Goal: Task Accomplishment & Management: Complete application form

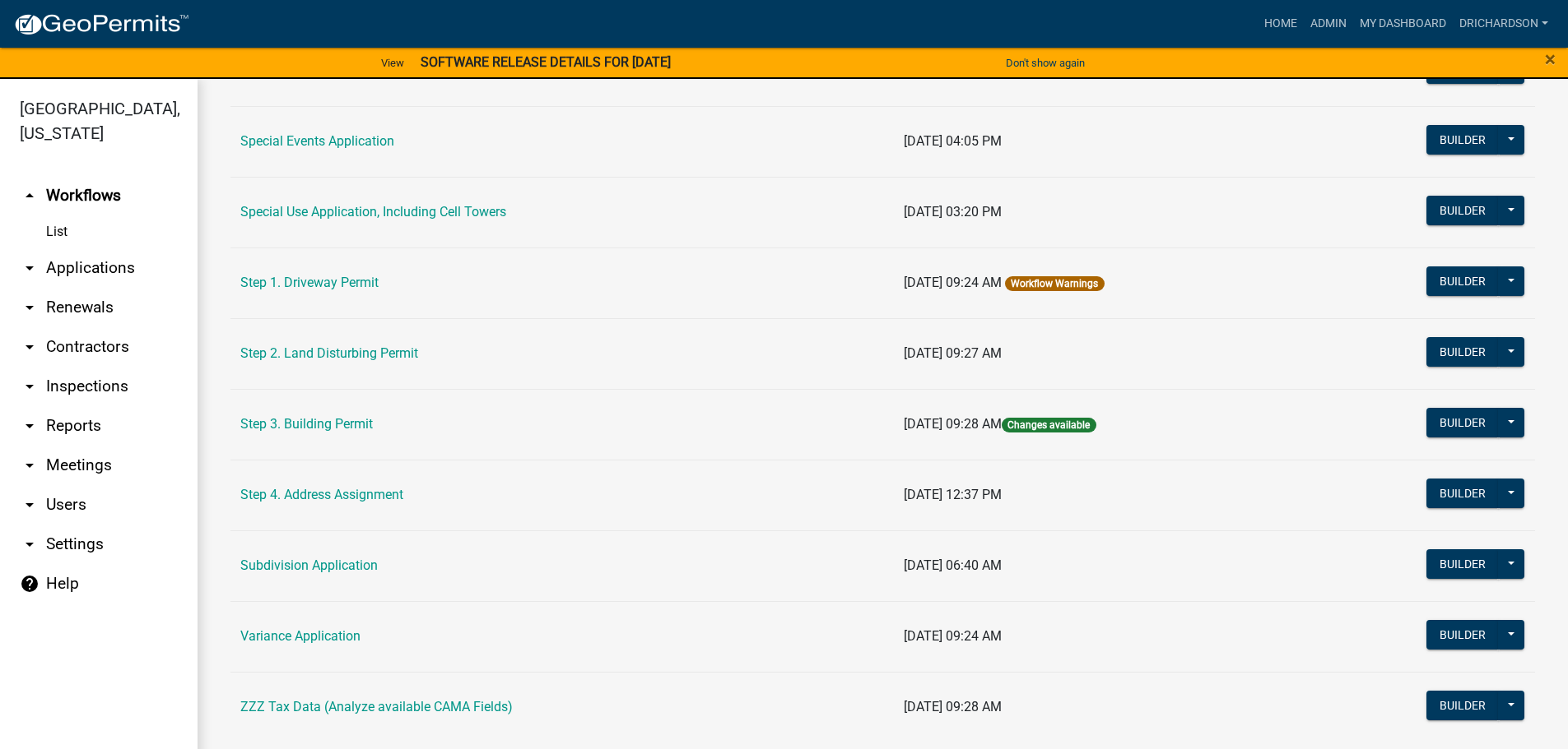
scroll to position [795, 0]
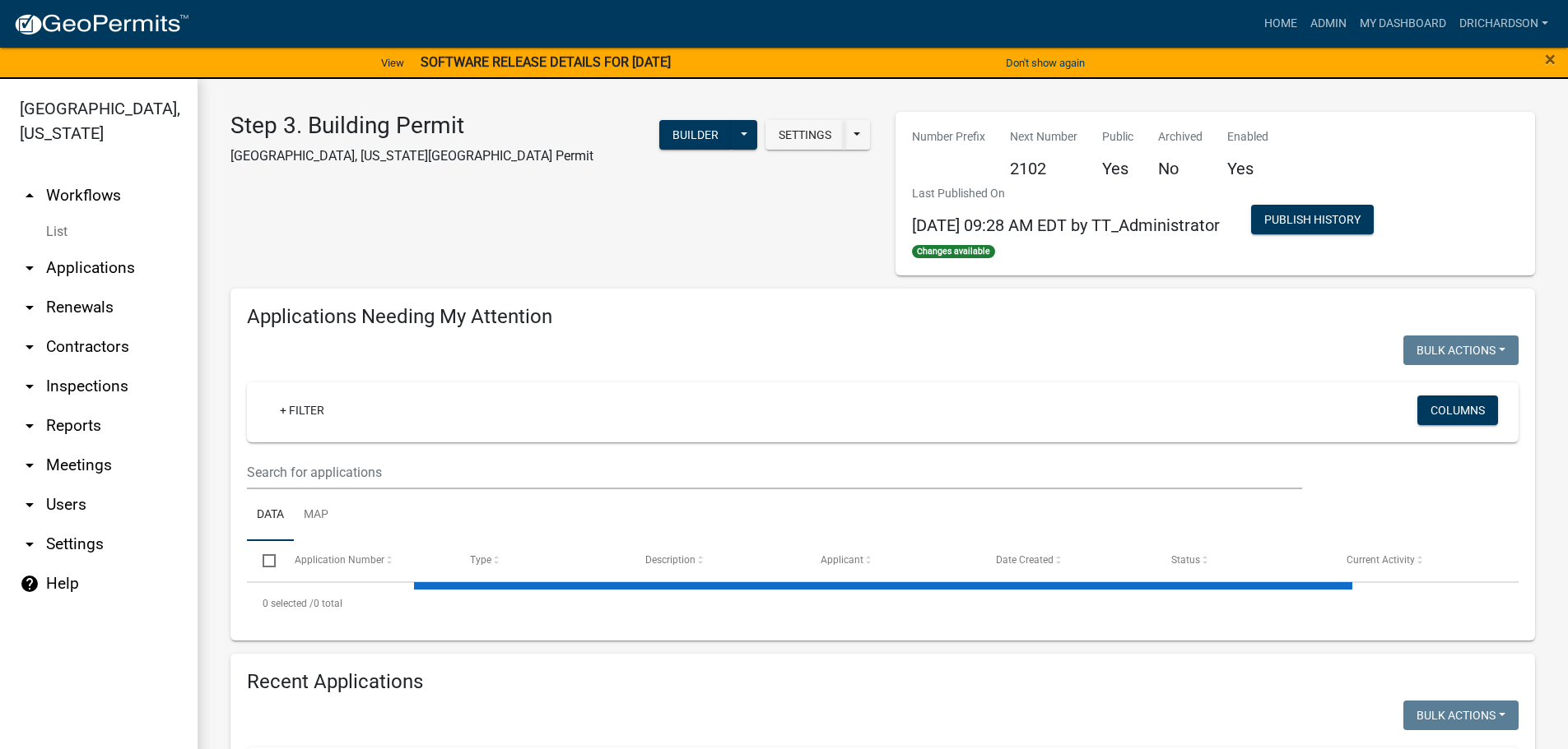
select select "1: 25"
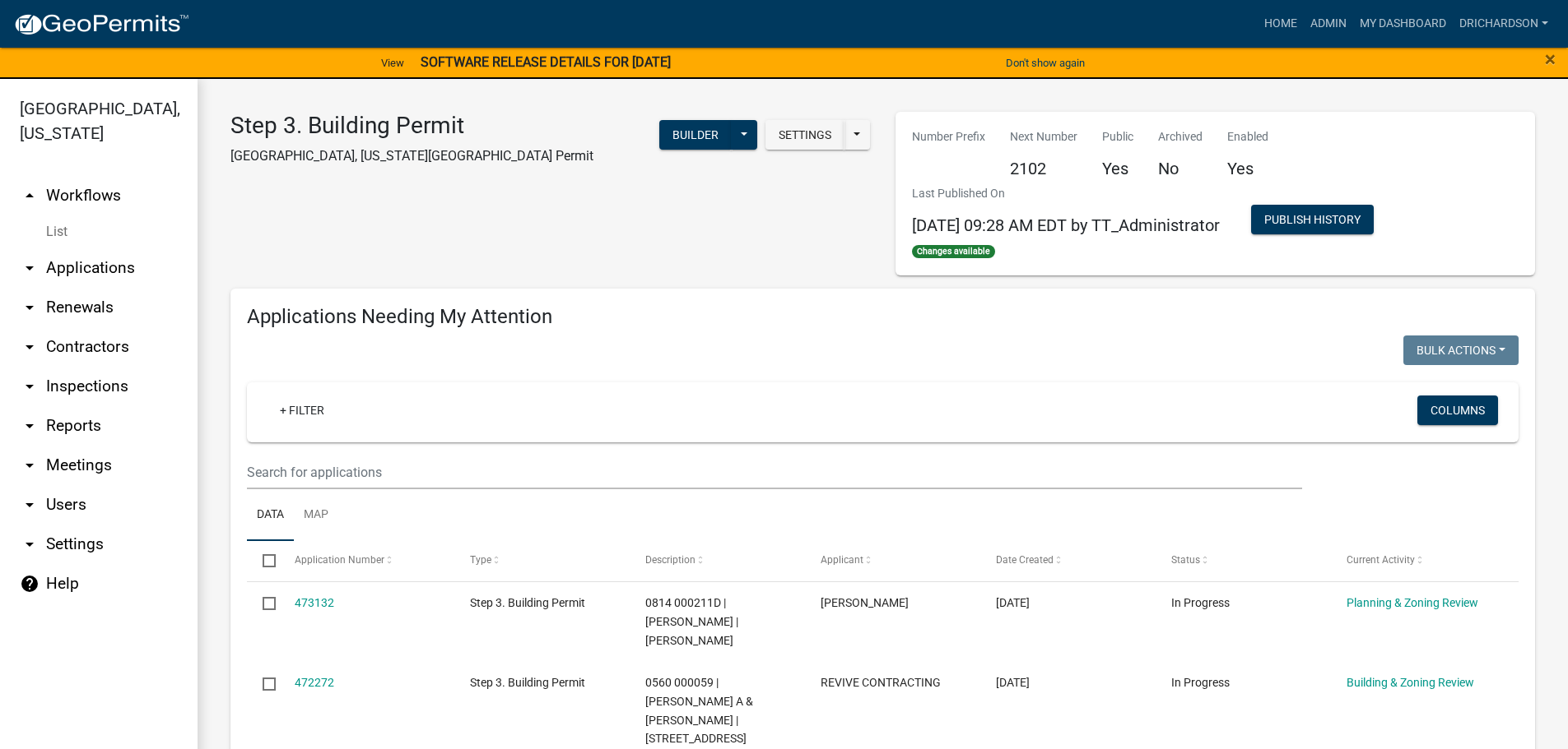
click at [93, 370] on link "arrow_drop_down Inspections" at bounding box center [99, 386] width 197 height 39
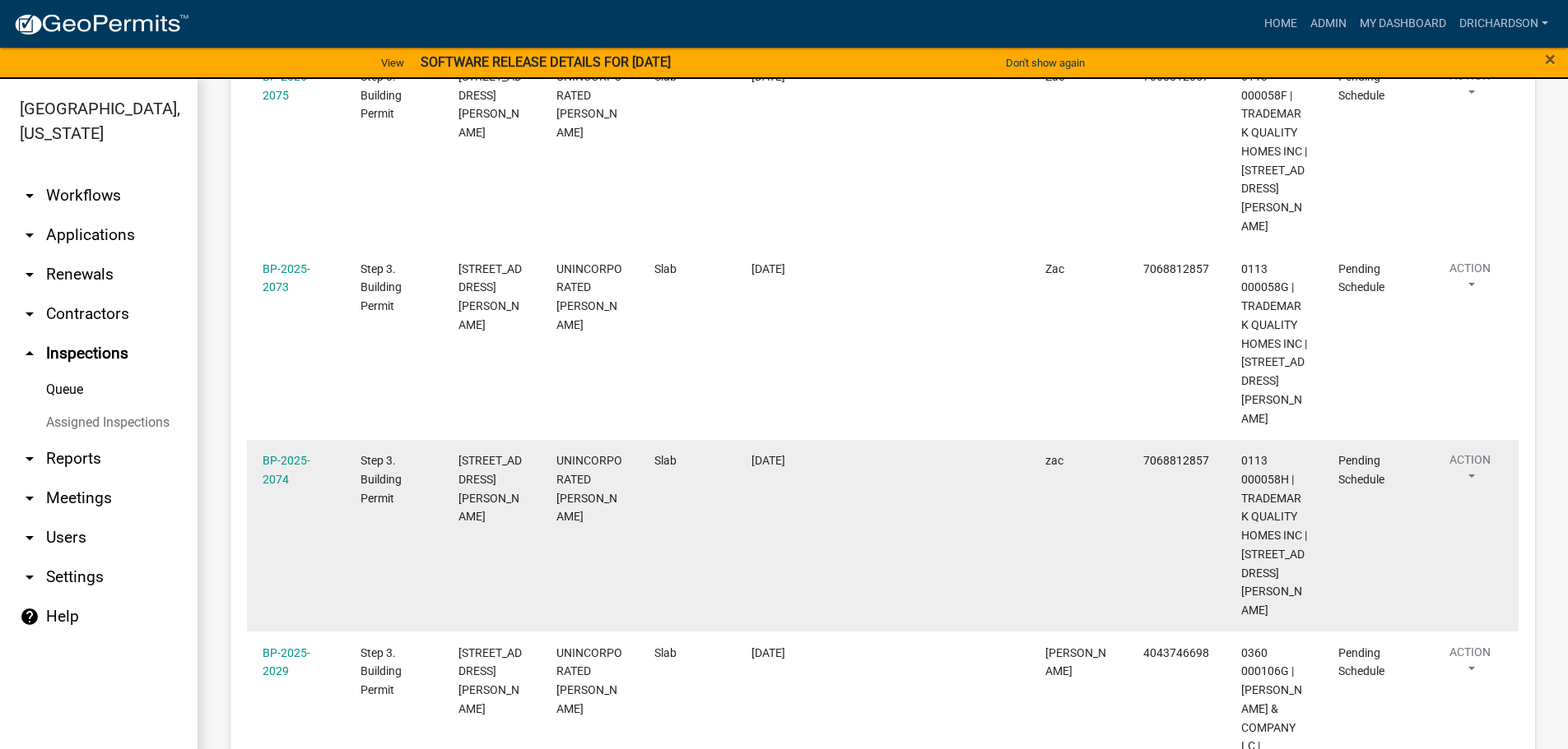
scroll to position [285, 0]
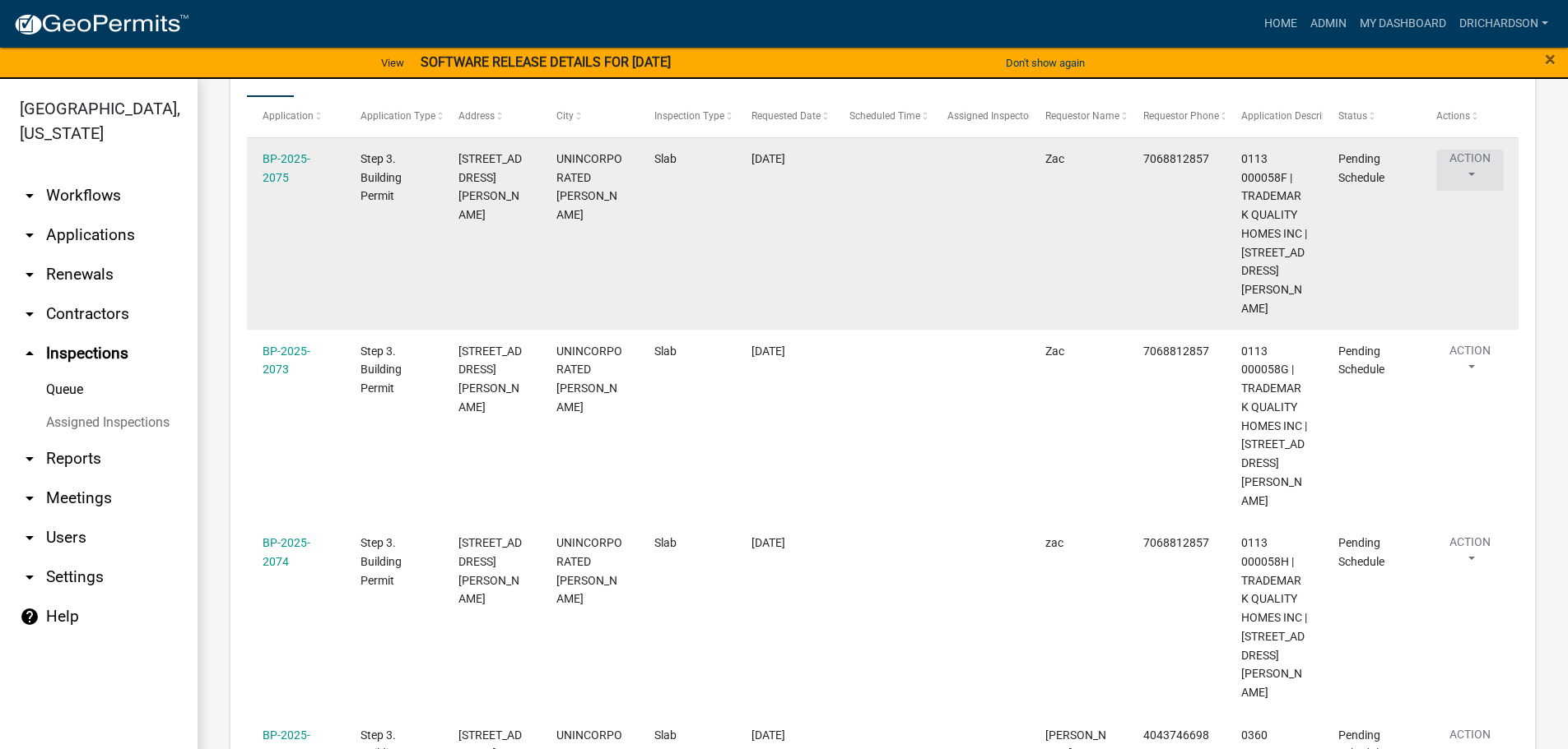
click at [1474, 167] on button "Action" at bounding box center [1469, 170] width 67 height 41
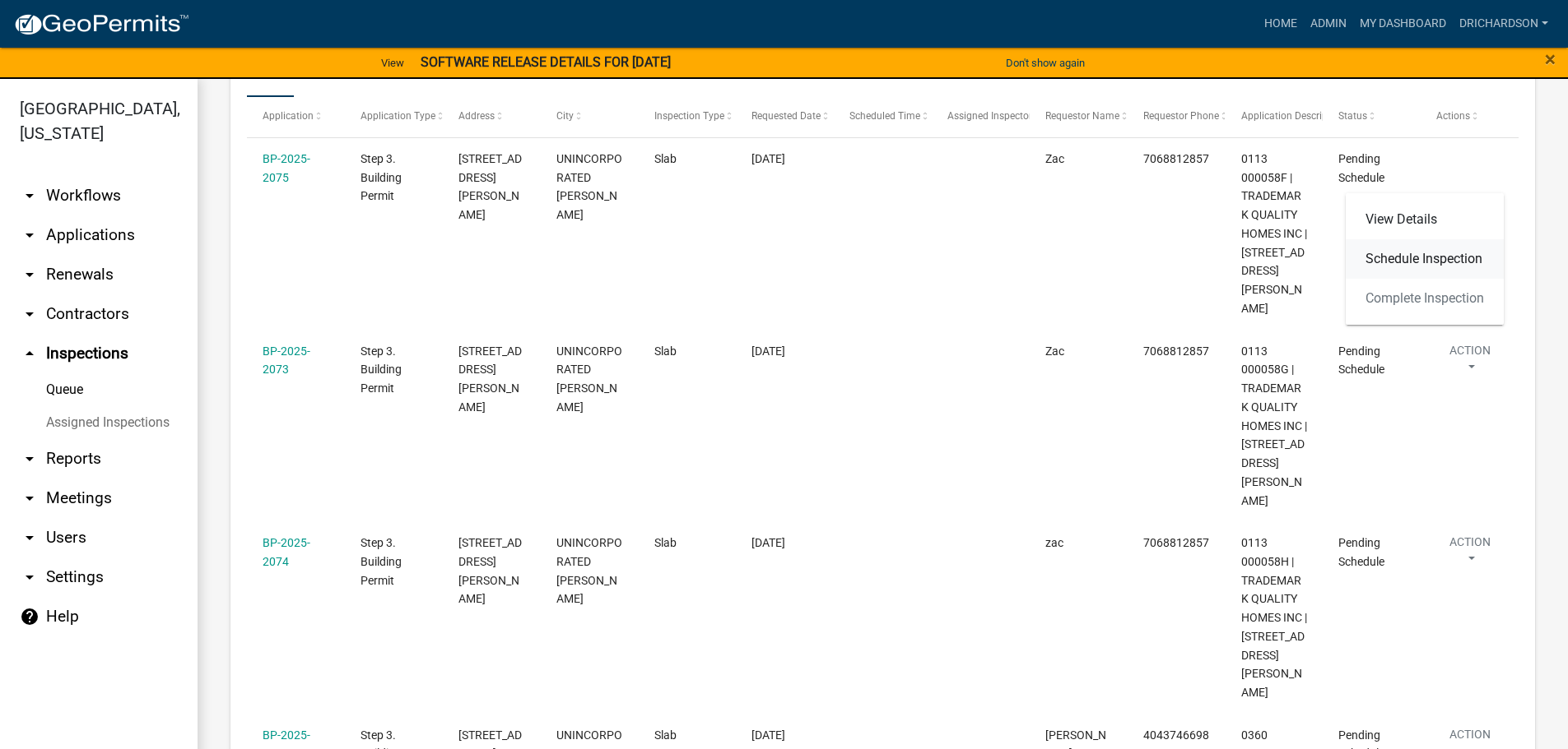
click at [1395, 262] on link "Schedule Inspection" at bounding box center [1424, 259] width 158 height 39
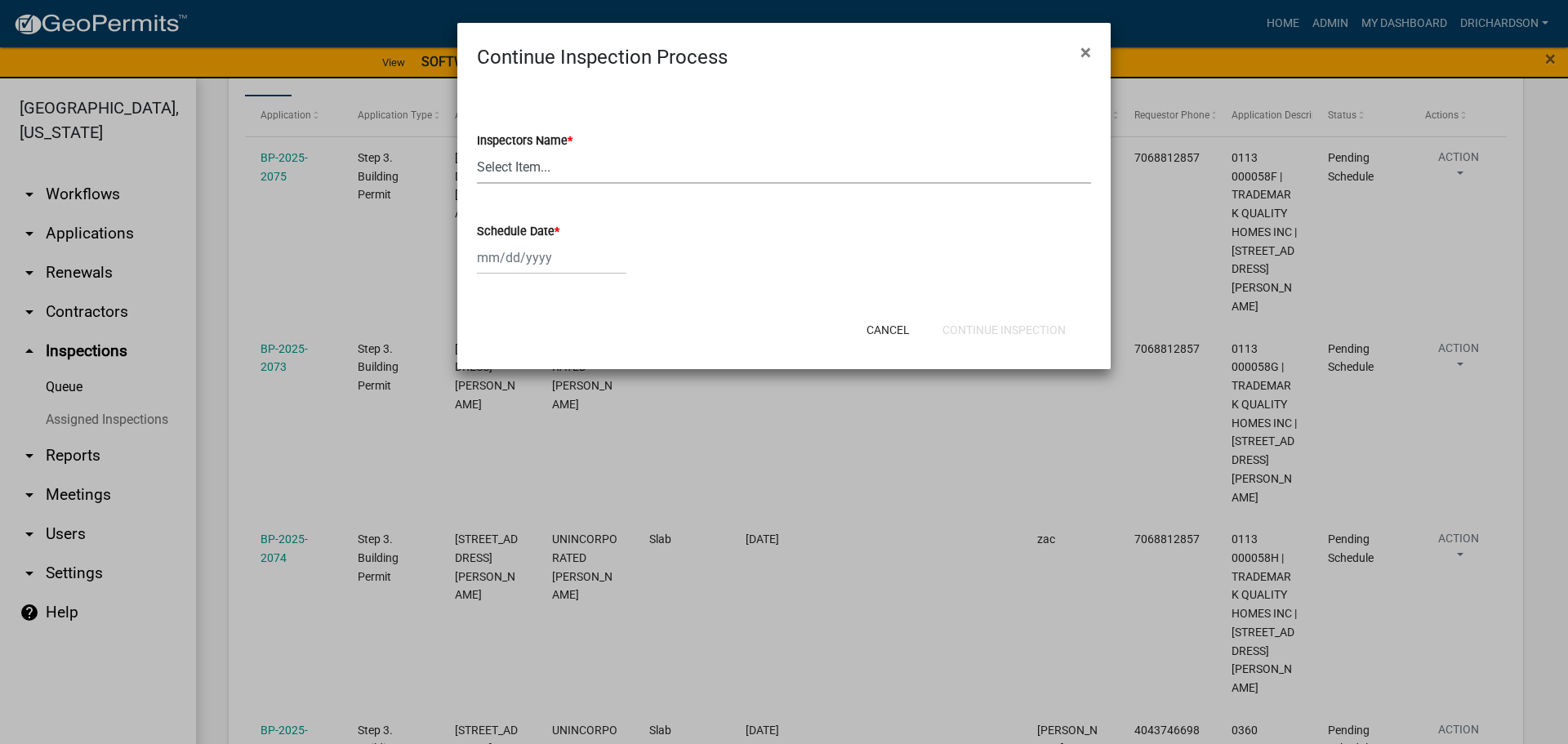
click at [555, 163] on select "Select Item... whuff (William Huff) drichardson (Douglas Richardson) knorred (K…" at bounding box center [784, 167] width 615 height 33
select select "e20251c8-f858-4aed-a4a0-52e27fd5066e"
click at [477, 151] on select "Select Item... whuff (William Huff) drichardson (Douglas Richardson) knorred (K…" at bounding box center [784, 167] width 615 height 33
click at [540, 259] on div at bounding box center [551, 257] width 150 height 33
select select "9"
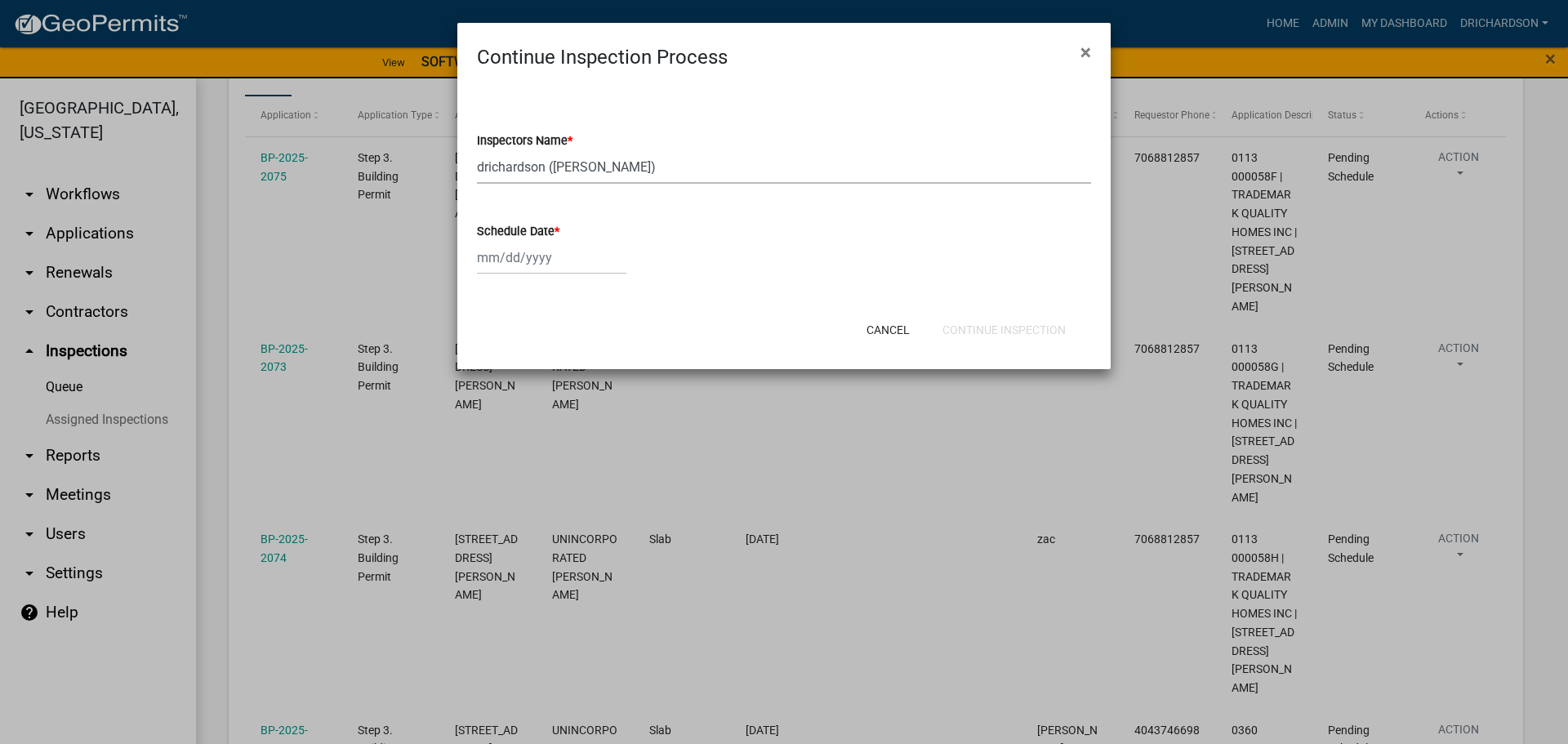
select select "2025"
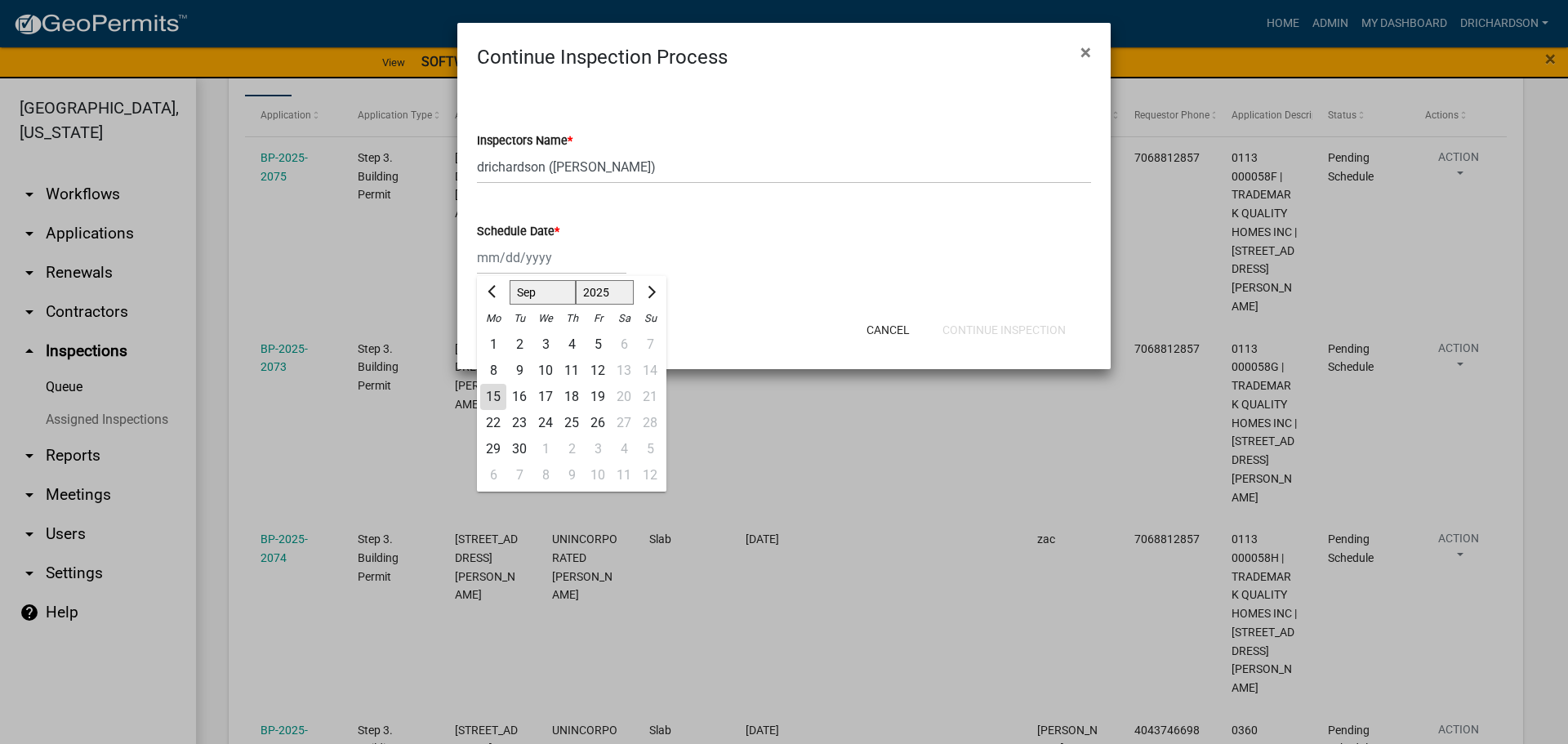
click at [597, 369] on div "12" at bounding box center [597, 371] width 26 height 26
type input "09/12/2025"
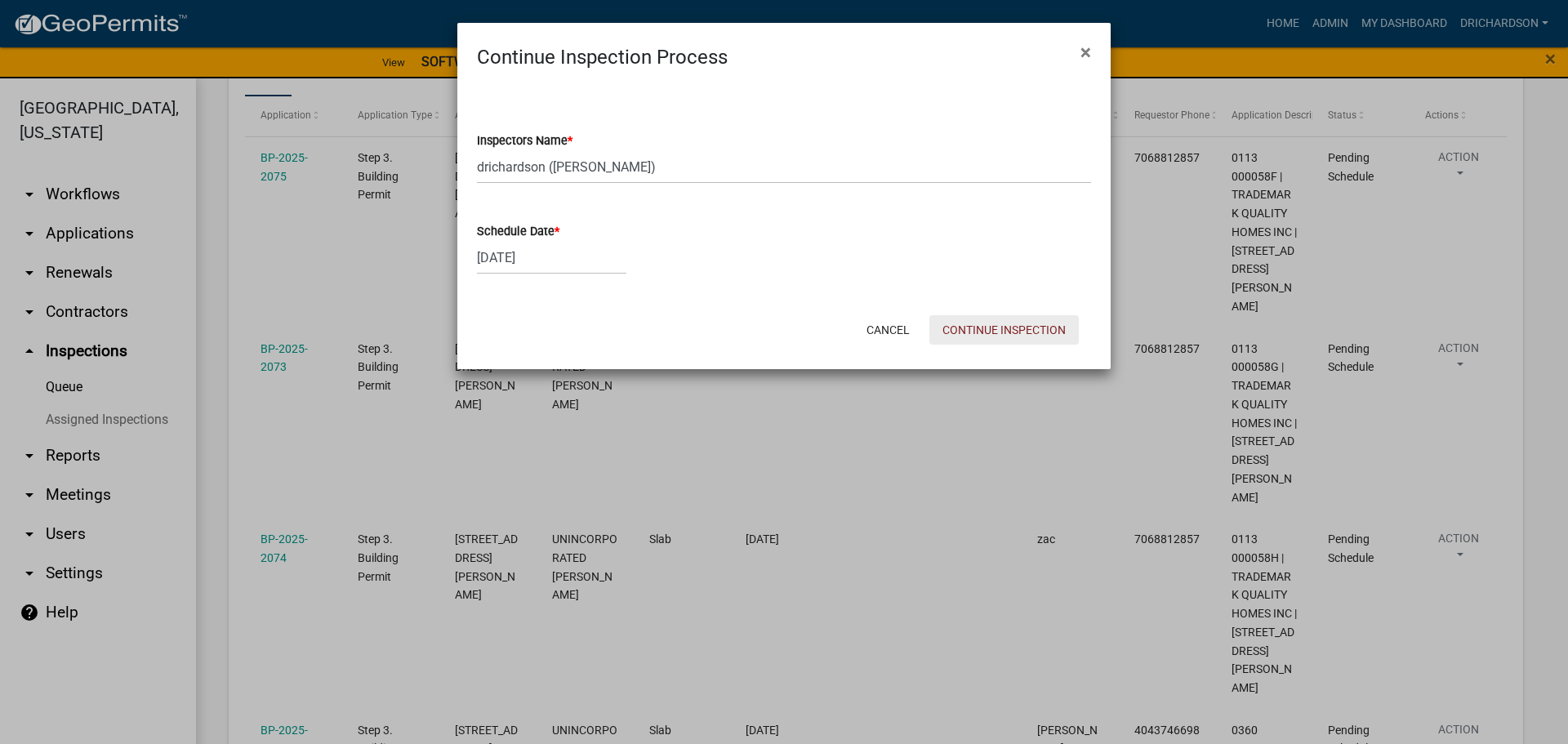
click at [1023, 335] on button "Continue Inspection" at bounding box center [1004, 330] width 150 height 29
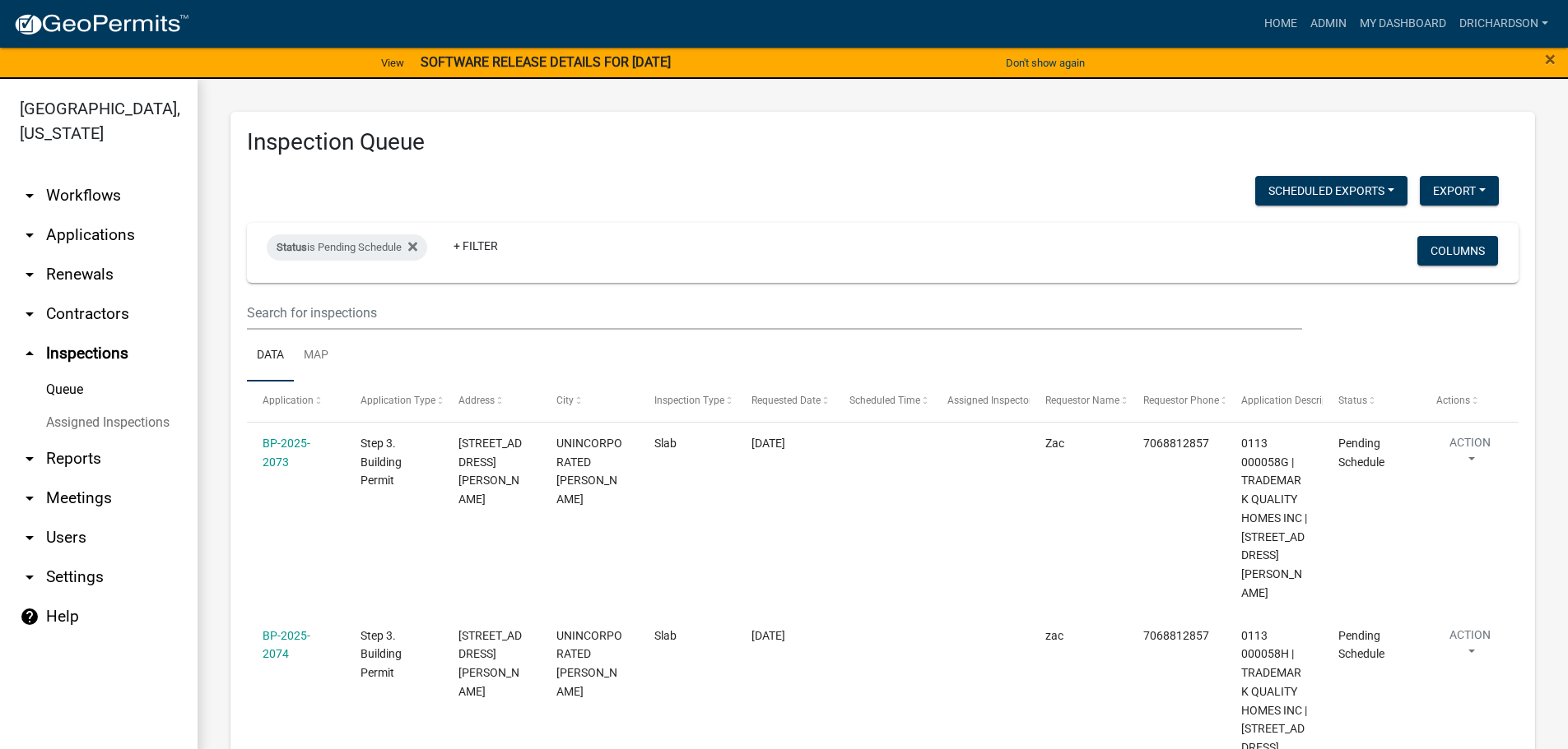
scroll to position [212, 0]
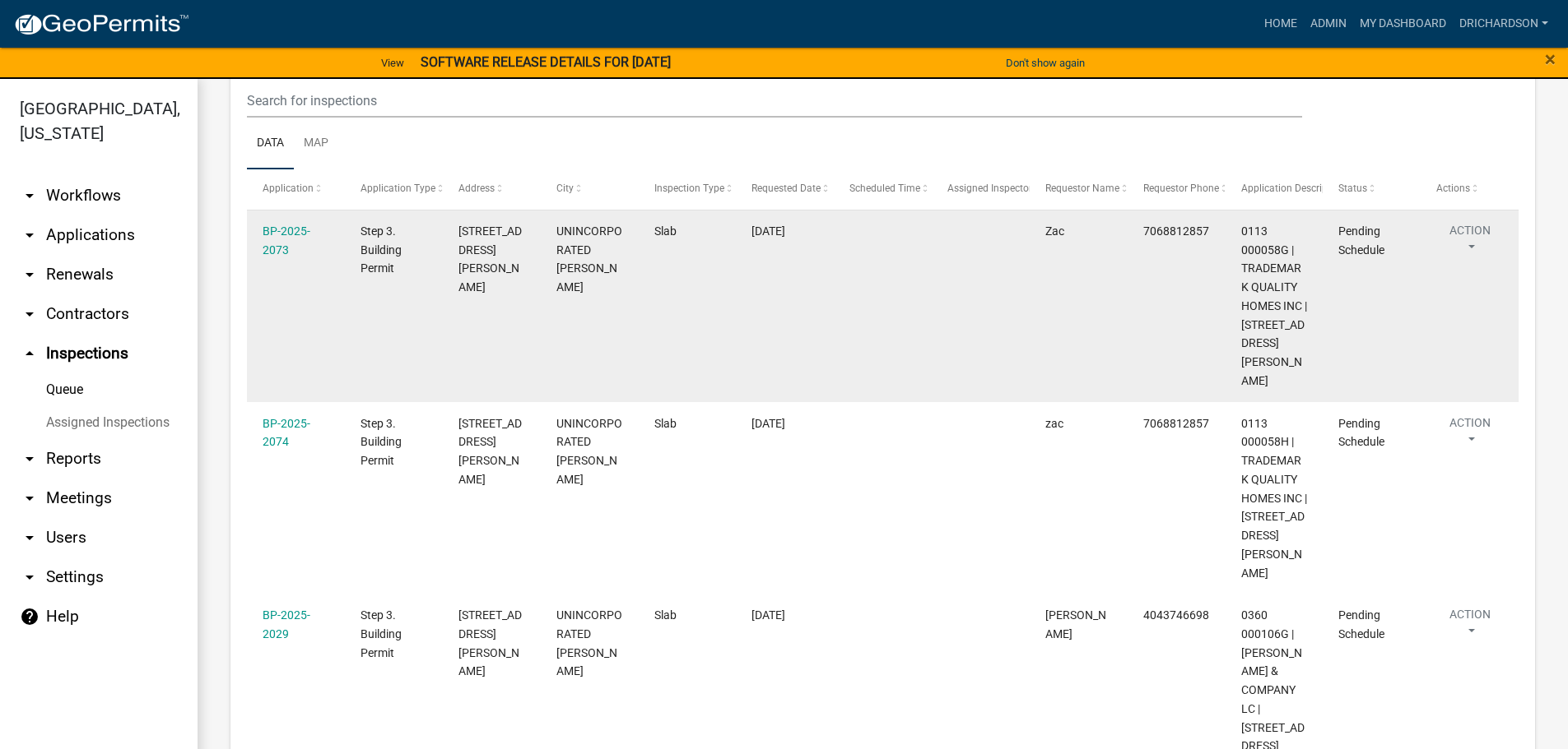
click at [1482, 238] on button "Action" at bounding box center [1469, 242] width 67 height 41
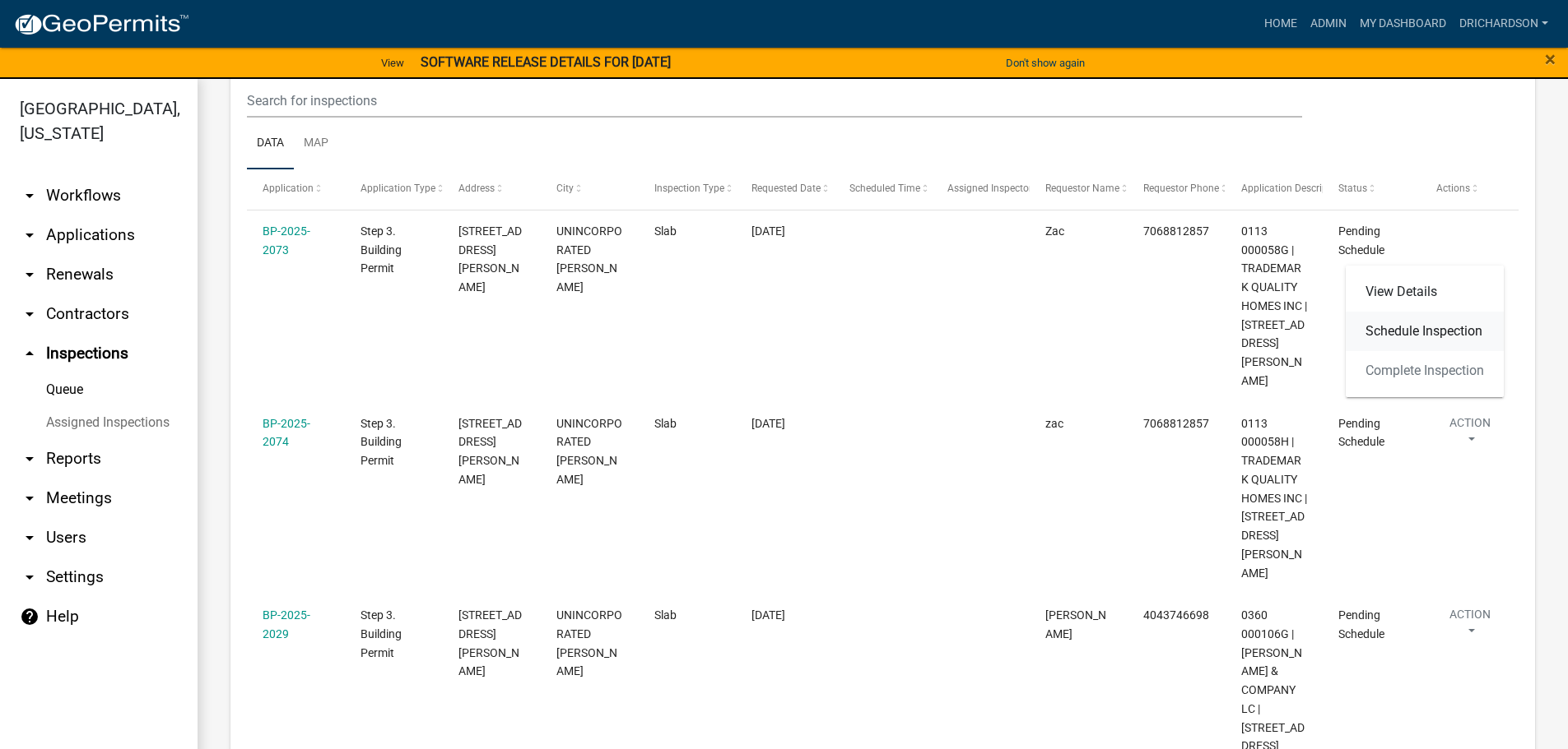
click at [1390, 338] on link "Schedule Inspection" at bounding box center [1424, 331] width 158 height 39
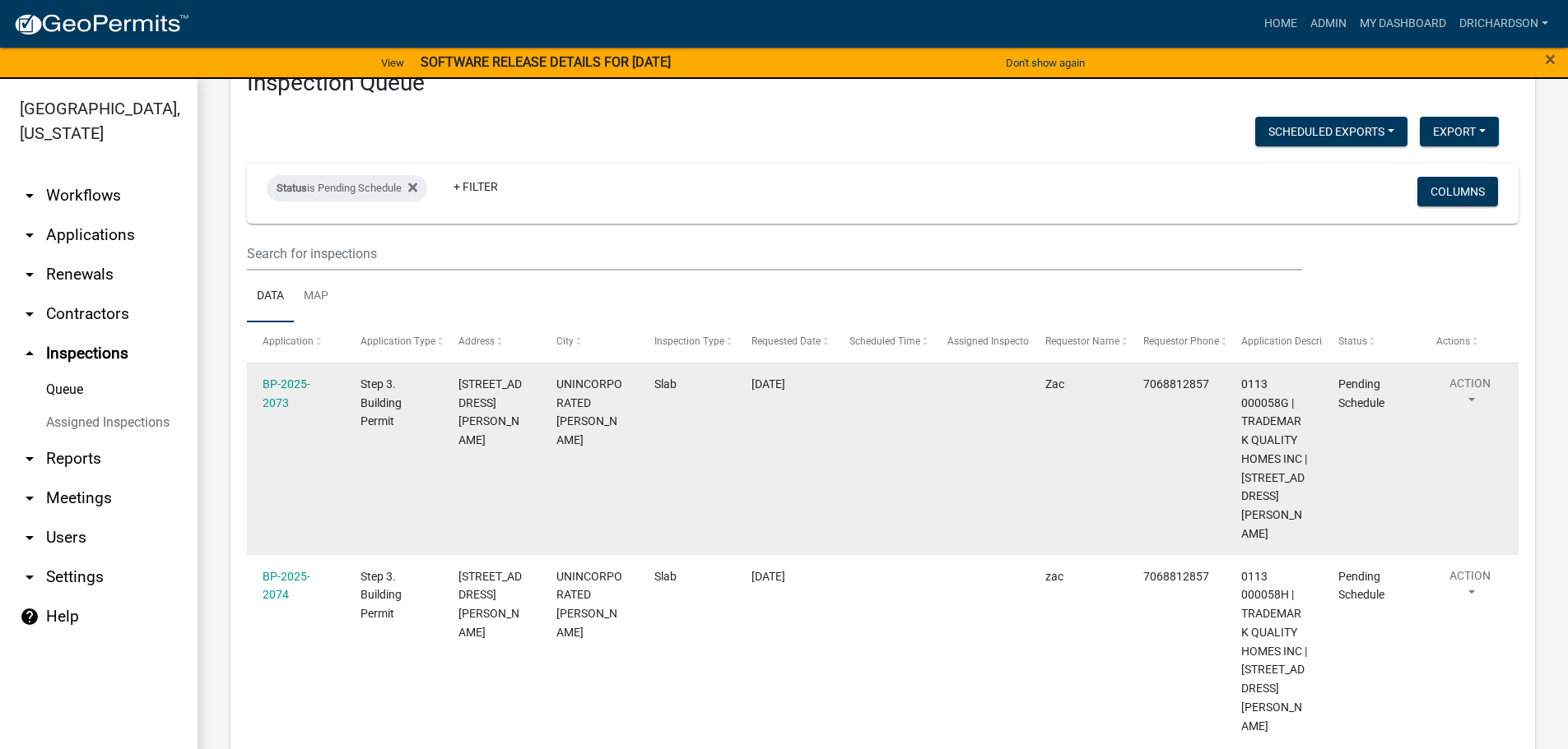
scroll to position [47, 0]
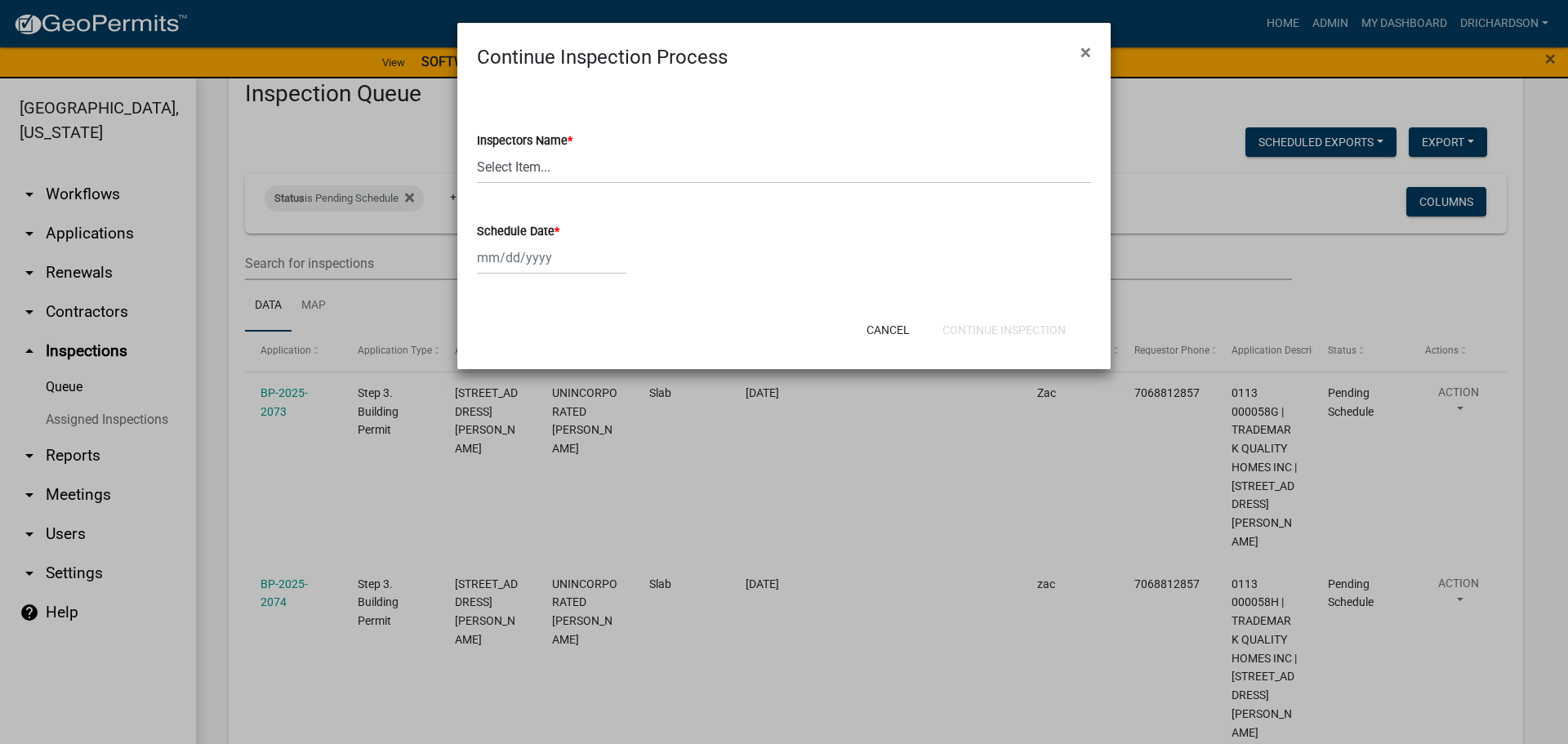
click at [524, 185] on wm-data-entity-input "Inspectors Name * Select Item... whuff (William Huff) drichardson (Douglas Rich…" at bounding box center [784, 143] width 615 height 111
click at [521, 180] on select "Select Item... whuff (William Huff) drichardson (Douglas Richardson) knorred (K…" at bounding box center [784, 167] width 615 height 33
select select "e20251c8-f858-4aed-a4a0-52e27fd5066e"
click at [477, 151] on select "Select Item... whuff (William Huff) drichardson (Douglas Richardson) knorred (K…" at bounding box center [784, 167] width 615 height 33
click at [537, 253] on div at bounding box center [551, 257] width 150 height 33
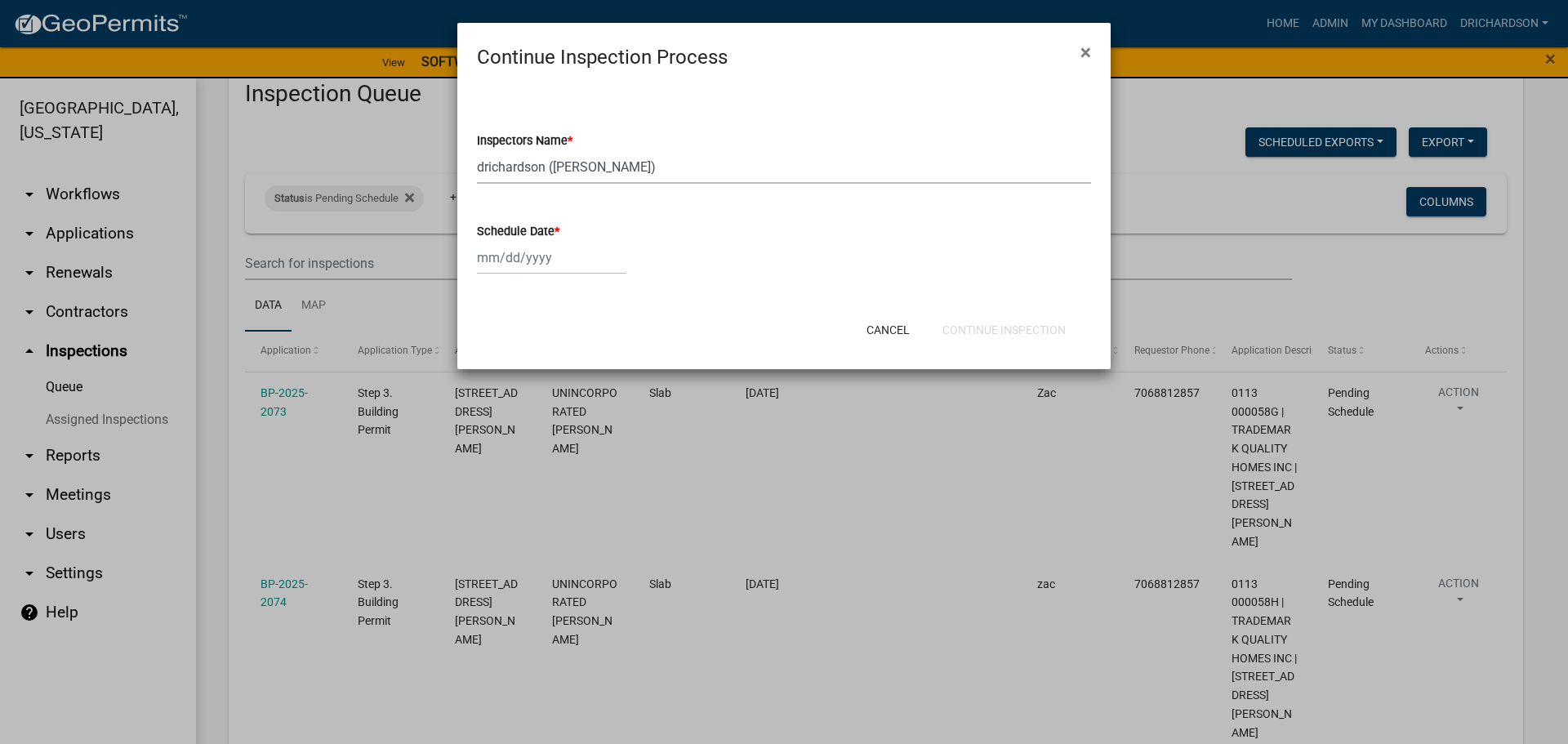
select select "9"
select select "2025"
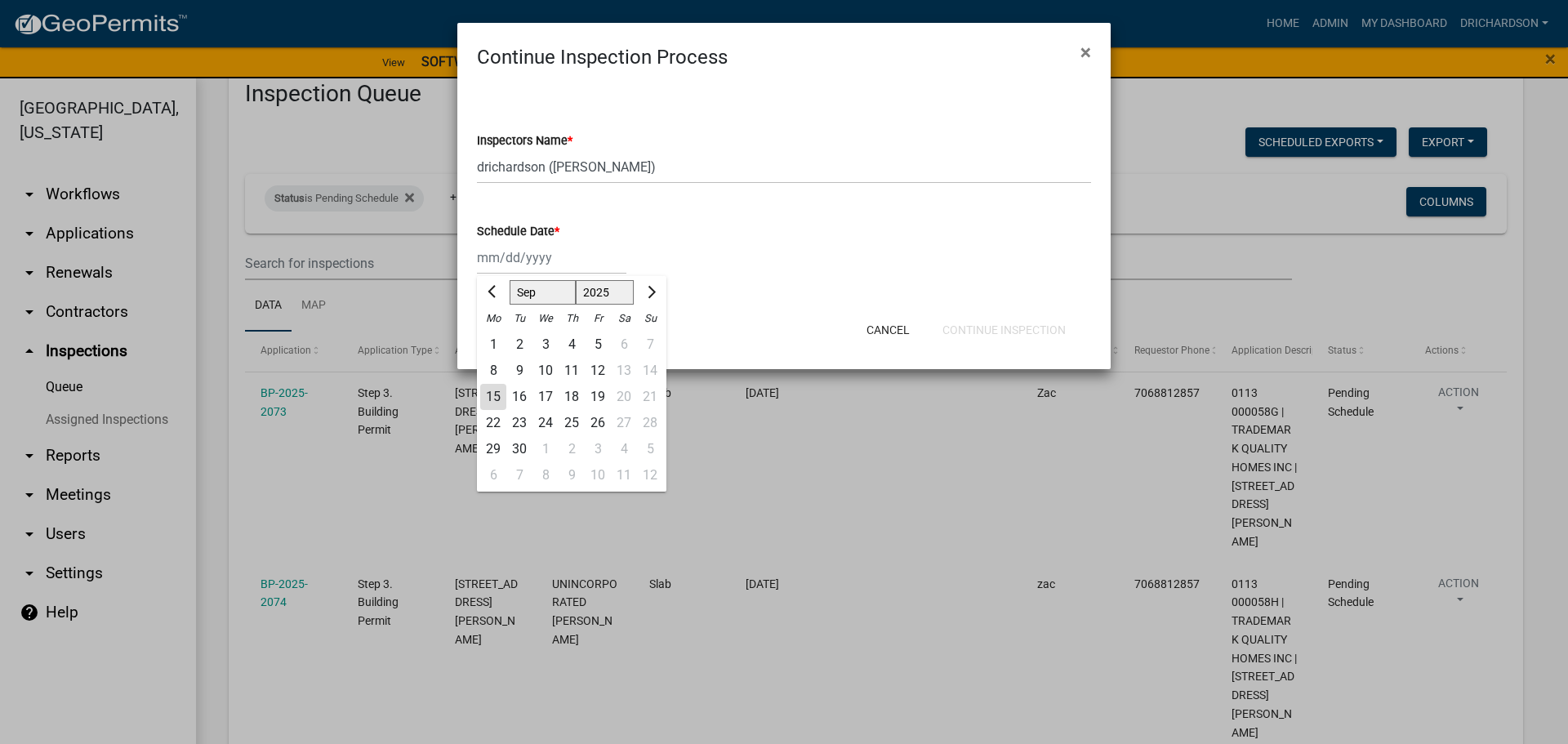
click at [597, 368] on div "12" at bounding box center [597, 371] width 26 height 26
type input "09/12/2025"
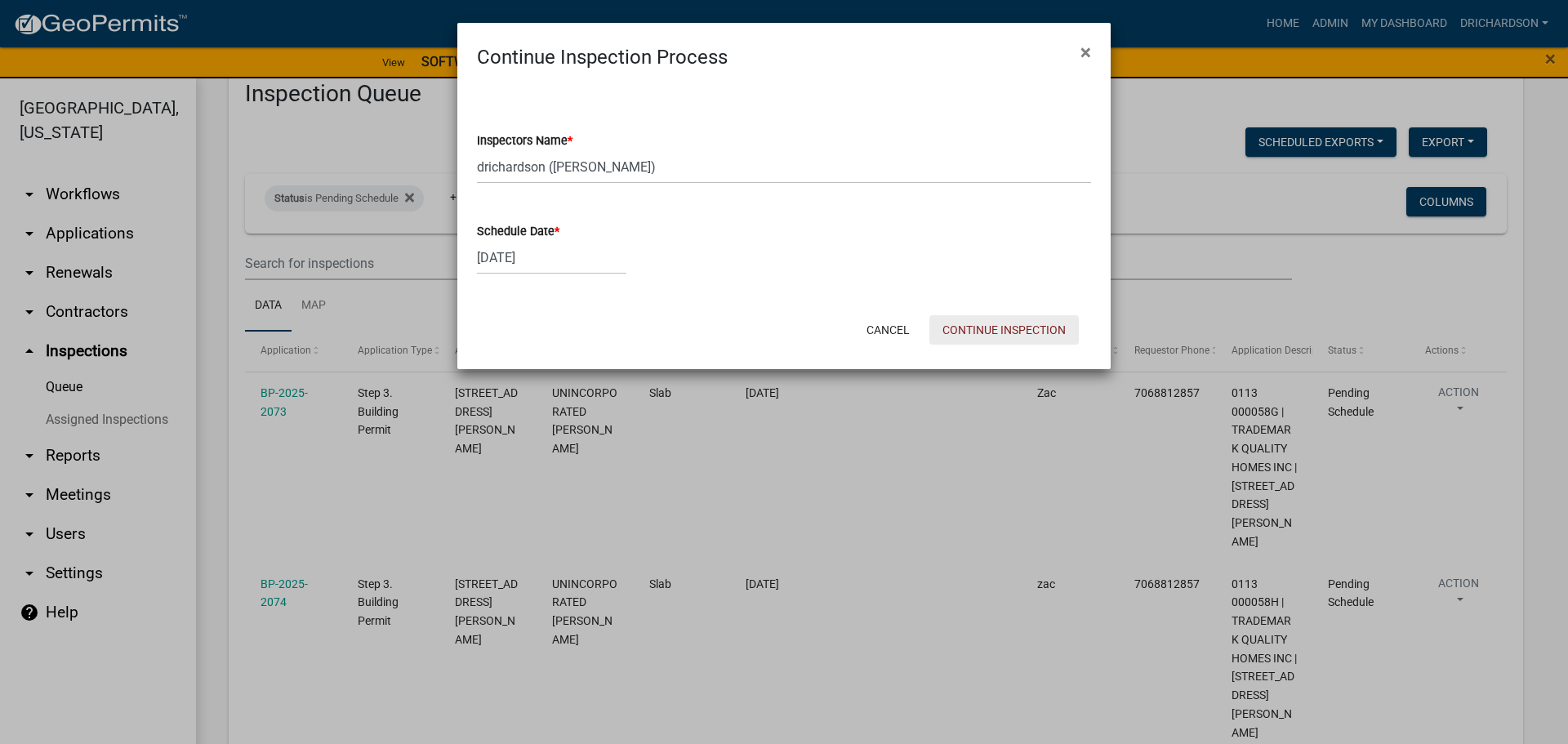
drag, startPoint x: 998, startPoint y: 325, endPoint x: 987, endPoint y: 324, distance: 11.0
click at [996, 325] on button "Continue Inspection" at bounding box center [1004, 330] width 150 height 29
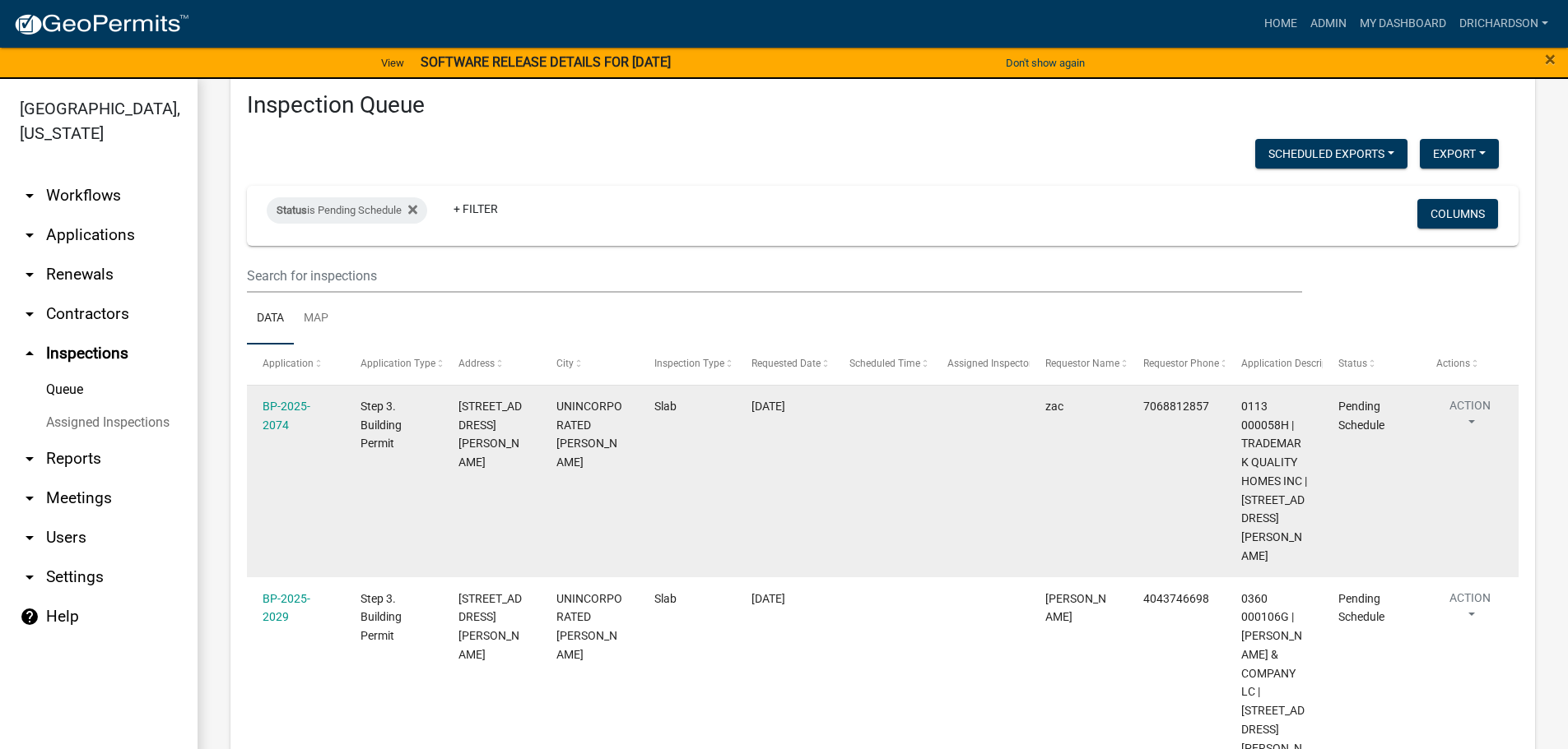
scroll to position [57, 0]
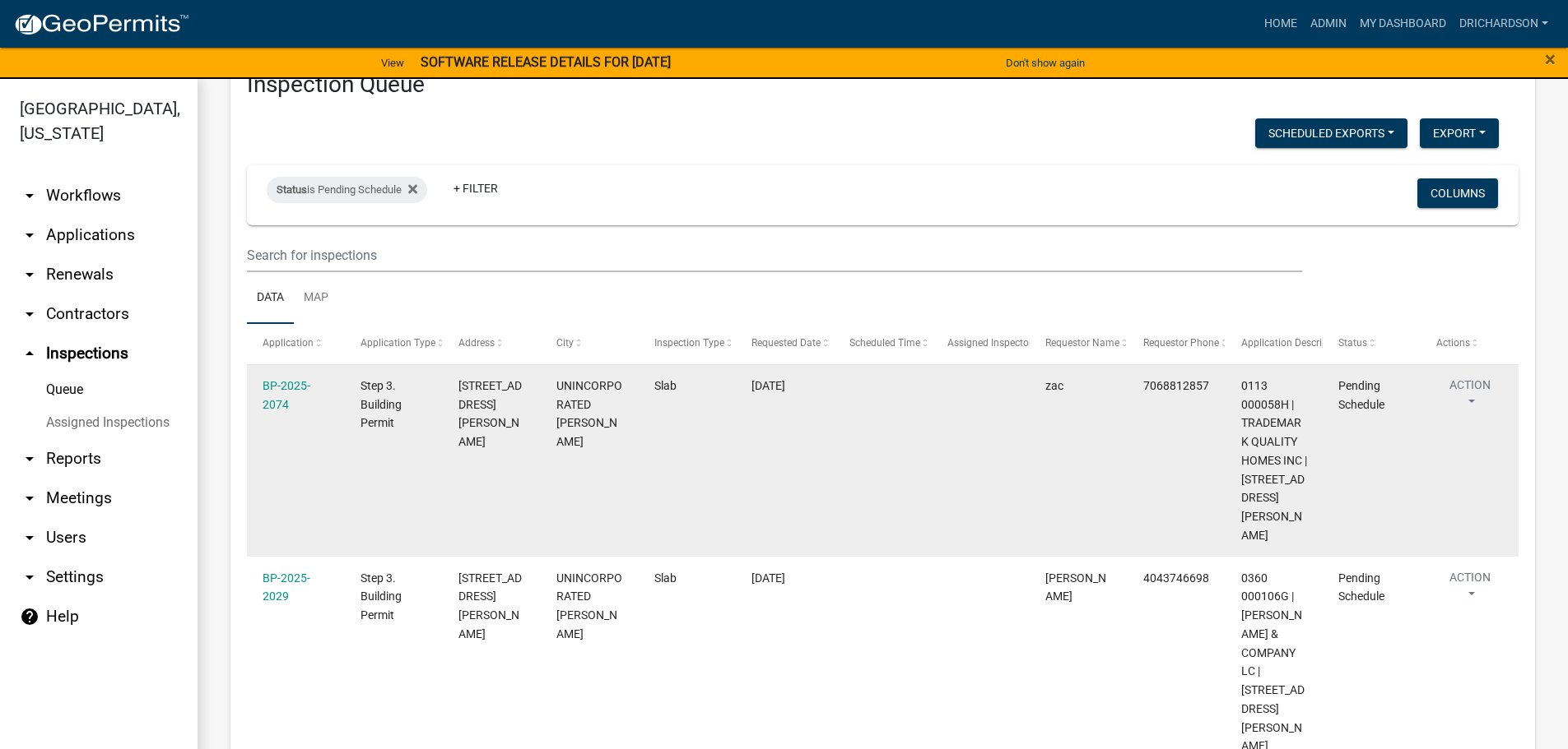
click at [1461, 392] on button "Action" at bounding box center [1469, 397] width 67 height 41
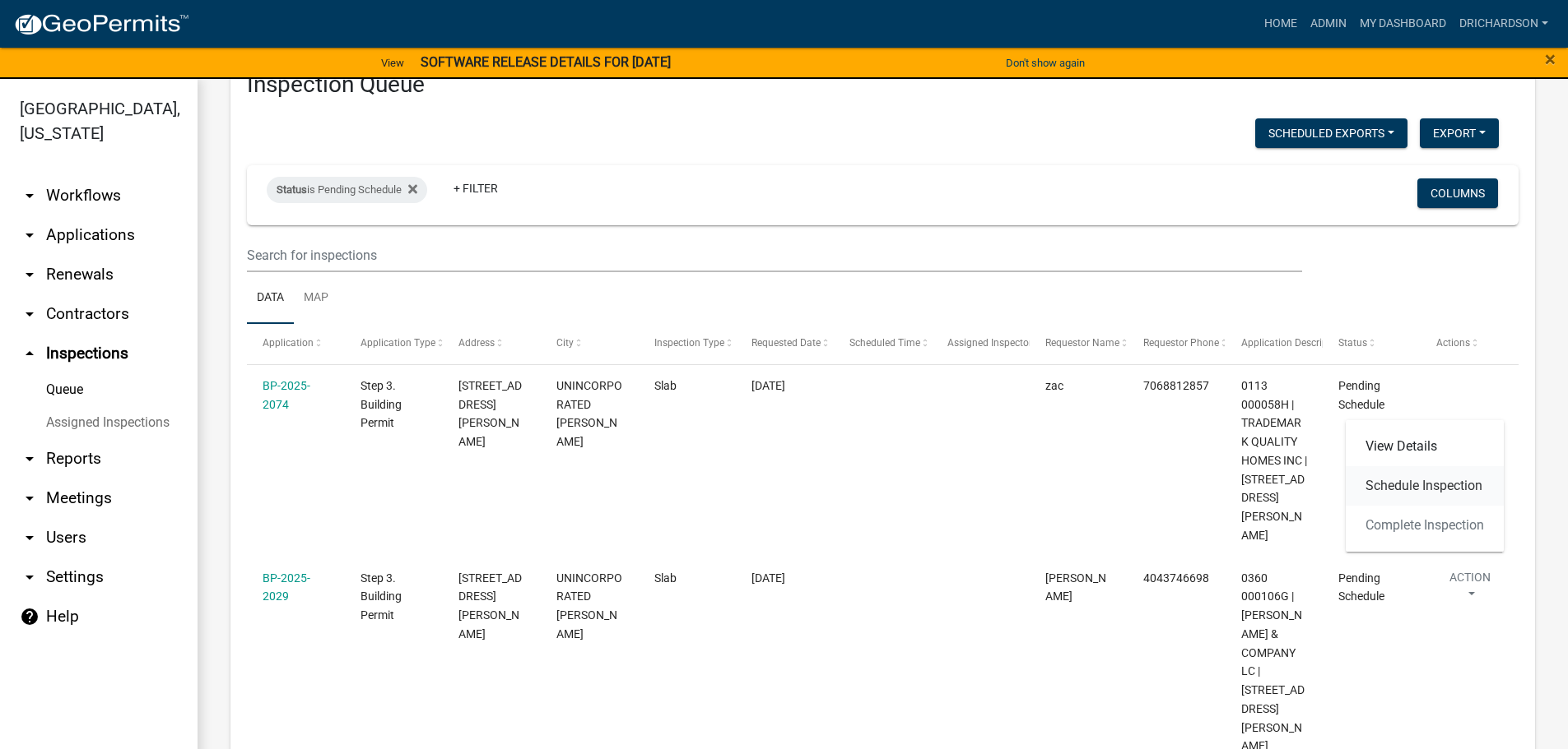
click at [1403, 484] on link "Schedule Inspection" at bounding box center [1424, 486] width 158 height 39
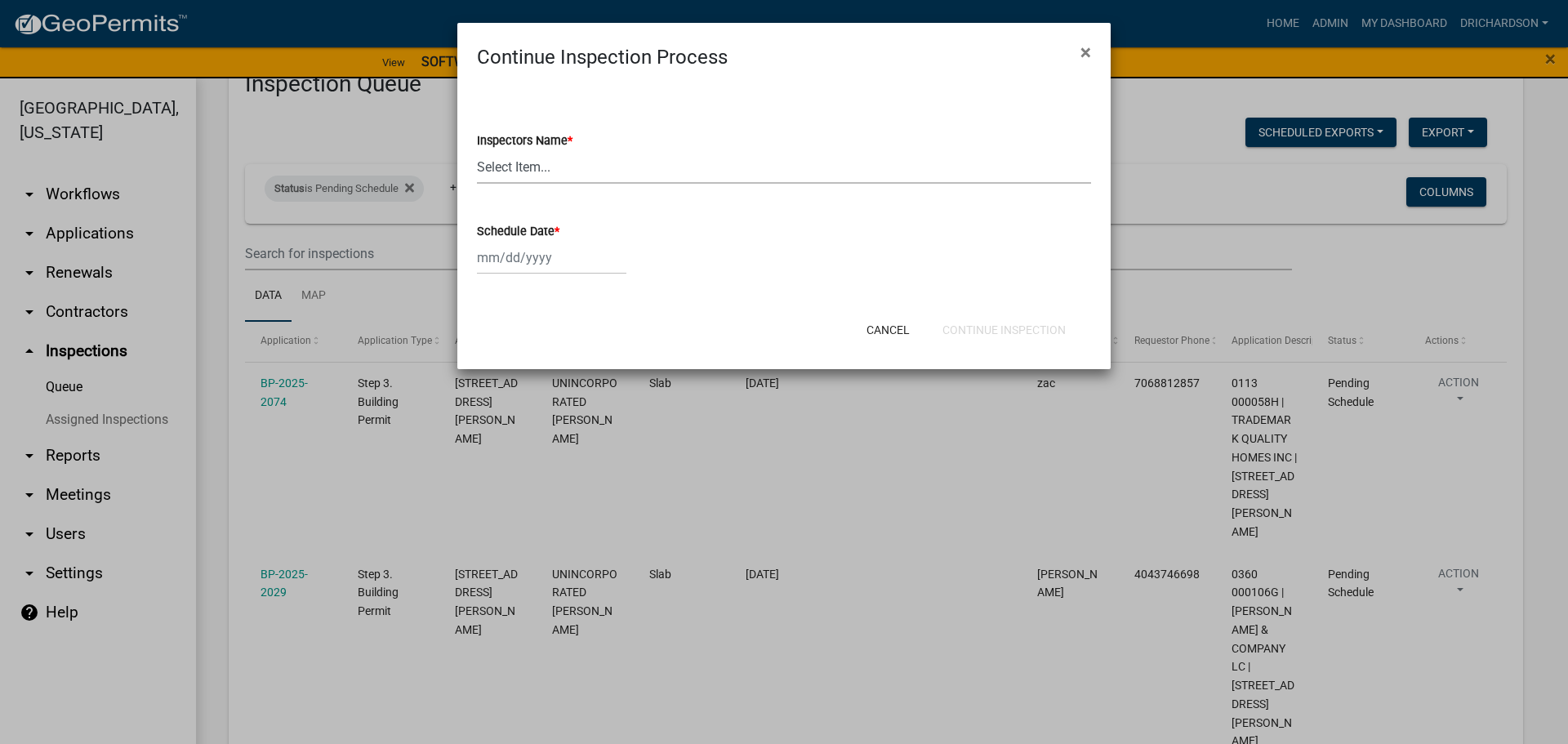
click at [519, 171] on select "Select Item... [PERSON_NAME] ([PERSON_NAME]) drichardson ([PERSON_NAME]) knorre…" at bounding box center [784, 167] width 615 height 33
select select "e20251c8-f858-4aed-a4a0-52e27fd5066e"
click at [477, 151] on select "Select Item... [PERSON_NAME] ([PERSON_NAME]) drichardson ([PERSON_NAME]) knorre…" at bounding box center [784, 167] width 615 height 33
click at [521, 254] on div at bounding box center [551, 257] width 150 height 33
select select "9"
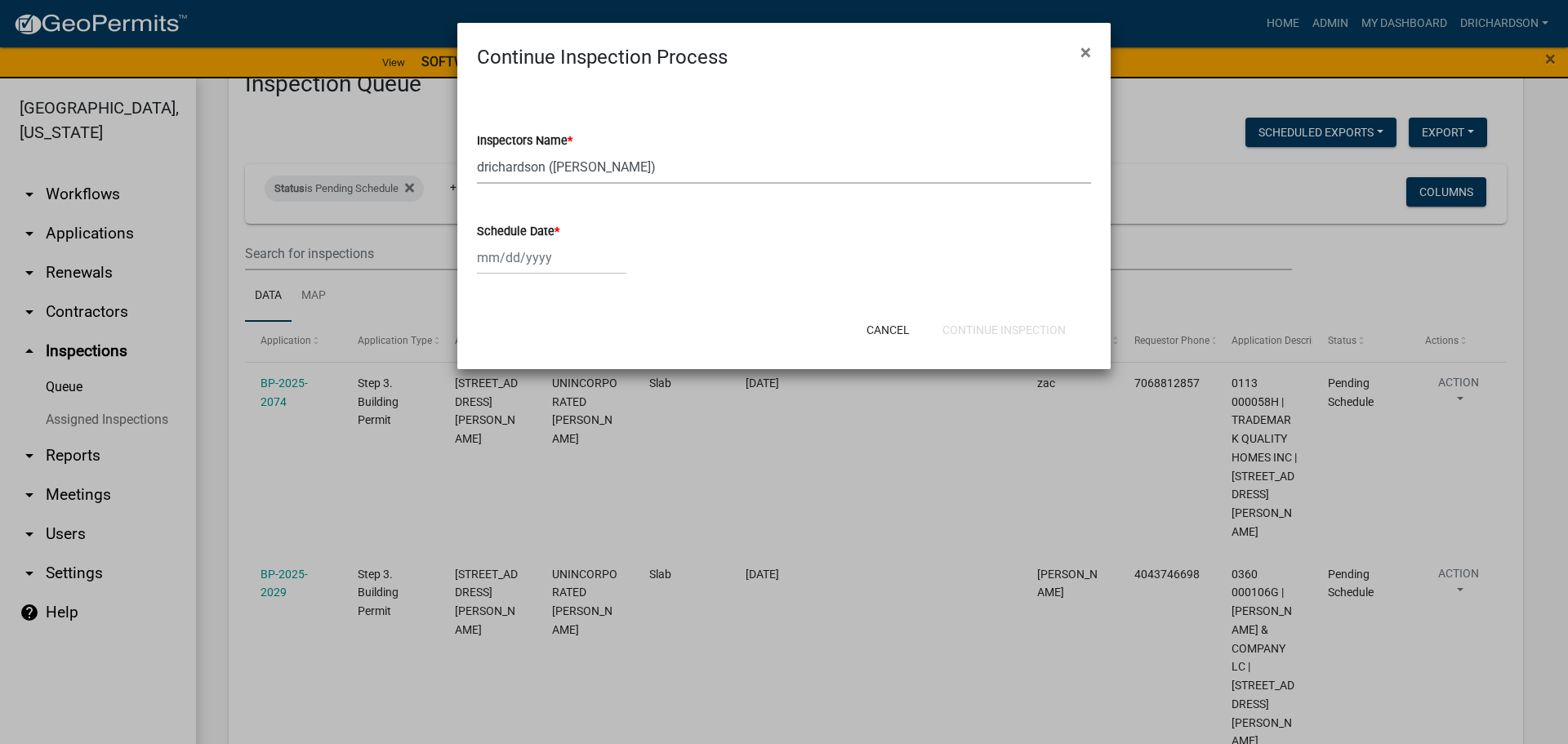
select select "2025"
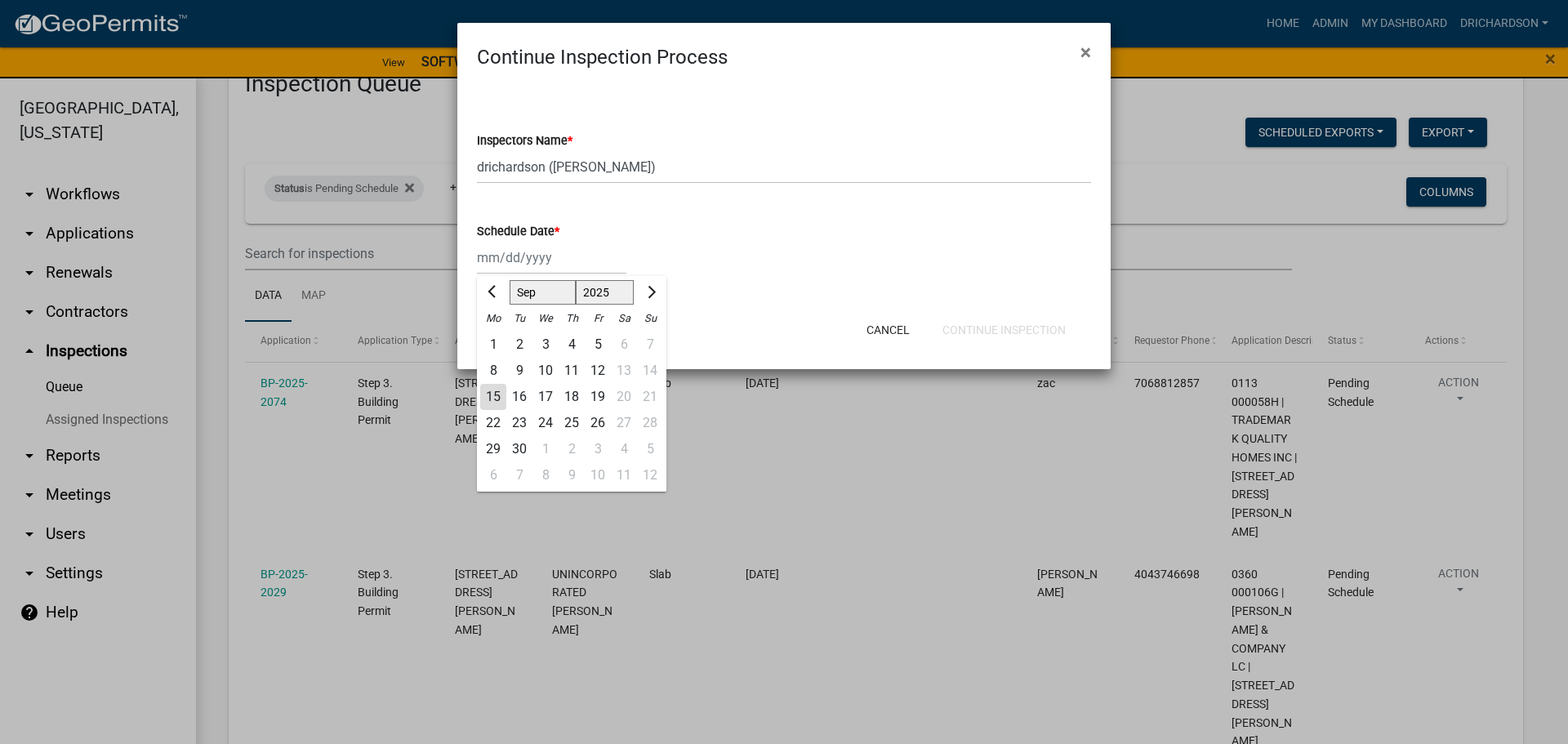
click at [597, 364] on div "12" at bounding box center [597, 371] width 26 height 26
type input "[DATE]"
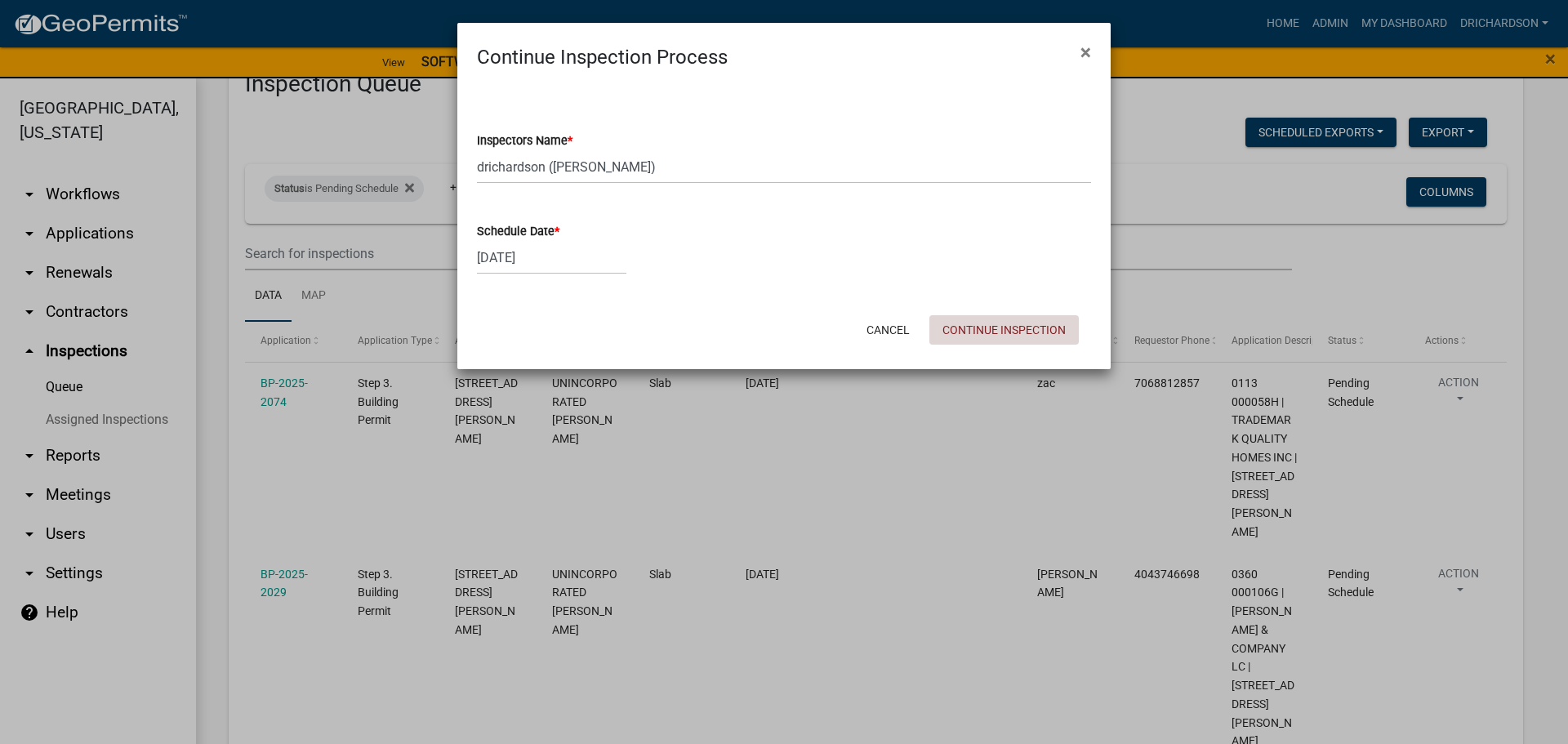
click at [999, 322] on button "Continue Inspection" at bounding box center [1004, 330] width 150 height 29
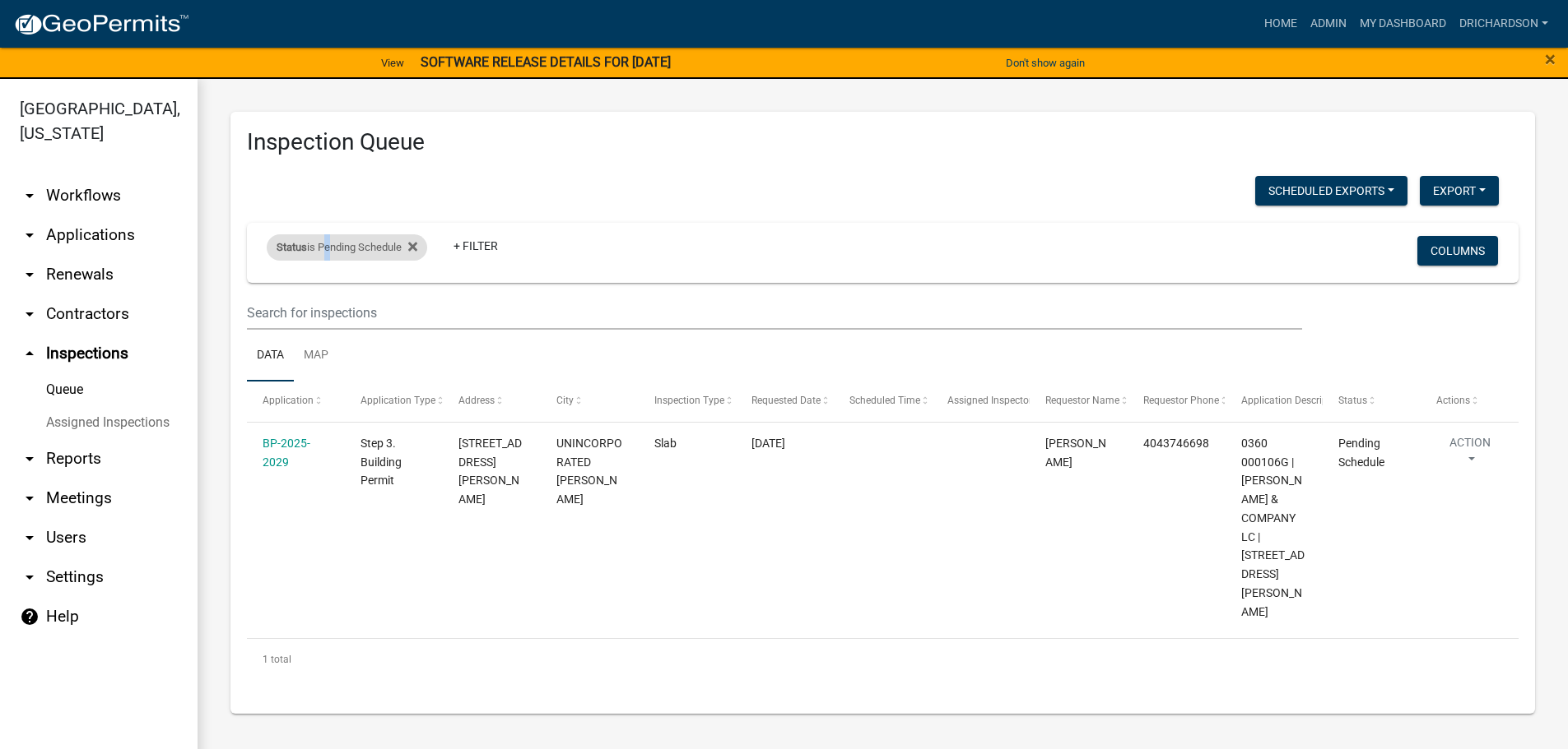
click at [324, 241] on div "Status is Pending Schedule" at bounding box center [346, 247] width 161 height 27
click at [337, 307] on select "Select an option Pending Schedule Pending Inspection Approved Denied Deleted Vo…" at bounding box center [348, 308] width 165 height 34
select select "1"
click at [270, 292] on select "Select an option Pending Schedule Pending Inspection Approved Denied Deleted Vo…" at bounding box center [348, 308] width 165 height 34
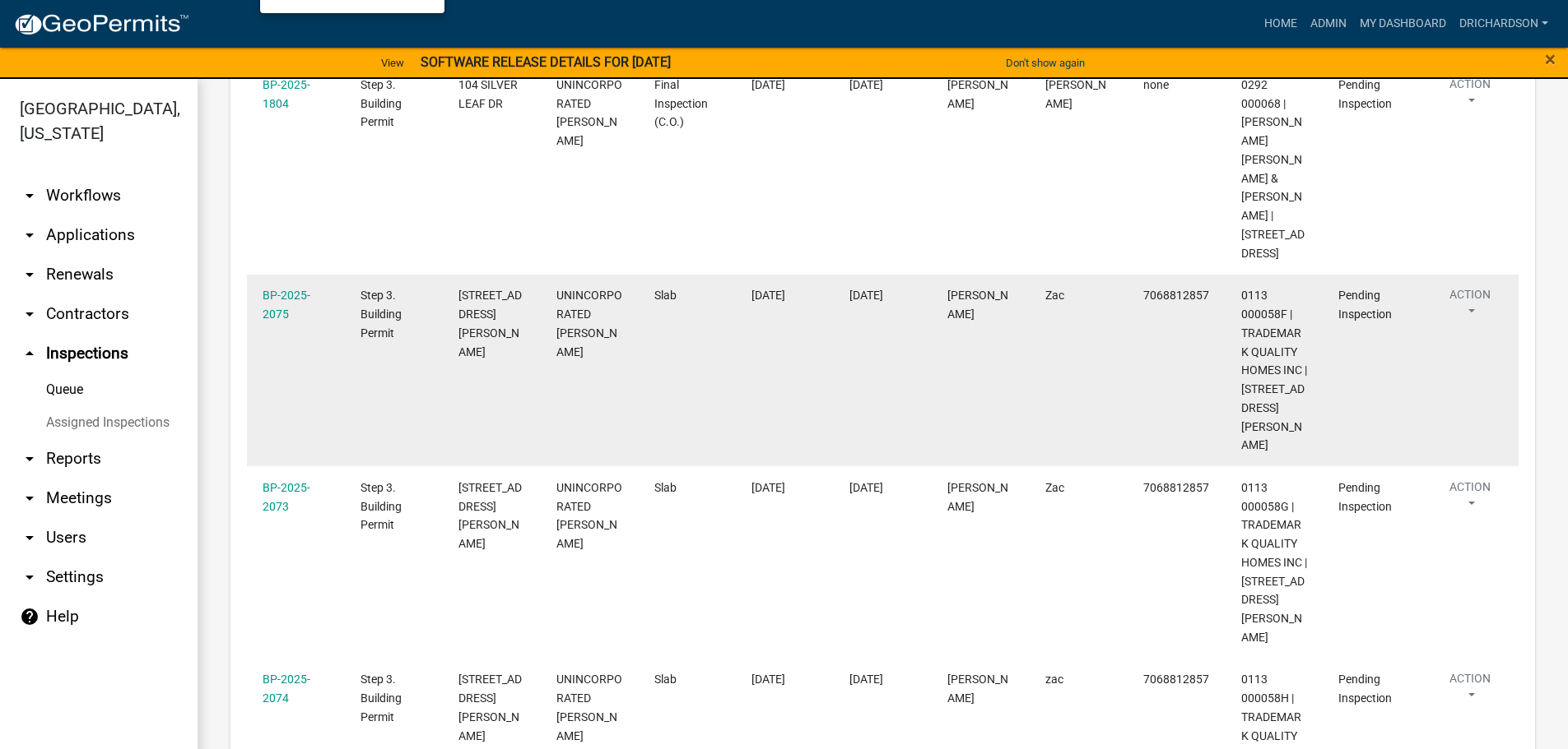
scroll to position [329, 0]
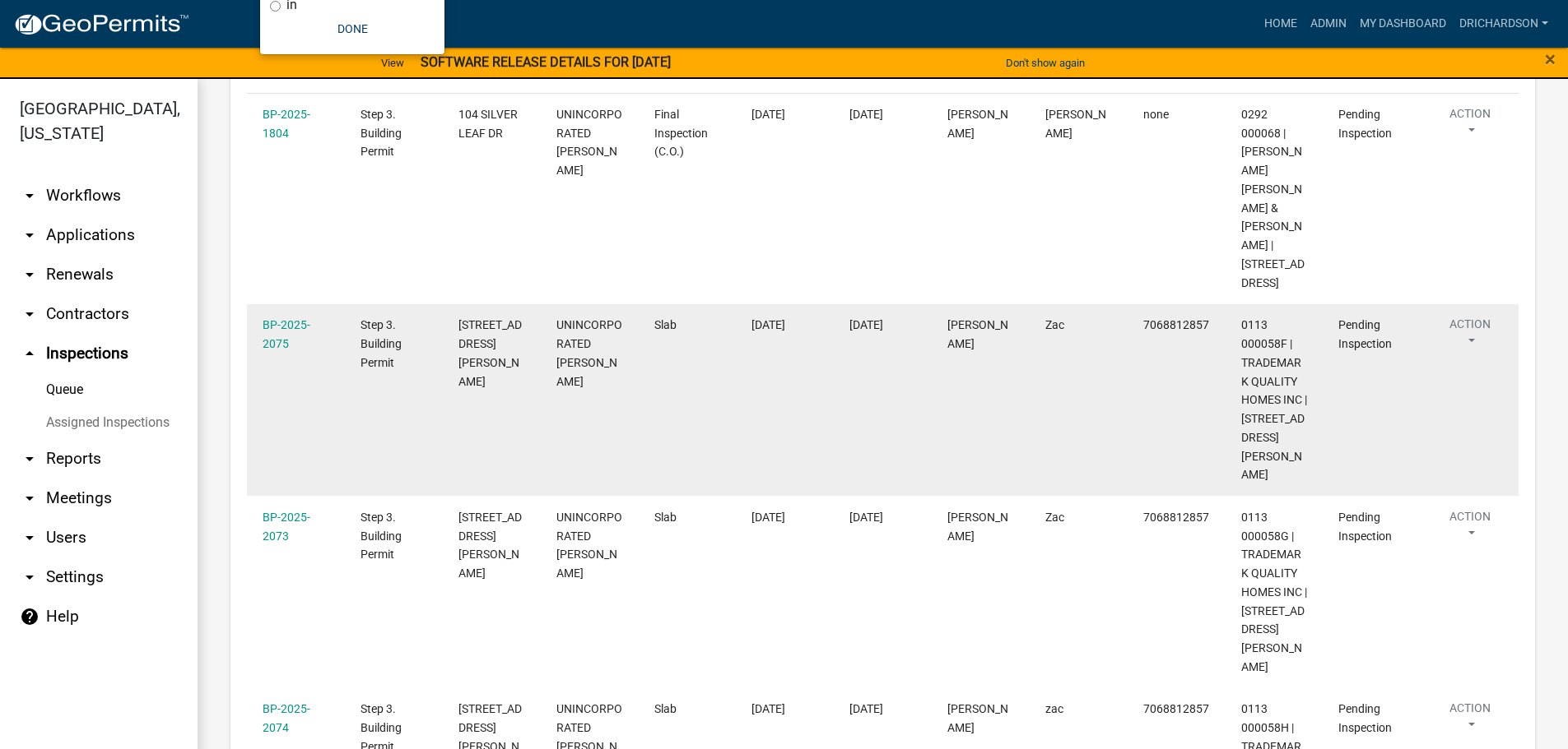
click at [1469, 315] on button "Action" at bounding box center [1469, 336] width 67 height 41
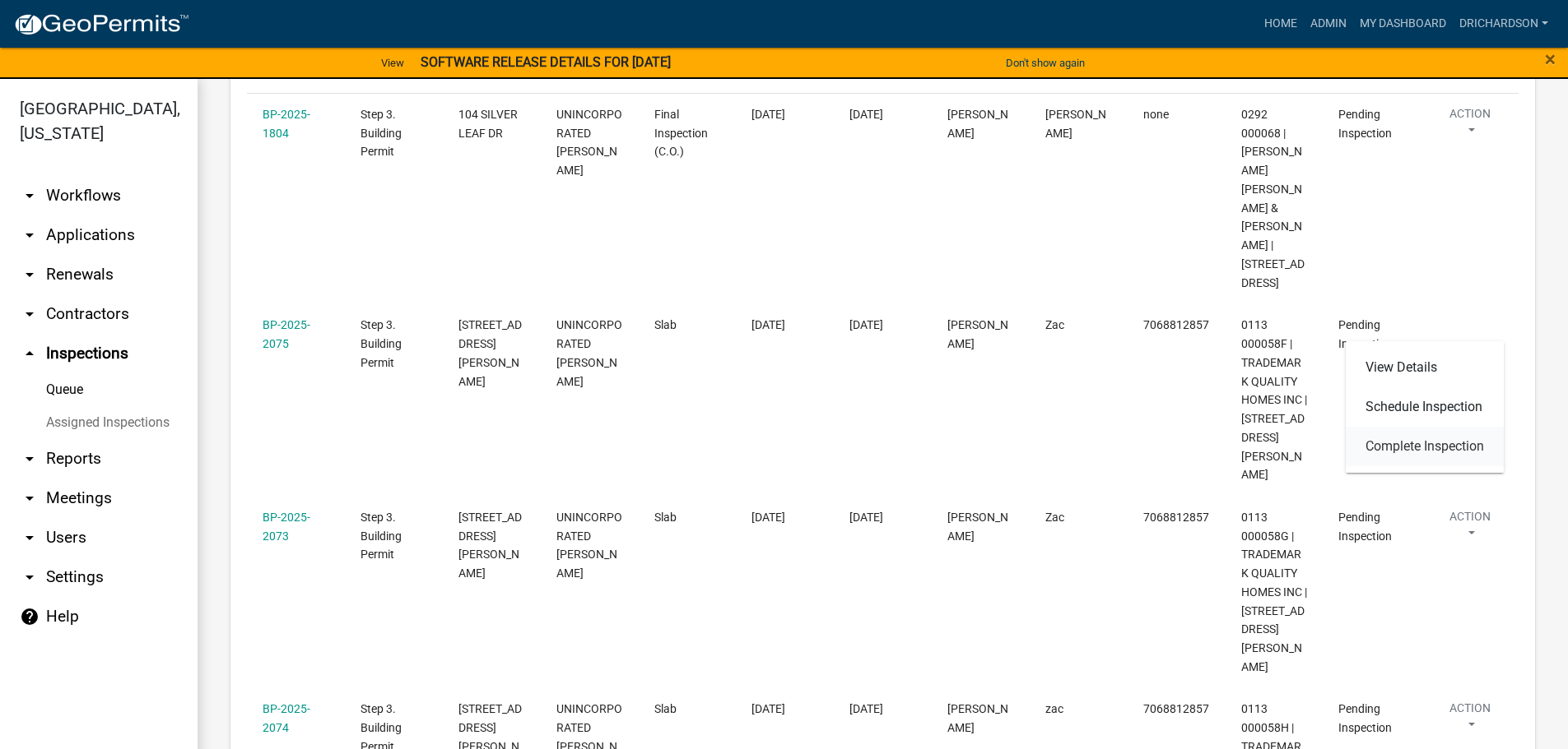
click at [1435, 449] on link "Complete Inspection" at bounding box center [1424, 446] width 158 height 39
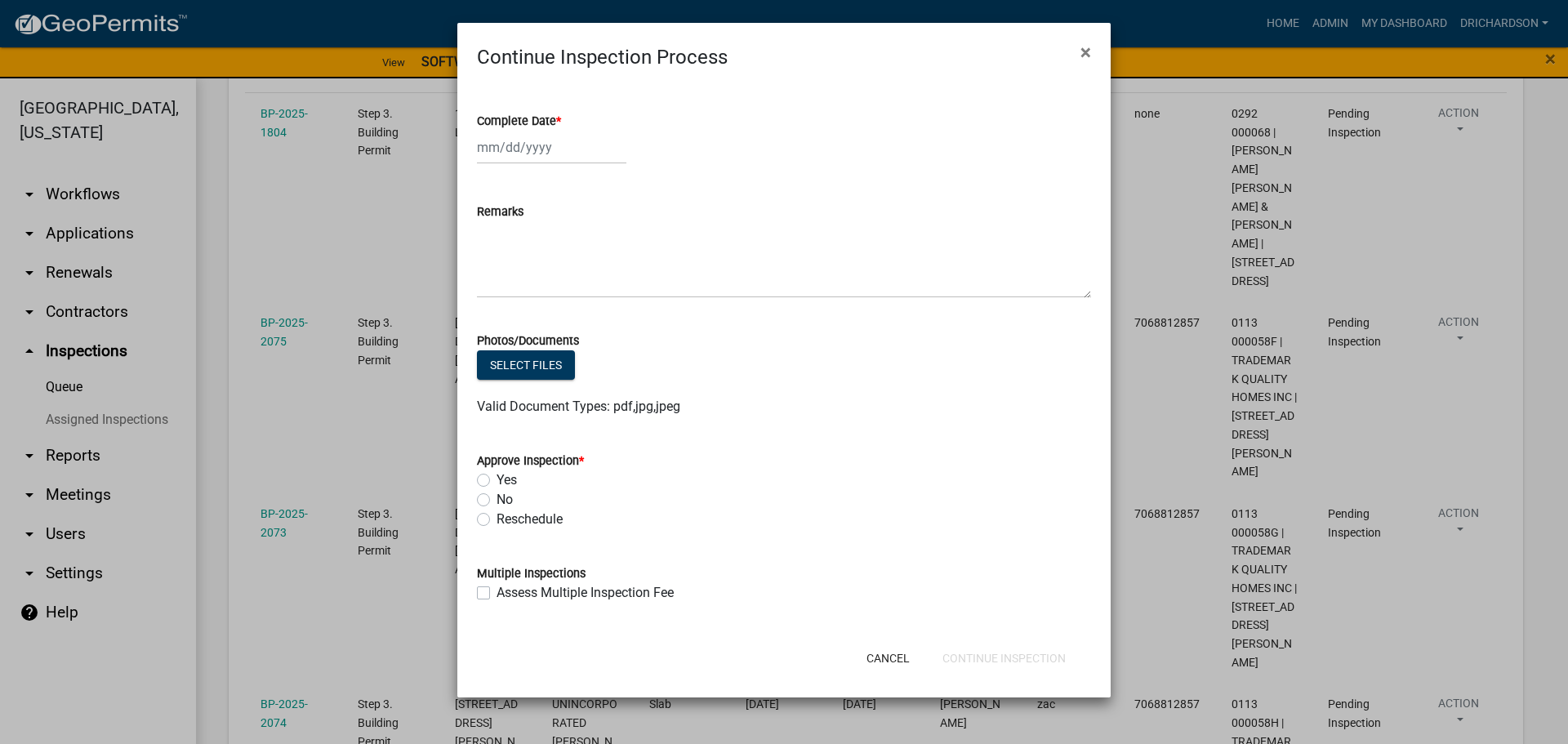
click at [537, 149] on div at bounding box center [551, 148] width 150 height 33
select select "9"
select select "2025"
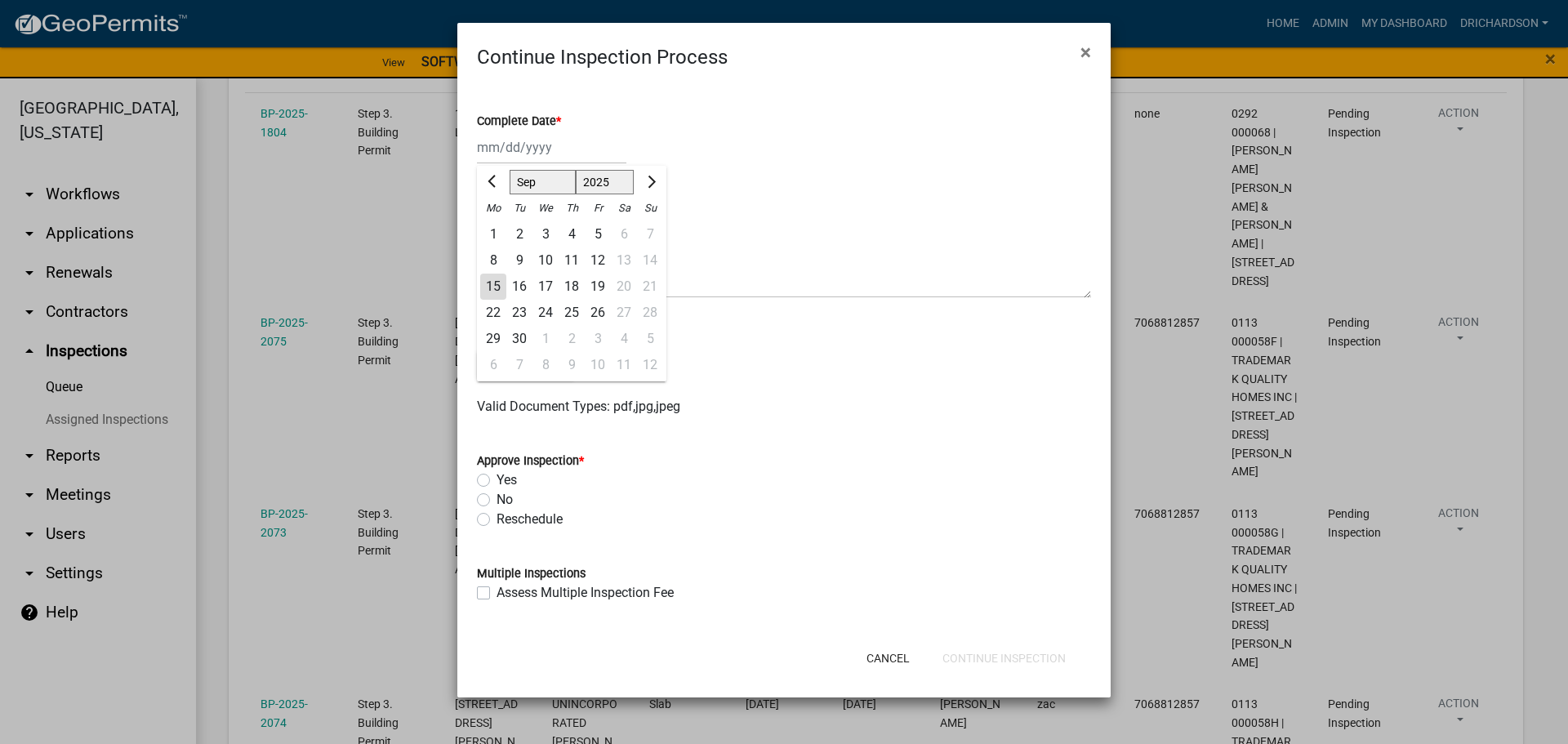
click at [486, 284] on div "15" at bounding box center [493, 287] width 26 height 26
type input "09/15/2025"
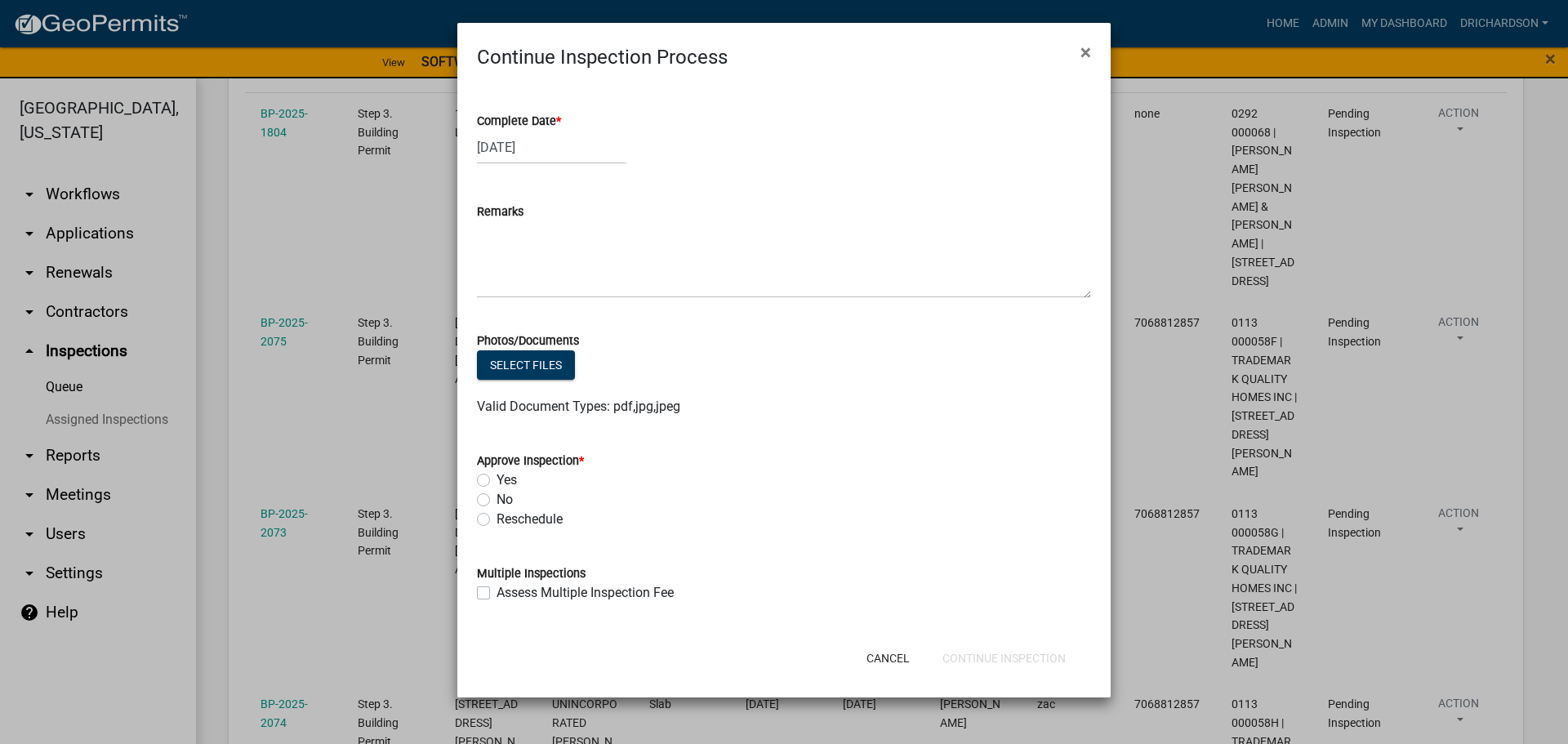
click at [556, 154] on div "09/15/2025" at bounding box center [551, 148] width 150 height 33
select select "9"
select select "2025"
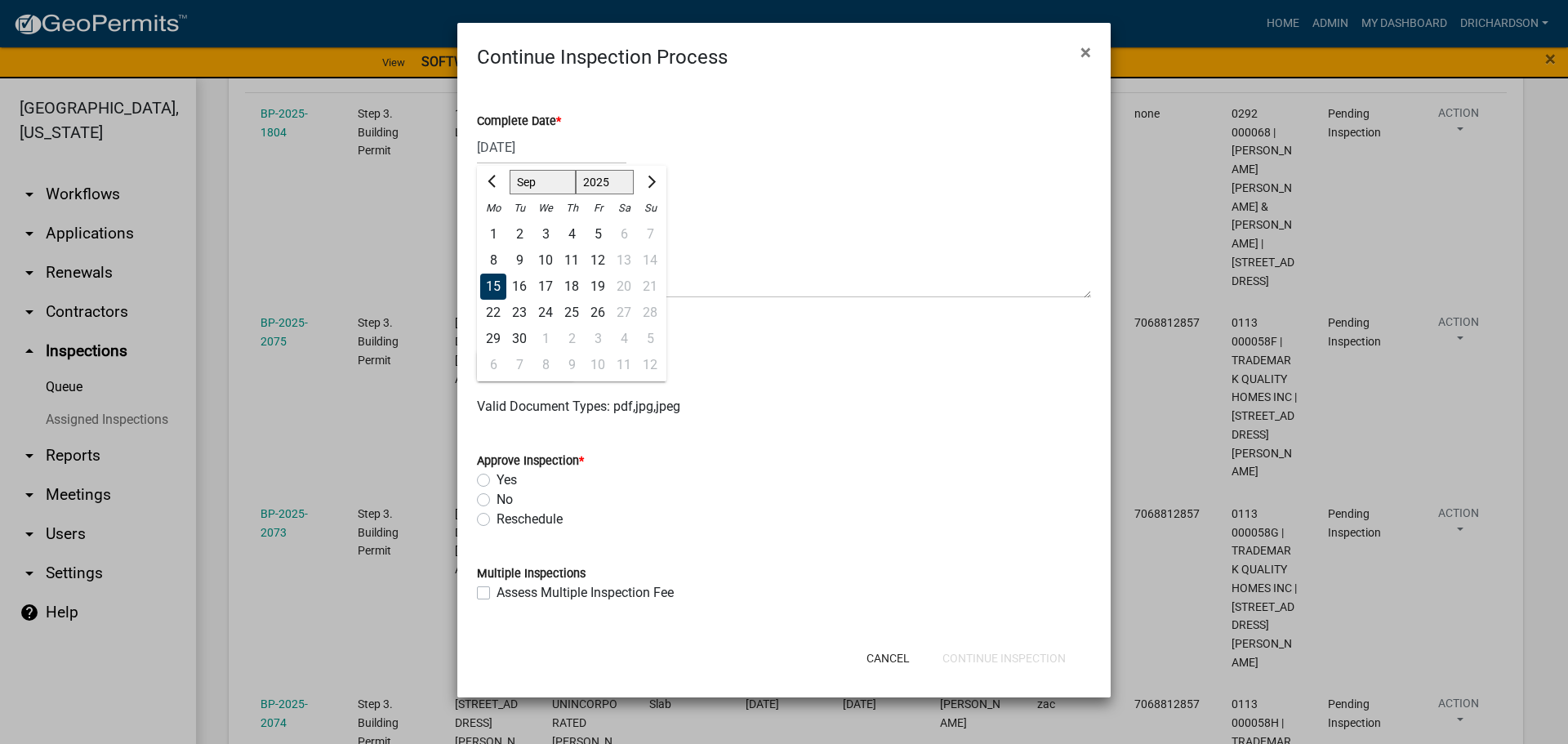
drag, startPoint x: 593, startPoint y: 255, endPoint x: 561, endPoint y: 295, distance: 51.2
click at [592, 255] on div "12" at bounding box center [597, 260] width 26 height 26
type input "[DATE]"
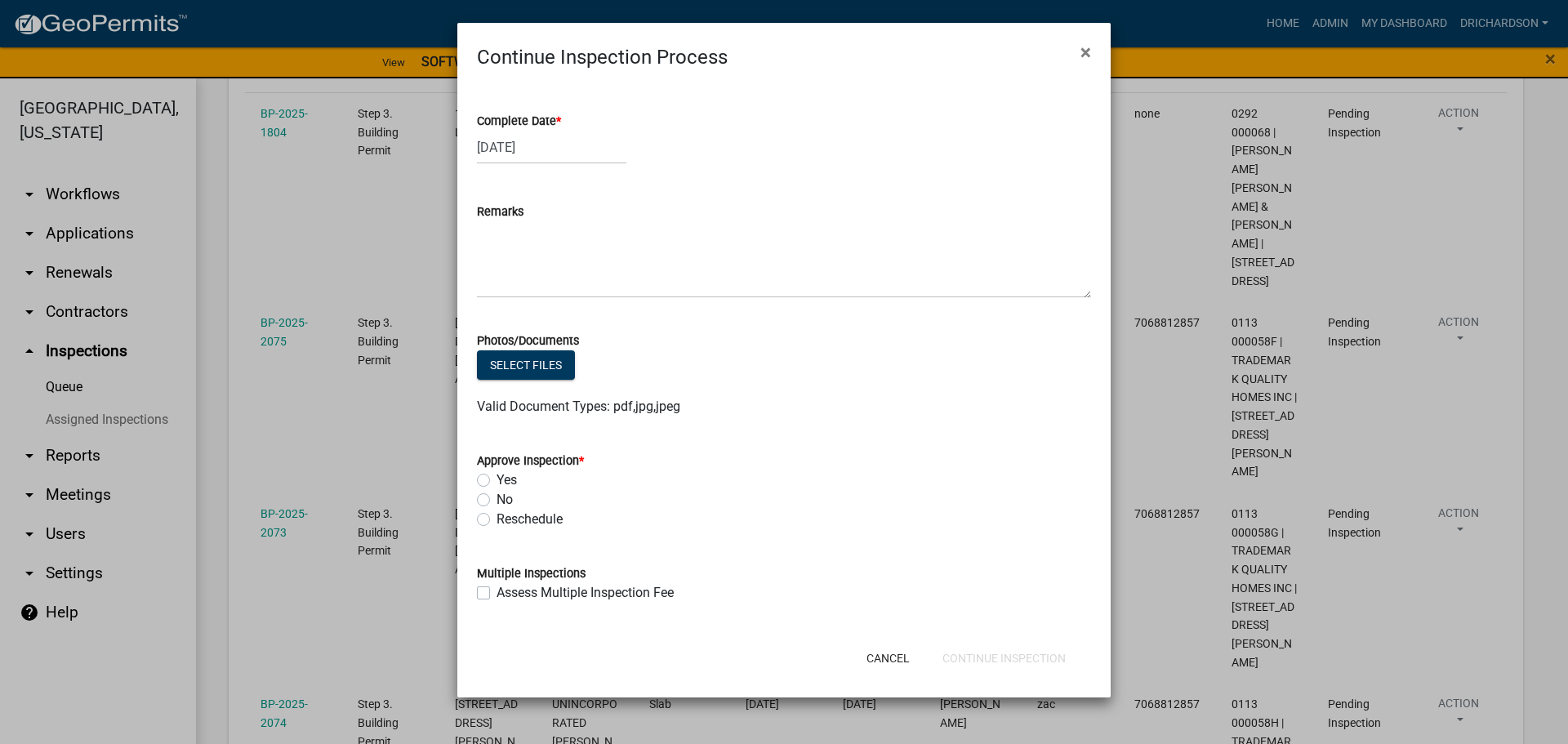
click at [496, 476] on label "Yes" at bounding box center [506, 481] width 21 height 20
click at [496, 476] on input "Yes" at bounding box center [501, 476] width 11 height 11
radio input "true"
click at [996, 655] on button "Continue Inspection" at bounding box center [1004, 659] width 150 height 29
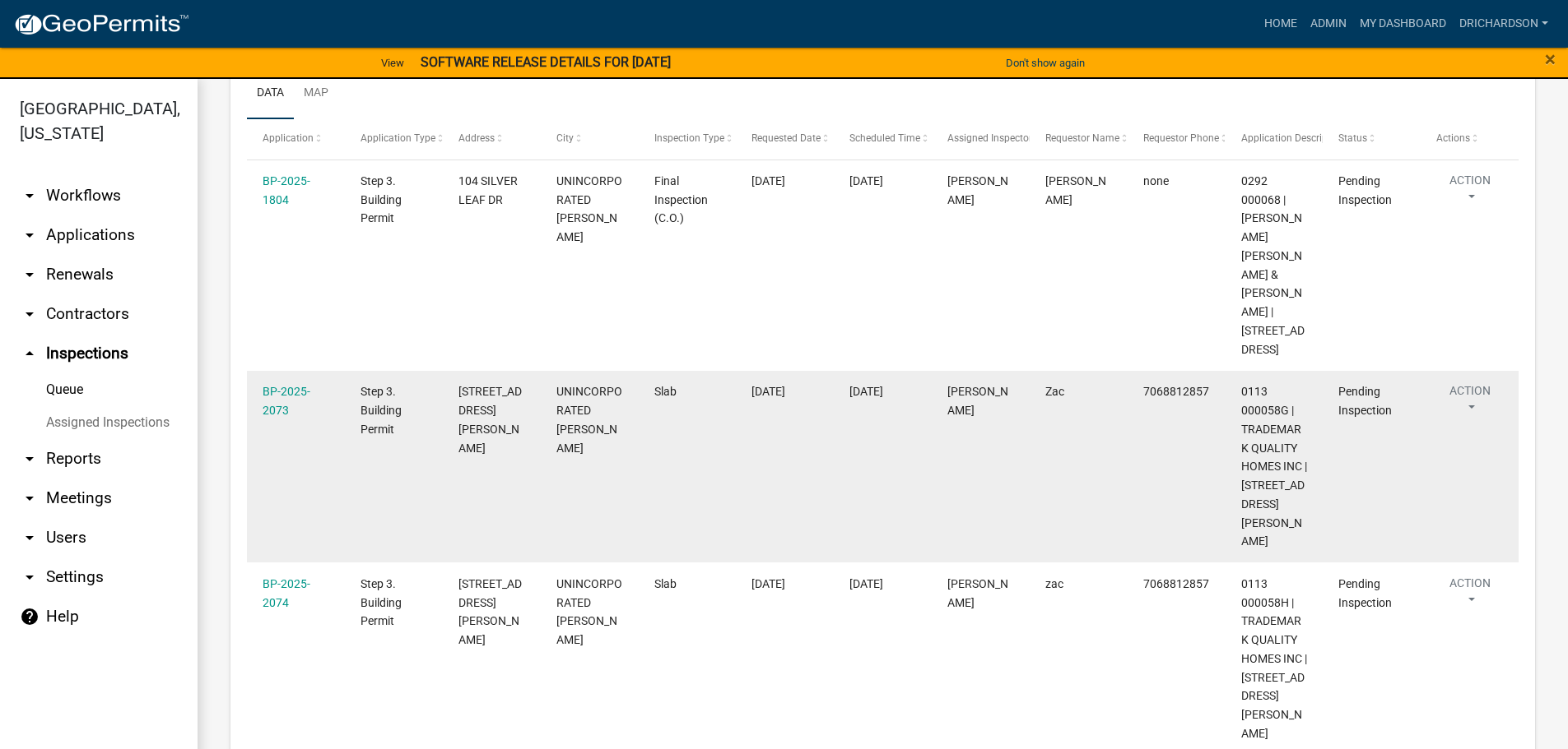
scroll to position [268, 0]
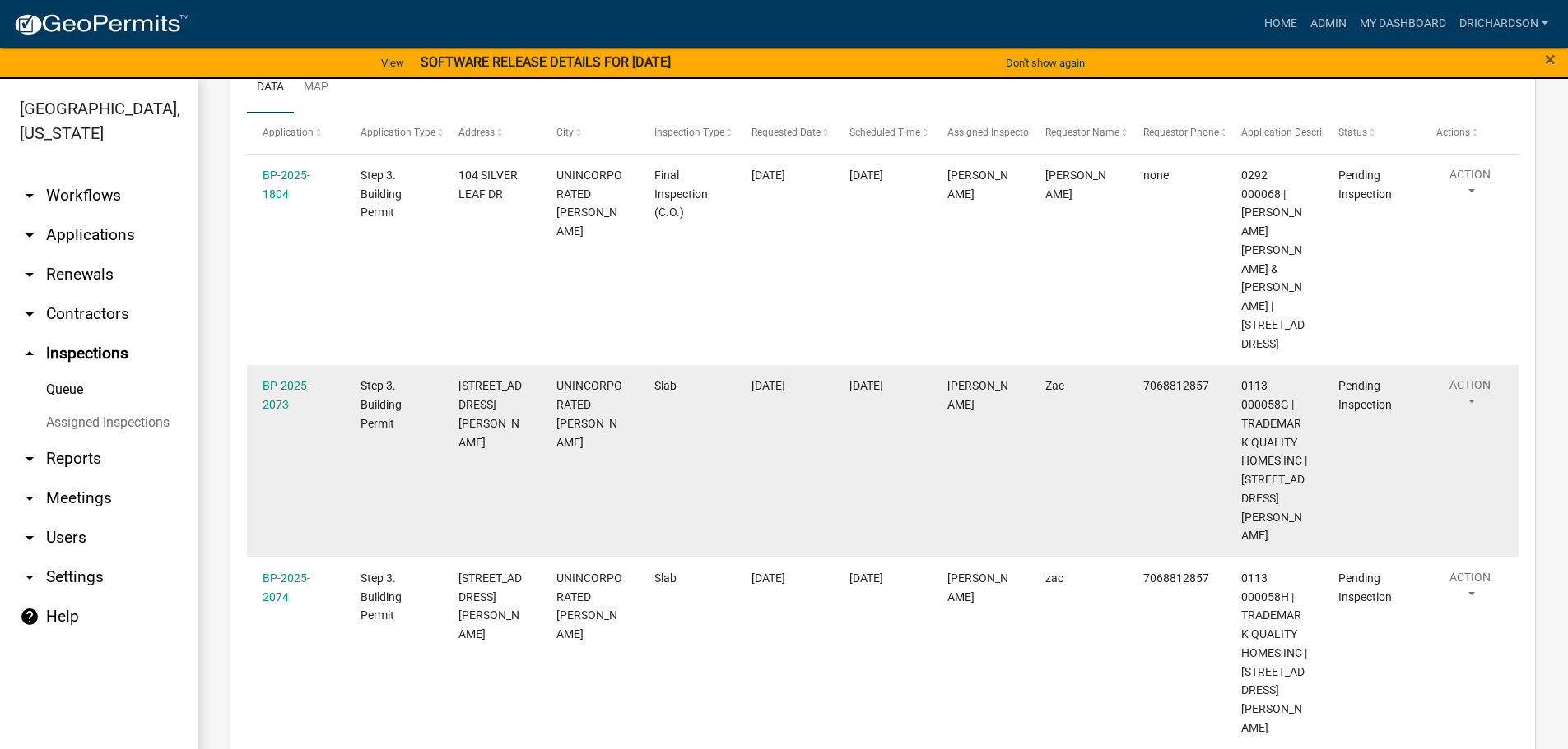
click at [1468, 376] on button "Action" at bounding box center [1469, 397] width 67 height 41
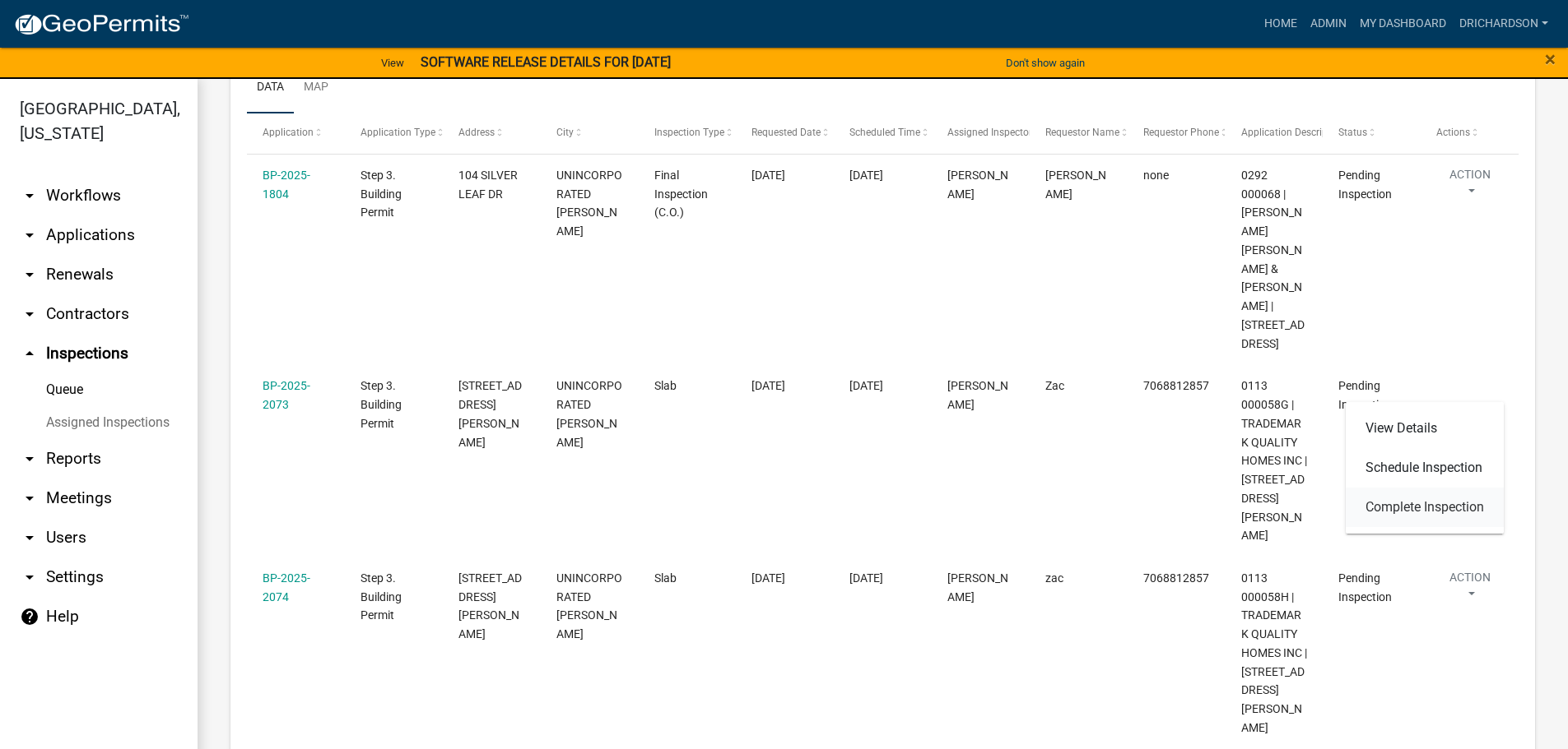
click at [1425, 511] on link "Complete Inspection" at bounding box center [1424, 508] width 158 height 39
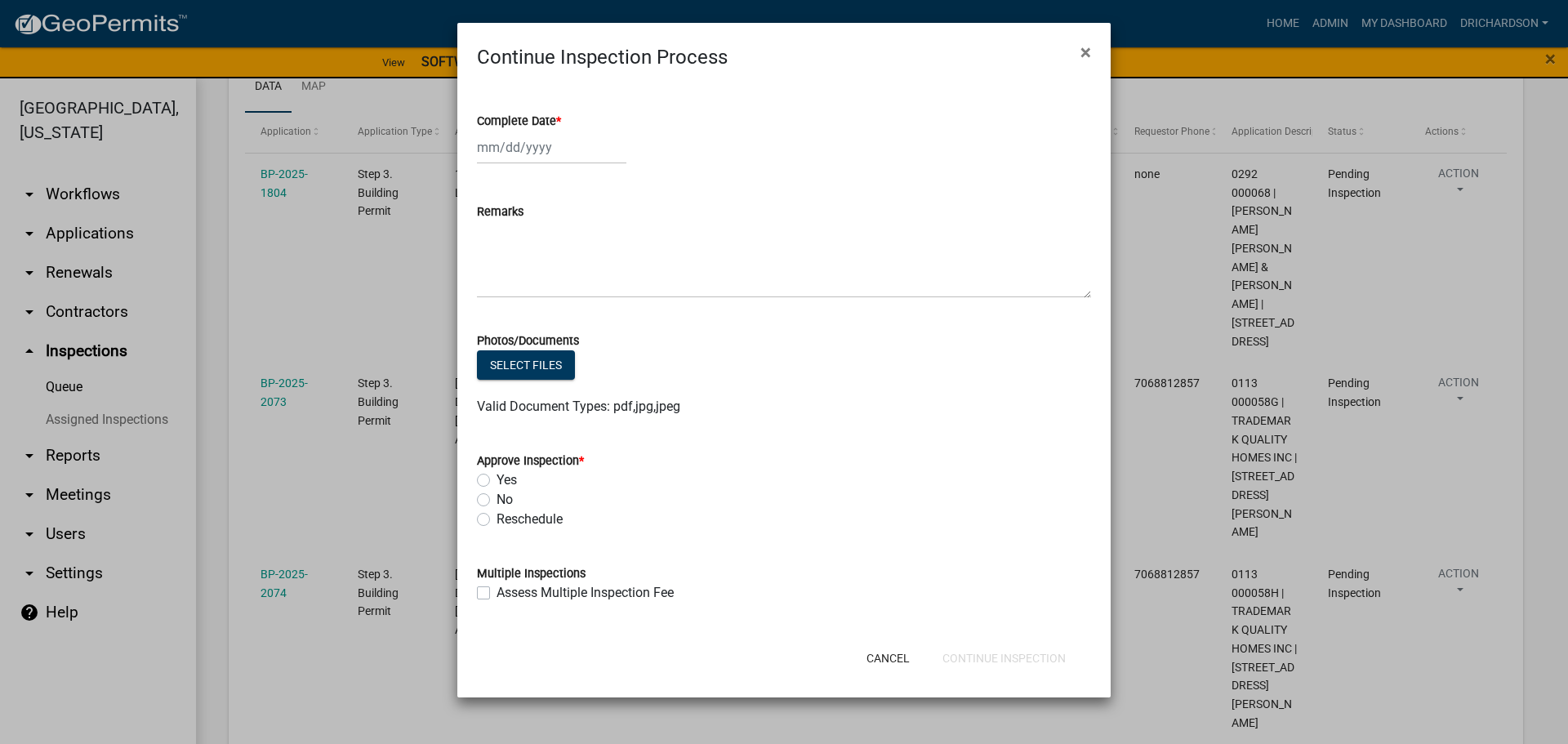
click at [514, 150] on div at bounding box center [551, 148] width 150 height 33
select select "9"
select select "2025"
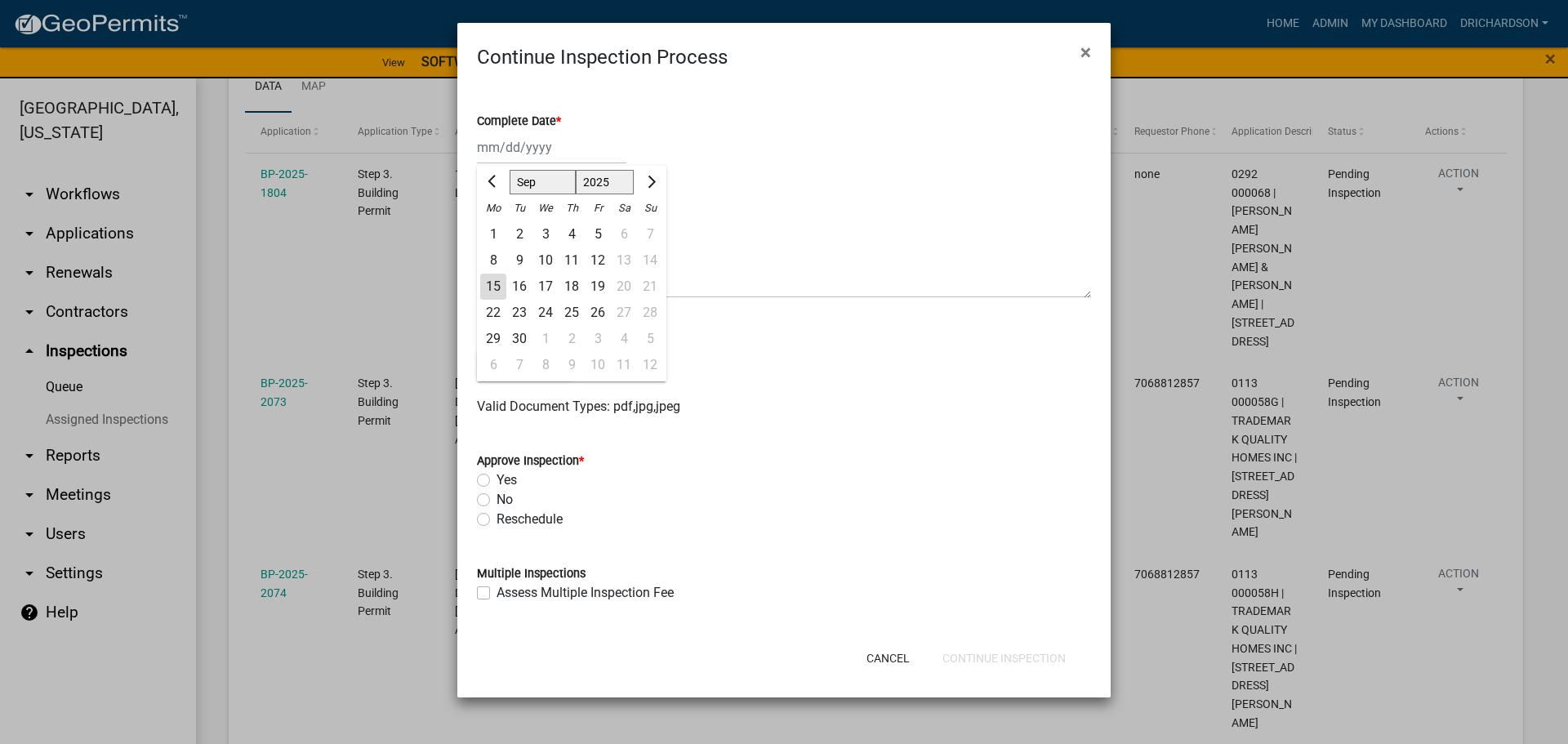
drag, startPoint x: 598, startPoint y: 259, endPoint x: 585, endPoint y: 271, distance: 17.7
click at [595, 260] on div "12" at bounding box center [597, 260] width 26 height 26
type input "[DATE]"
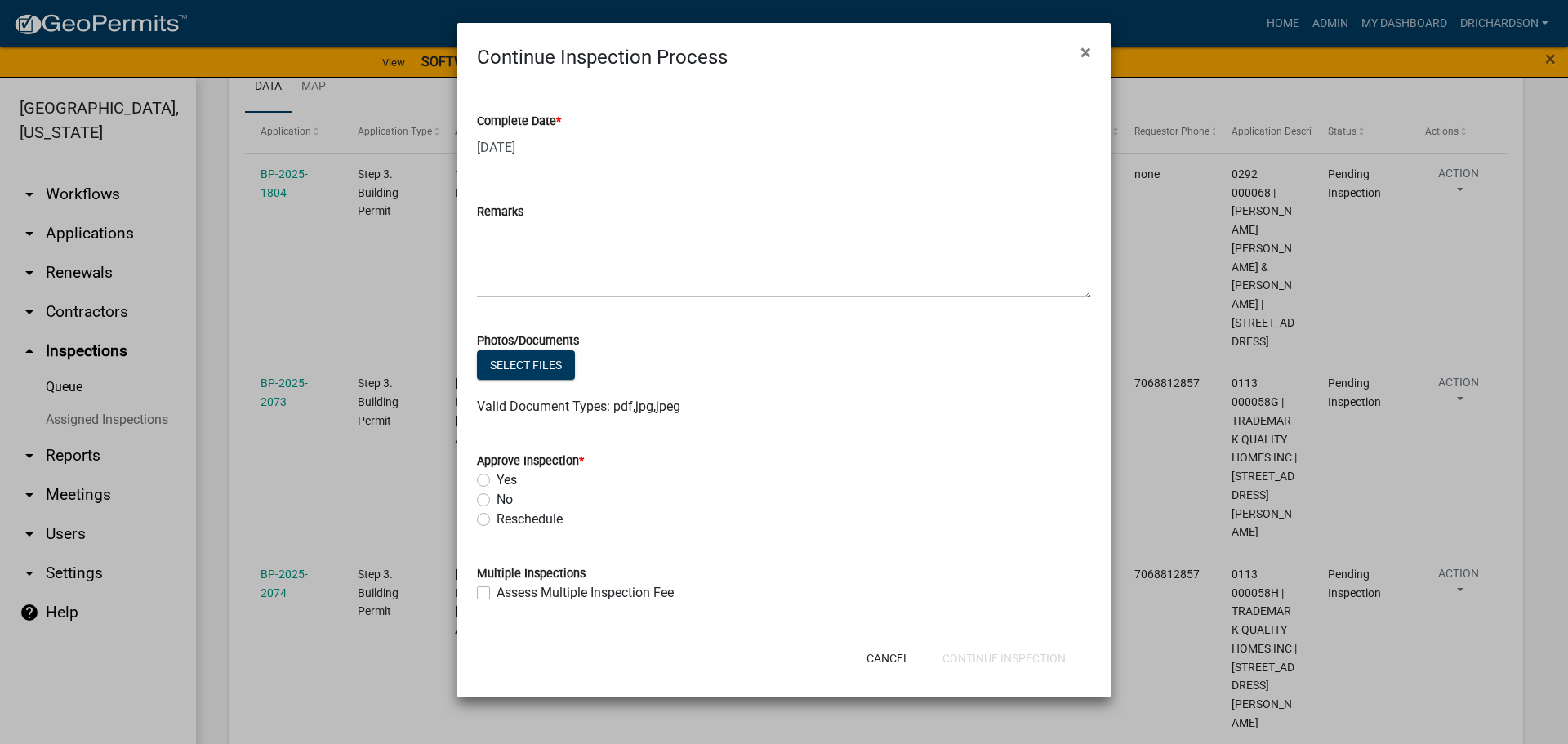
click at [485, 473] on div "Yes" at bounding box center [784, 481] width 615 height 20
click at [496, 478] on label "Yes" at bounding box center [506, 481] width 21 height 20
click at [496, 478] on input "Yes" at bounding box center [501, 476] width 11 height 11
radio input "true"
click at [1016, 663] on button "Continue Inspection" at bounding box center [1004, 659] width 150 height 29
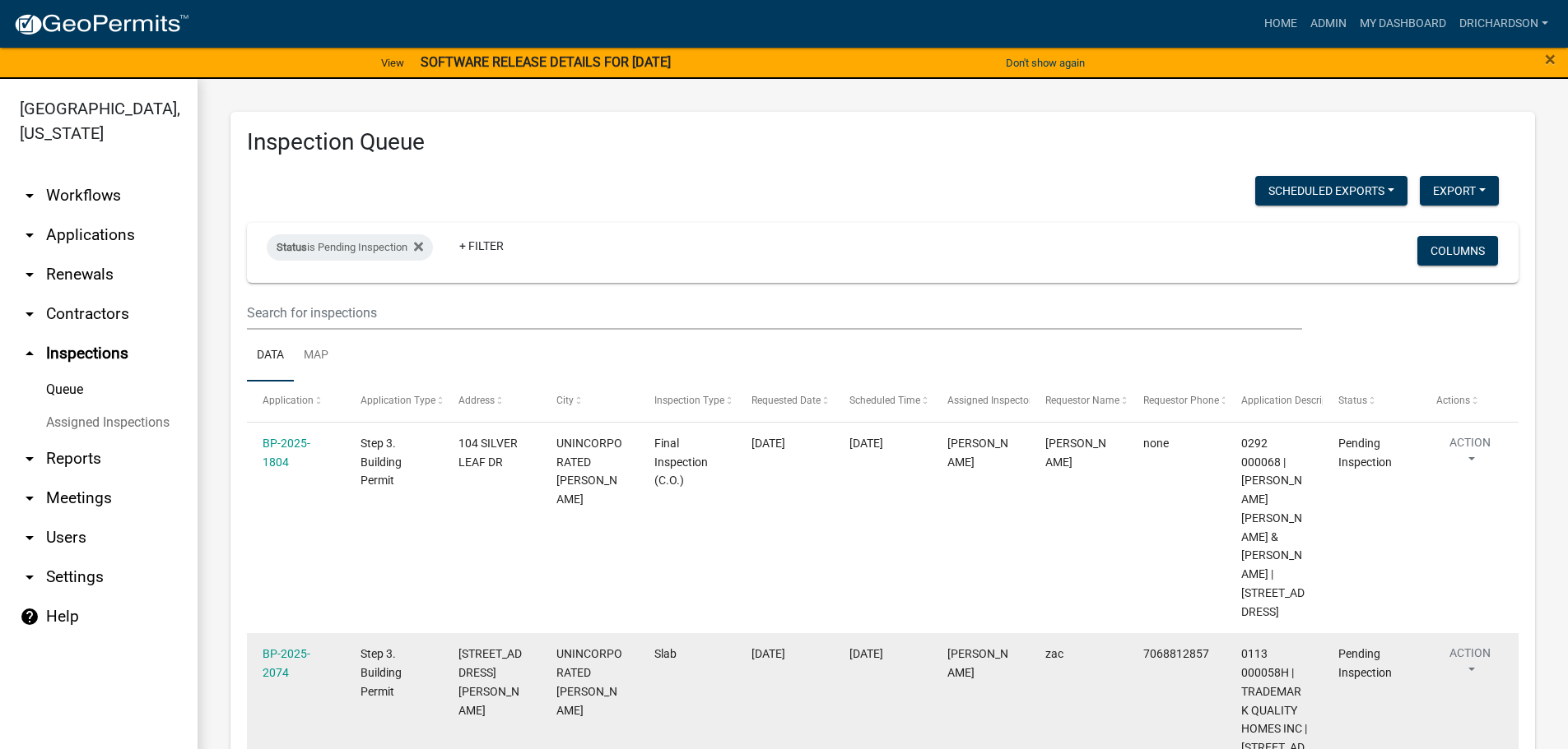
scroll to position [113, 0]
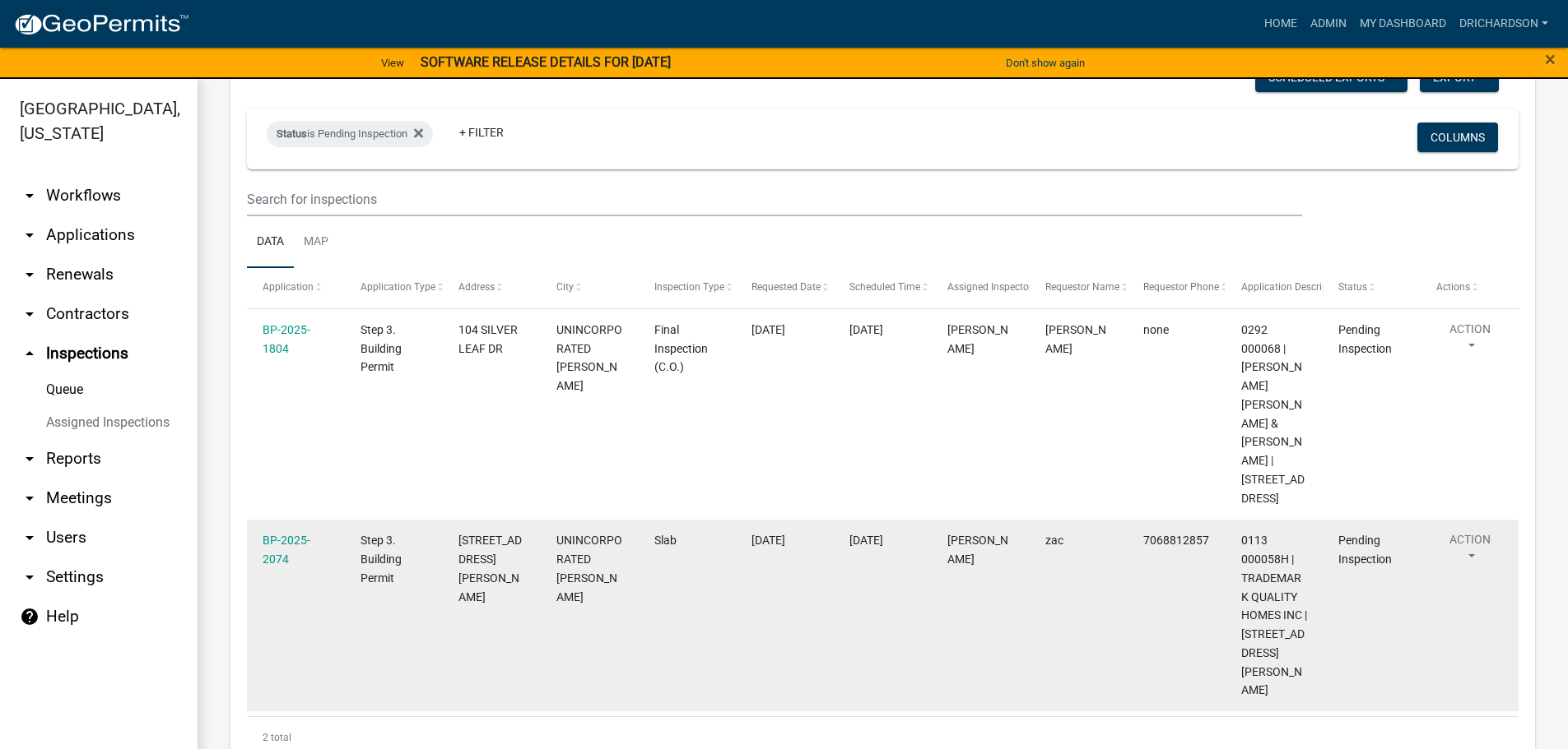
click at [1470, 531] on button "Action" at bounding box center [1469, 552] width 67 height 41
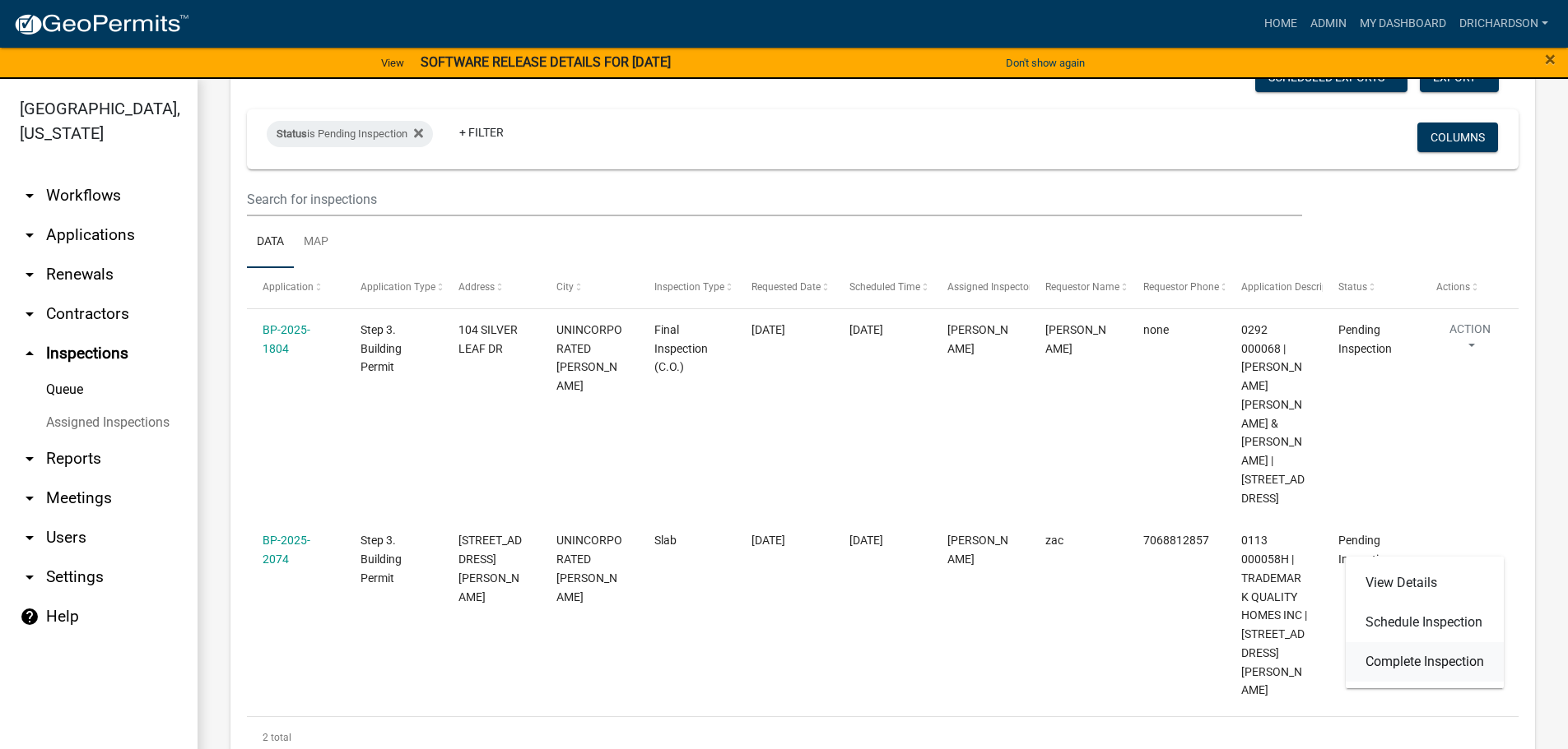
click at [1405, 662] on link "Complete Inspection" at bounding box center [1424, 662] width 158 height 39
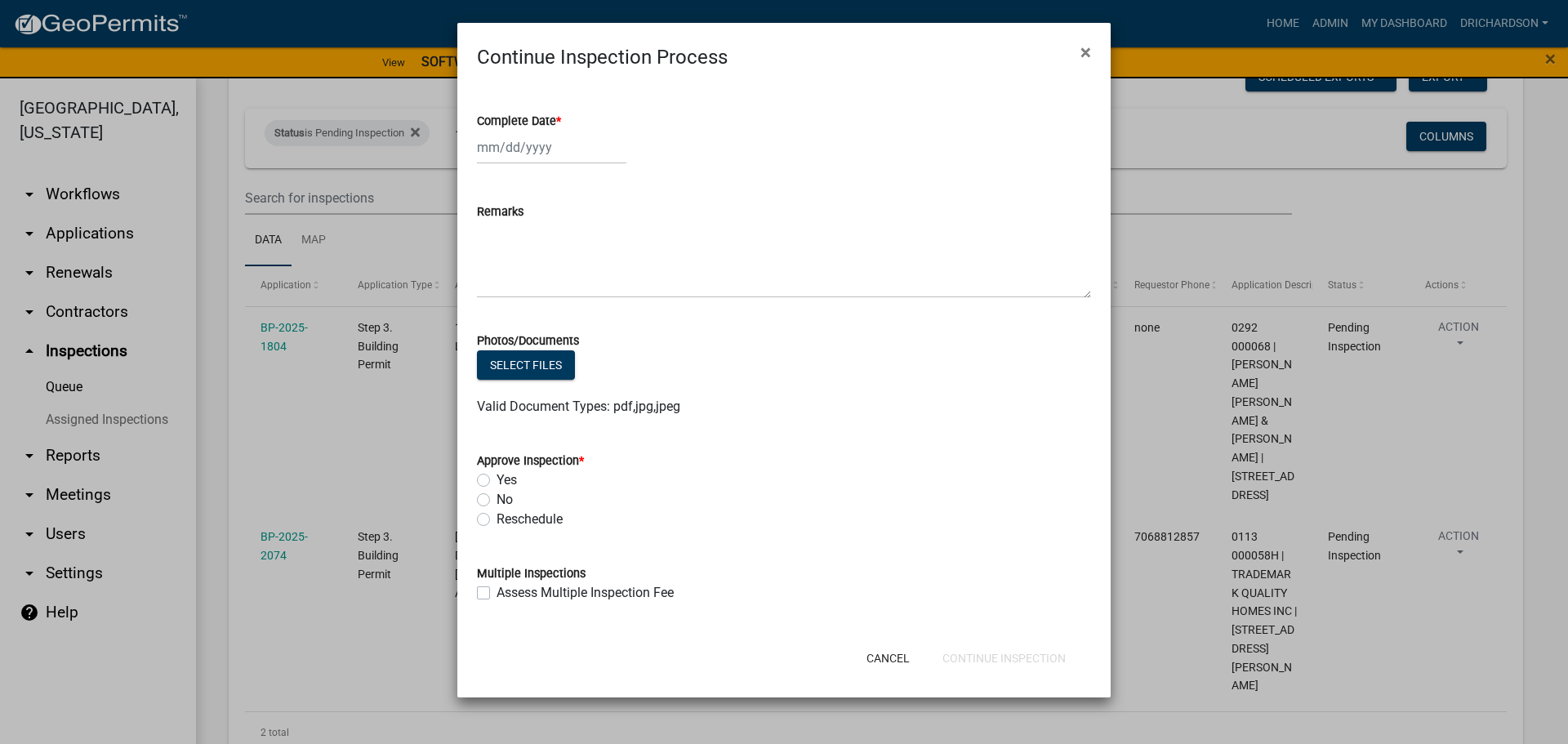
click at [513, 152] on div at bounding box center [551, 148] width 150 height 33
select select "9"
select select "2025"
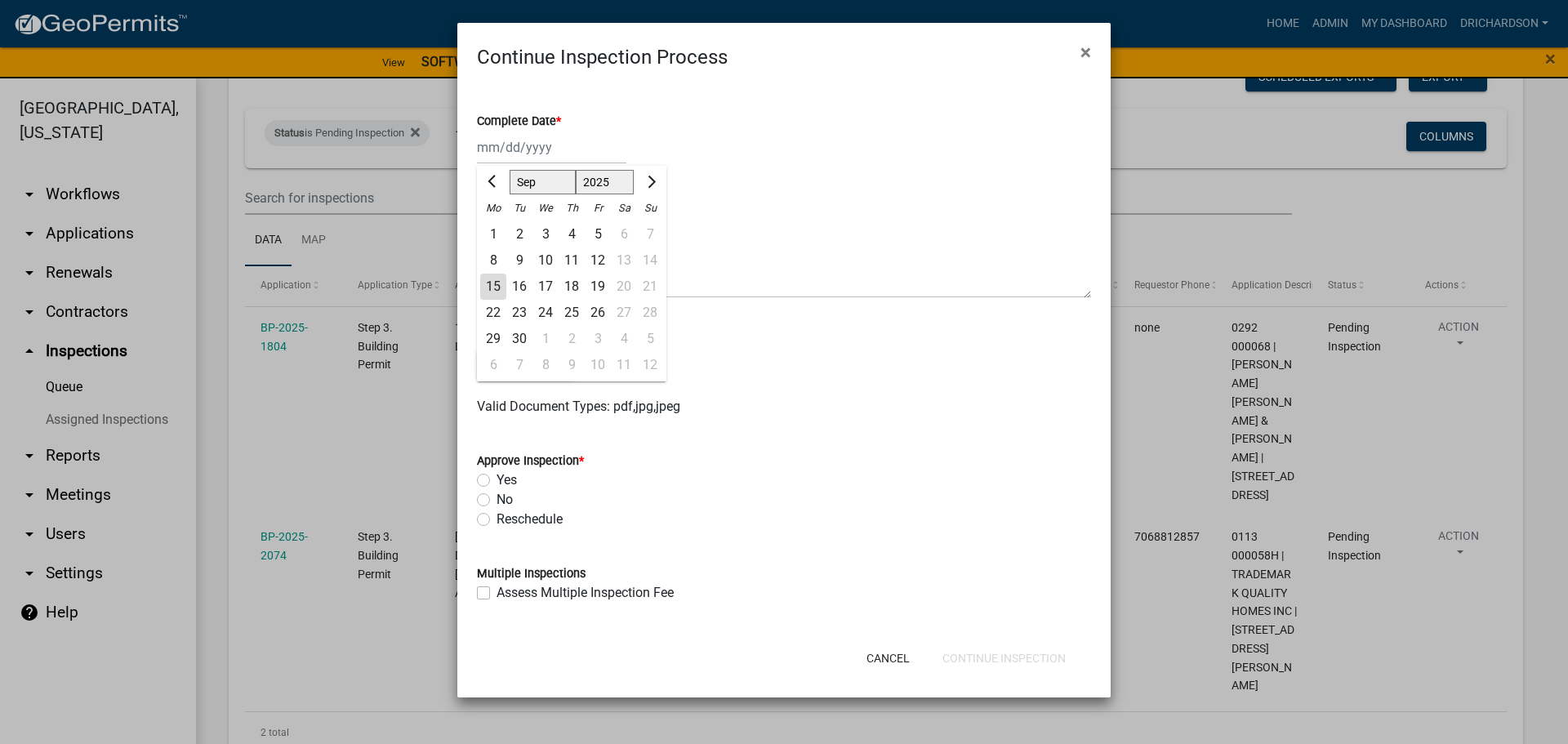
click at [596, 264] on div "12" at bounding box center [597, 260] width 26 height 26
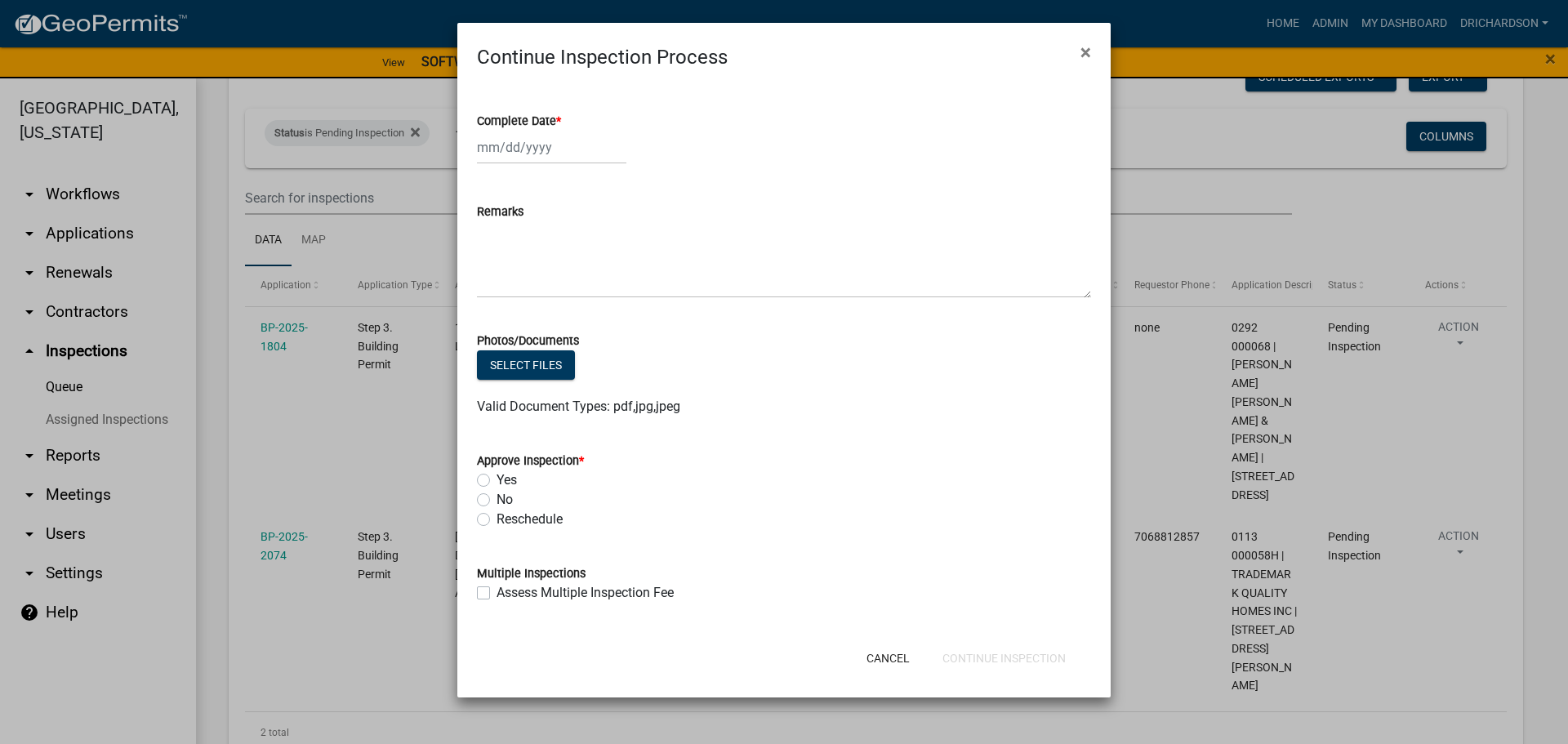
type input "[DATE]"
click at [496, 478] on label "Yes" at bounding box center [506, 481] width 21 height 20
click at [496, 478] on input "Yes" at bounding box center [501, 476] width 11 height 11
radio input "true"
click at [965, 644] on button "Continue Inspection" at bounding box center [1004, 659] width 150 height 29
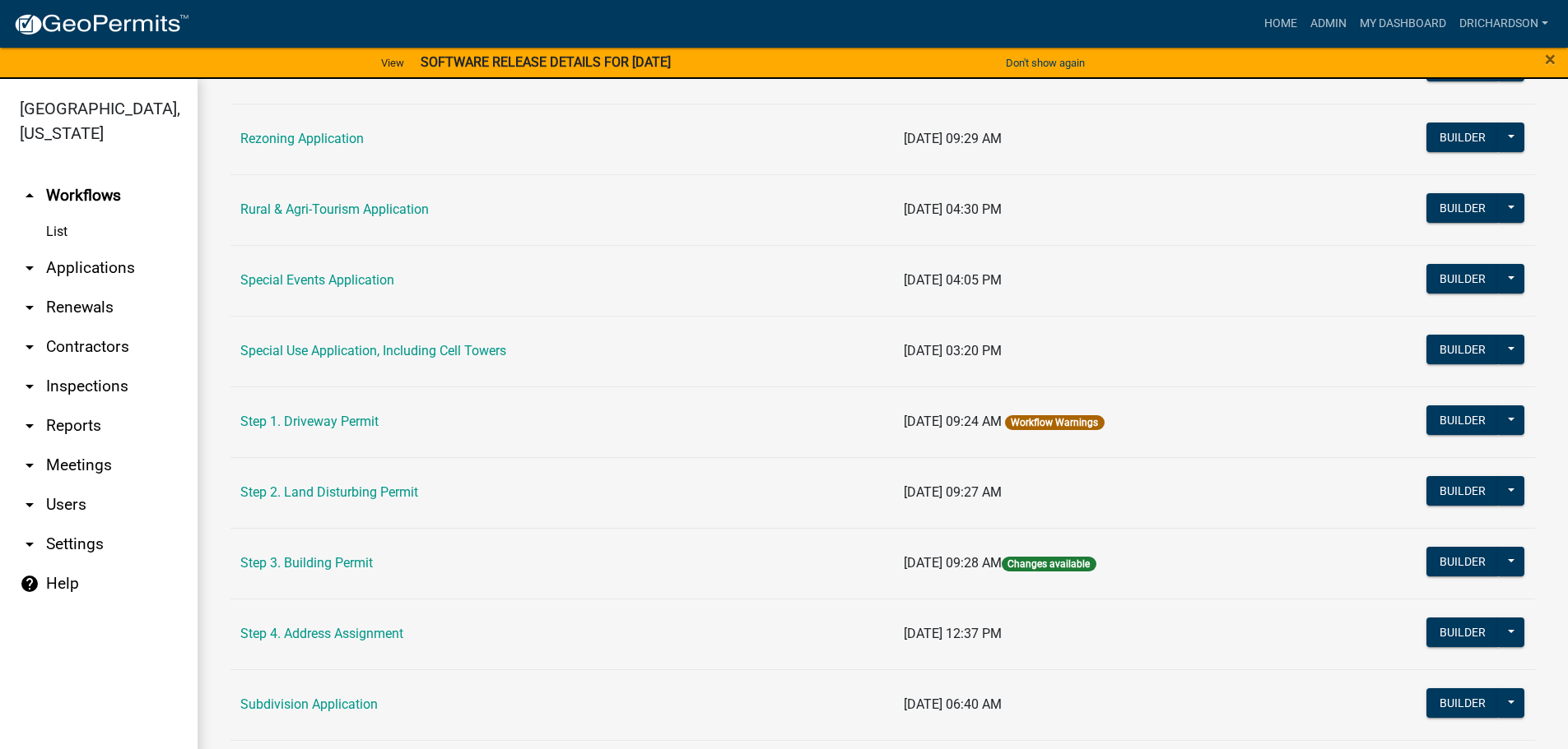
scroll to position [795, 0]
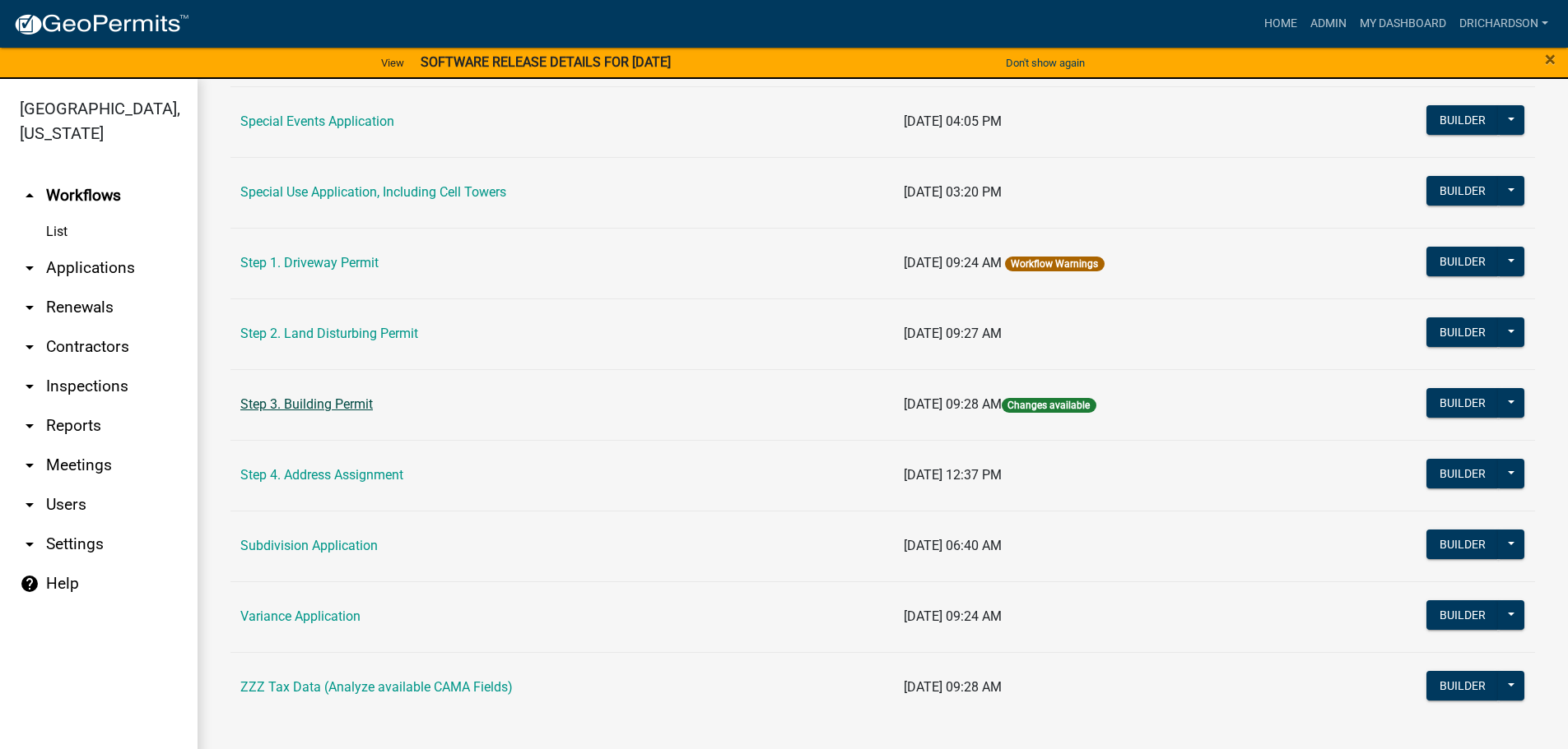
click at [324, 411] on link "Step 3. Building Permit" at bounding box center [307, 404] width 132 height 16
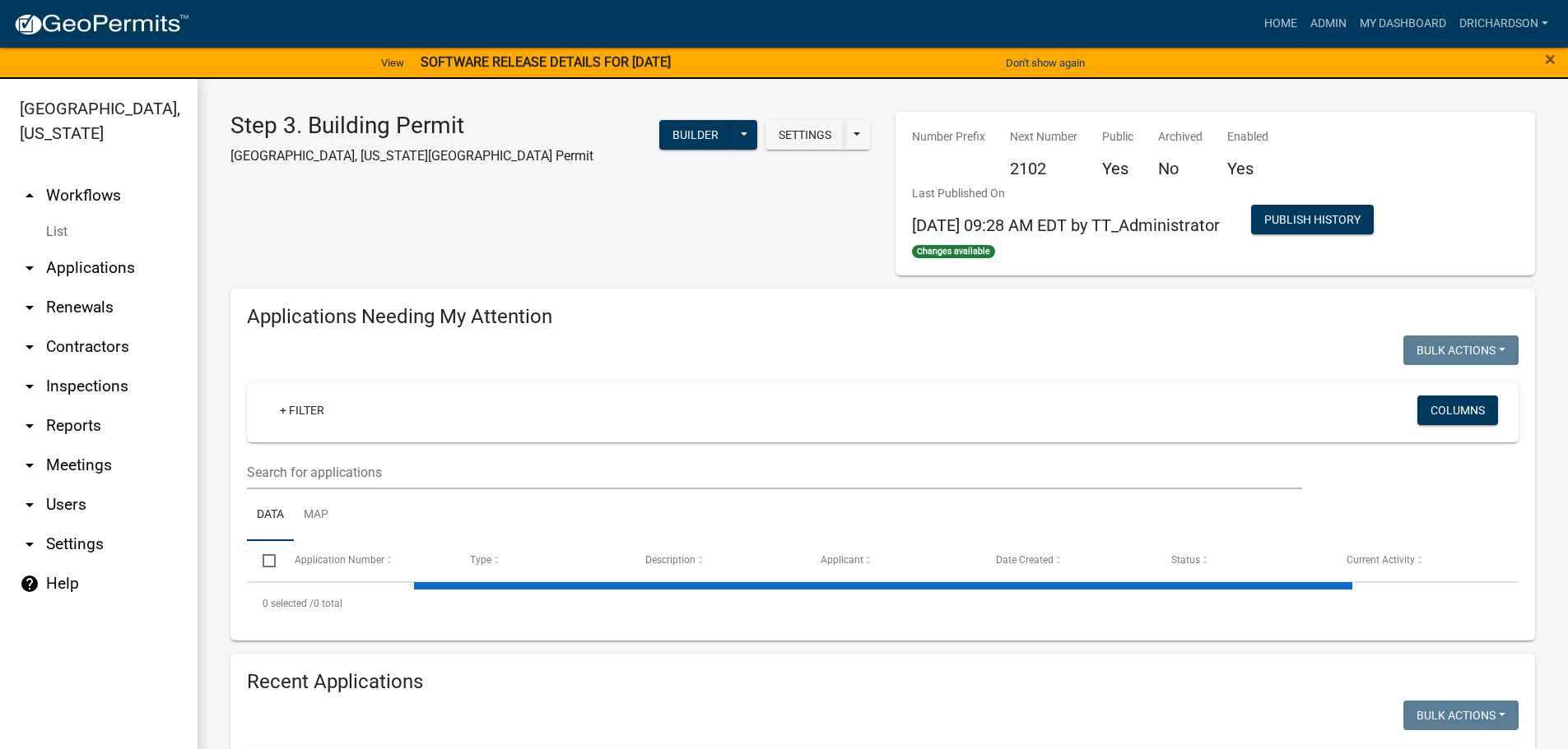
select select "1: 25"
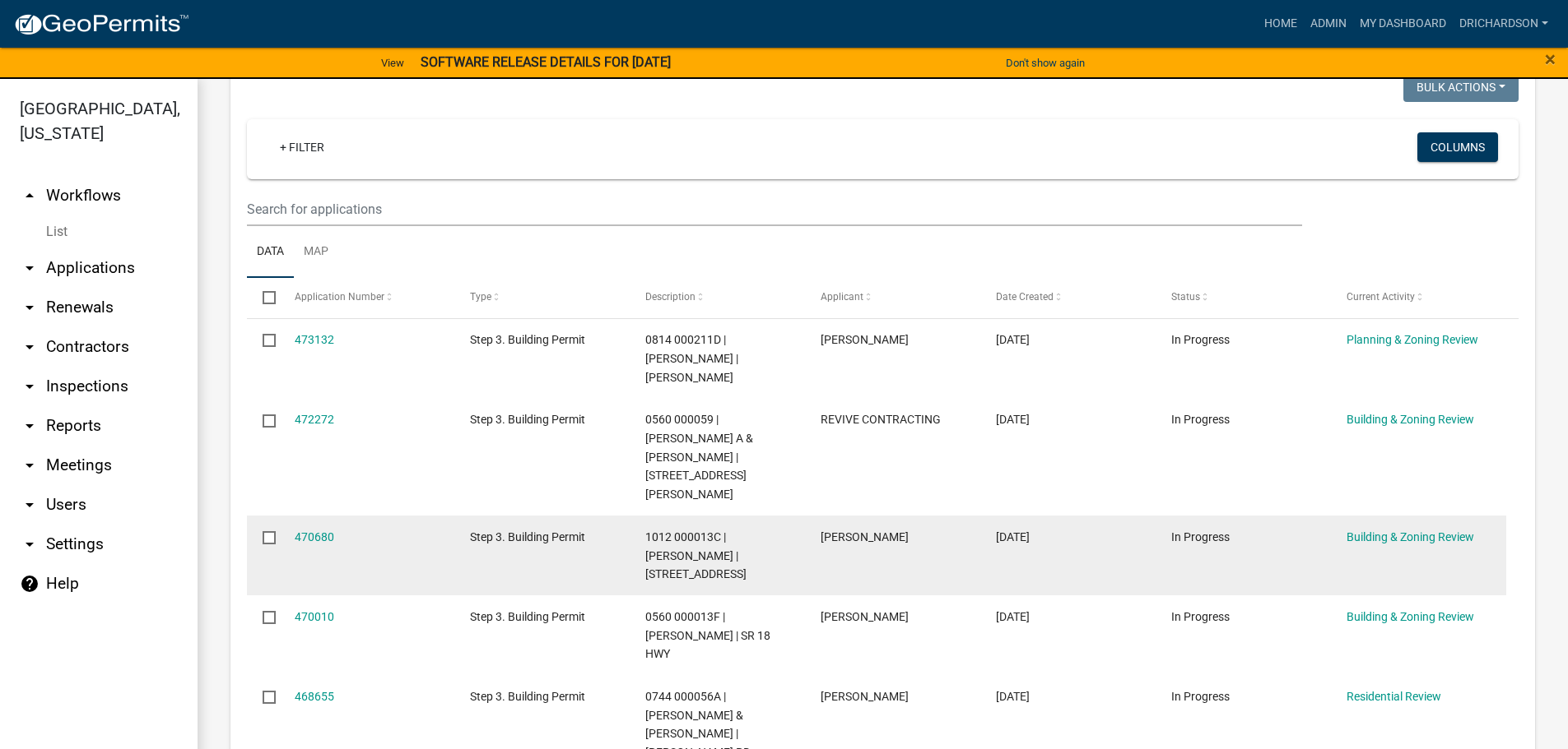
scroll to position [246, 0]
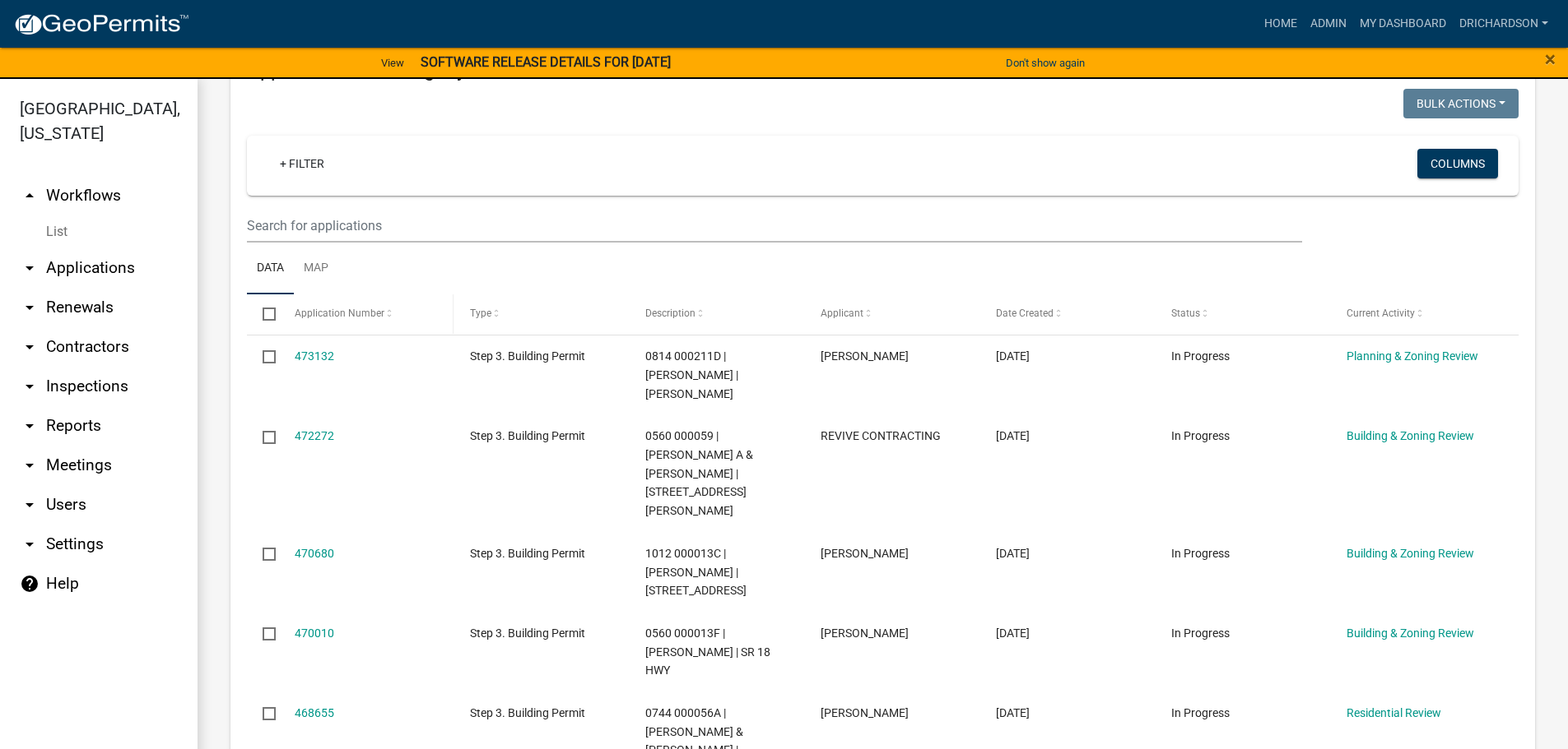
click at [363, 312] on span "Application Number" at bounding box center [339, 313] width 90 height 12
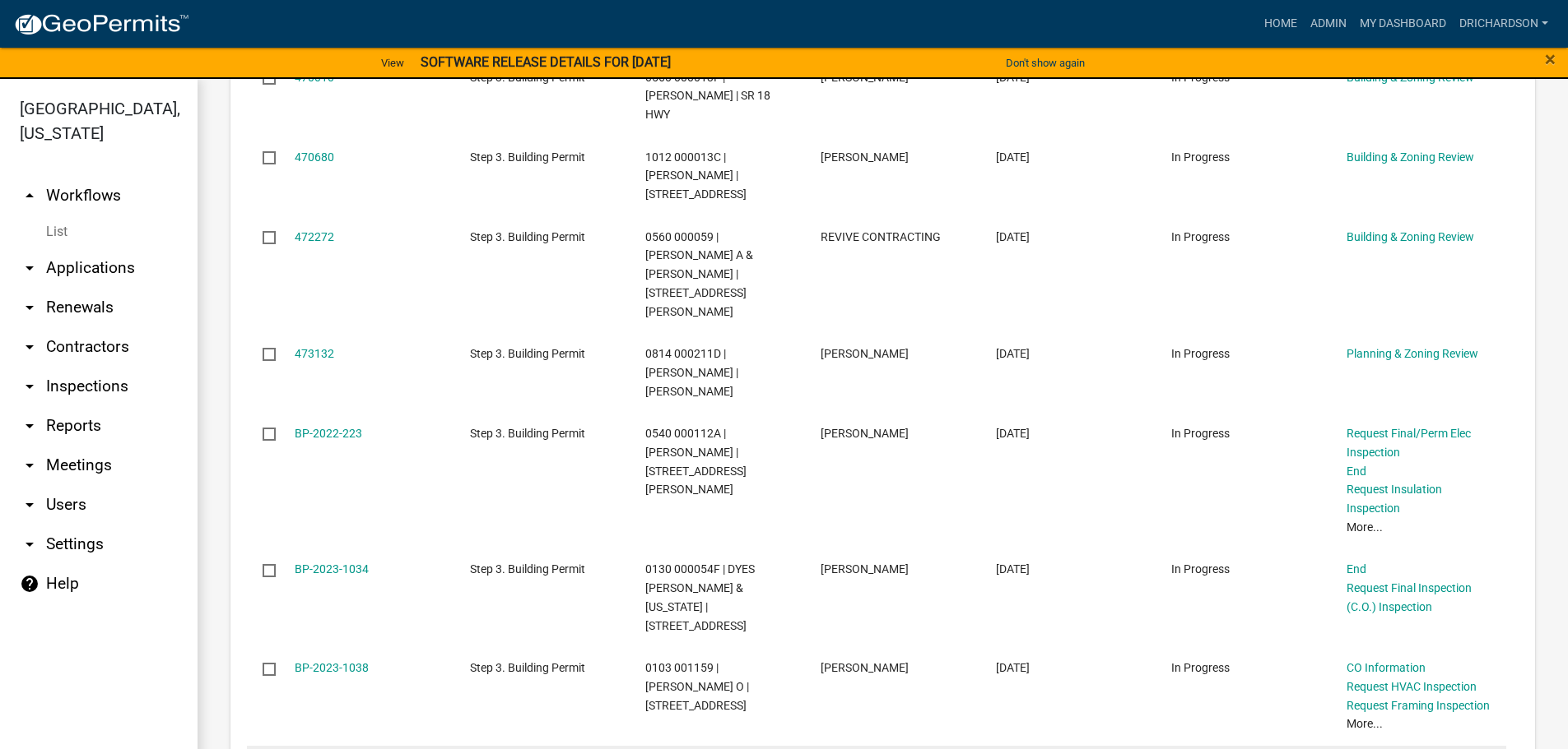
scroll to position [1234, 0]
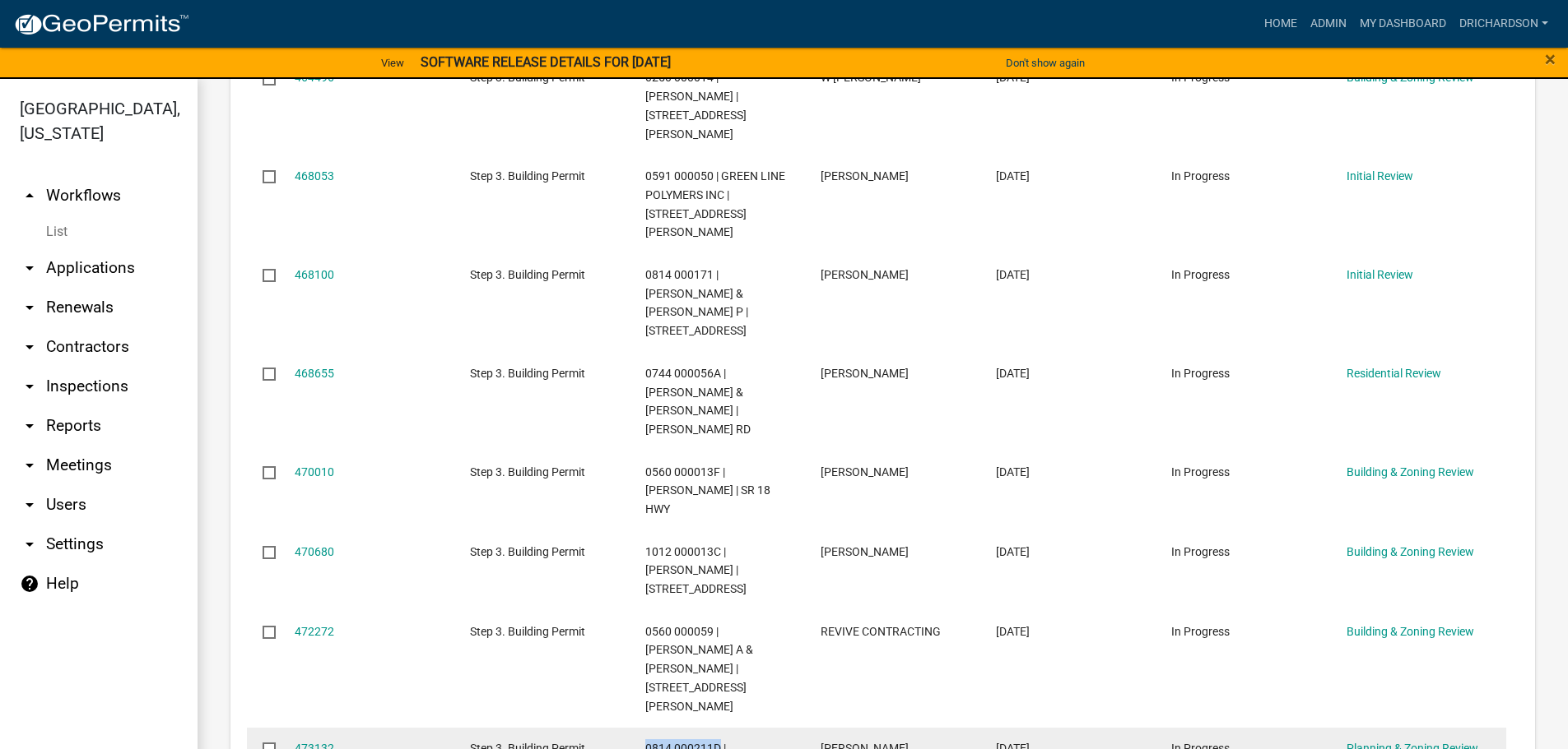
drag, startPoint x: 645, startPoint y: 561, endPoint x: 718, endPoint y: 562, distance: 73.0
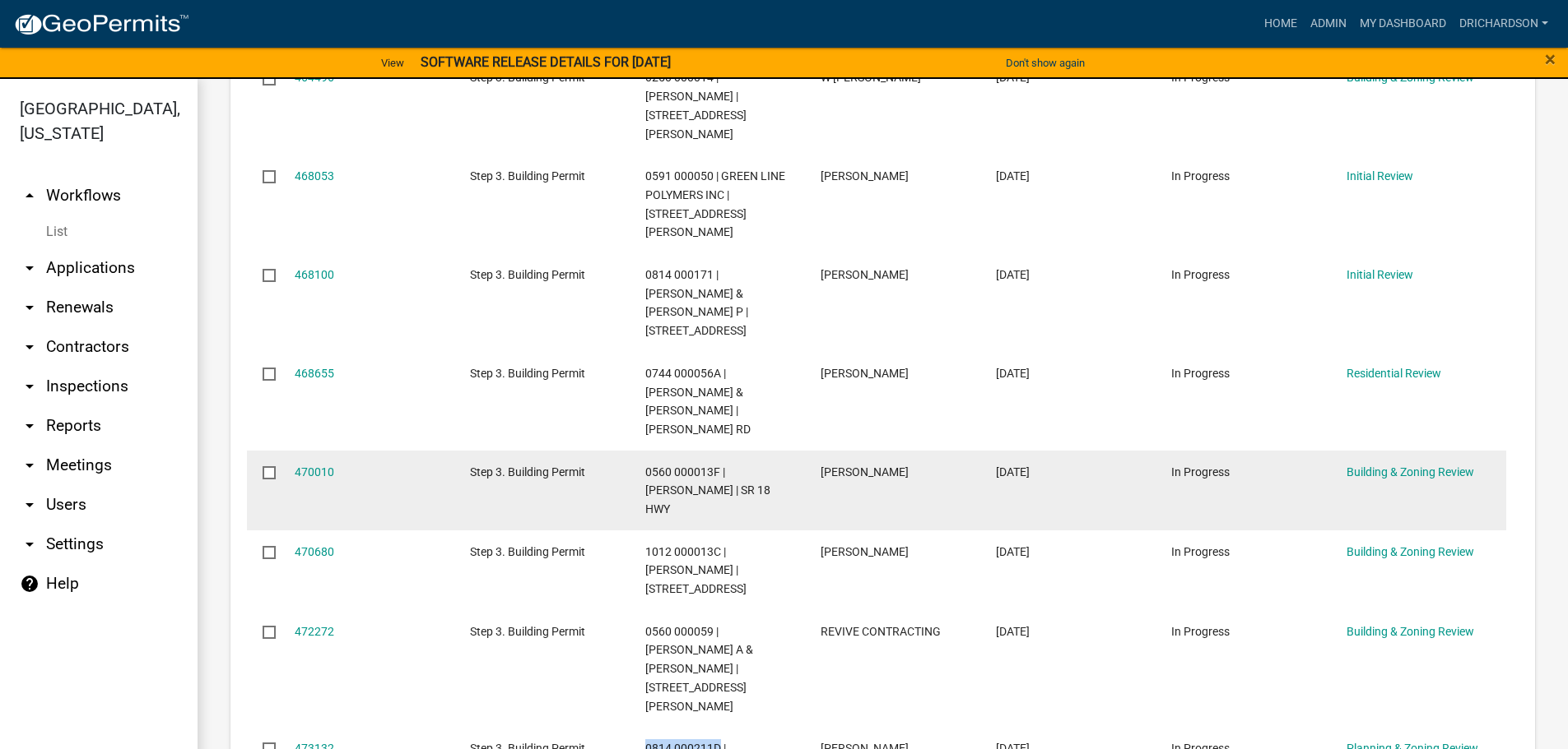
copy span "0814 000211D"
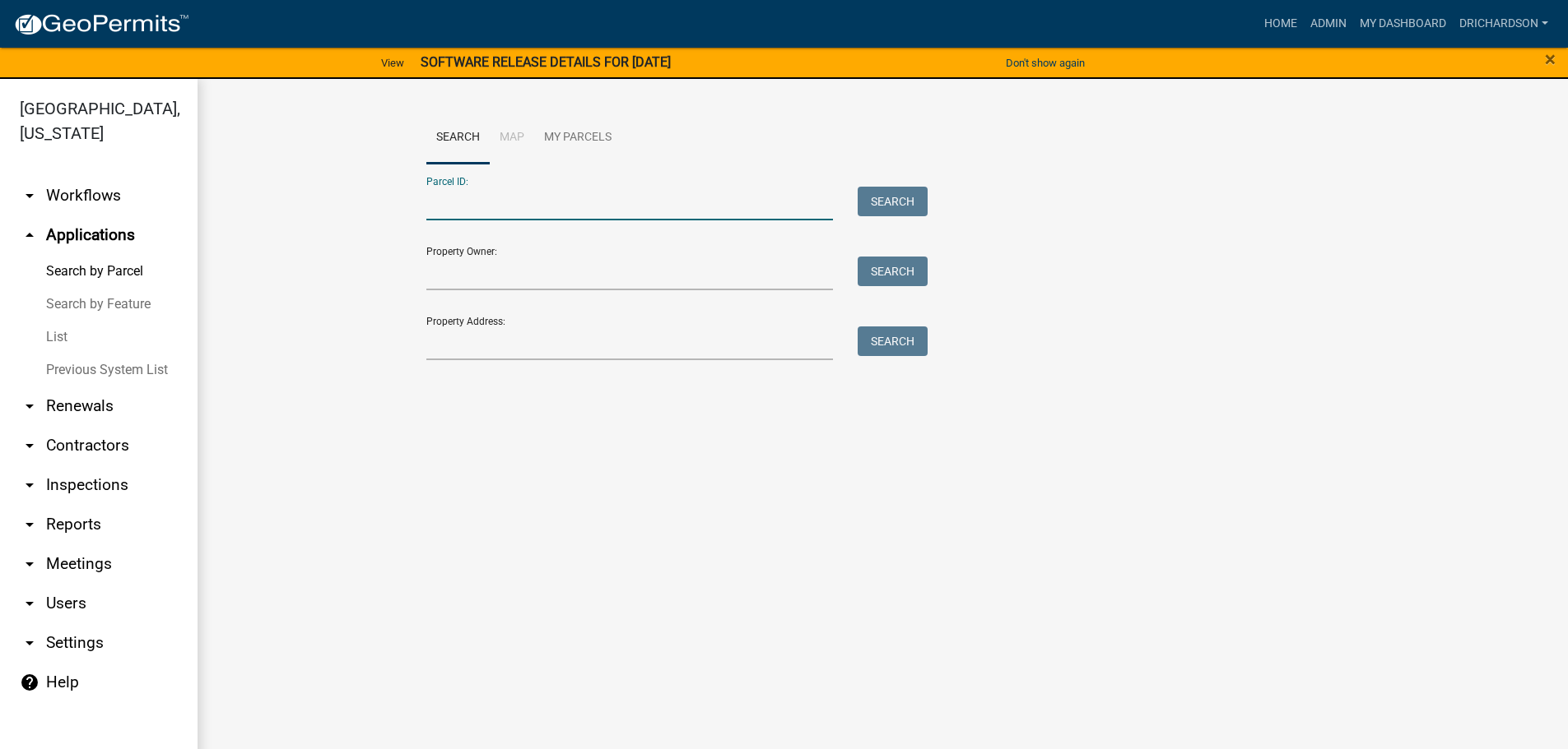
click at [459, 195] on input "Parcel ID:" at bounding box center [629, 203] width 407 height 34
paste input "0814 000211D"
type input "0814 000211D"
click at [903, 199] on button "Search" at bounding box center [892, 201] width 70 height 30
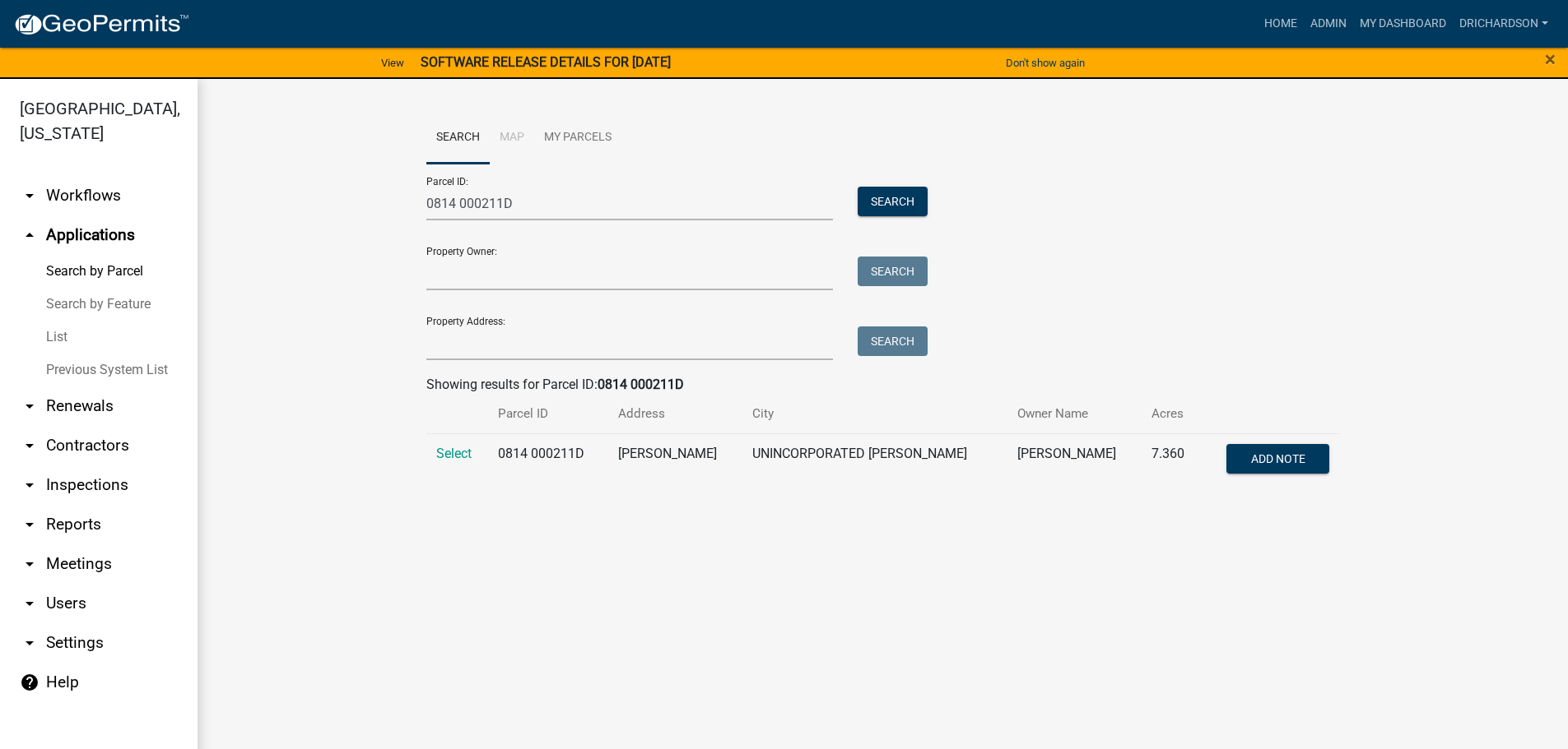
click at [449, 443] on td "Select" at bounding box center [457, 460] width 62 height 54
click at [455, 454] on span "Select" at bounding box center [454, 453] width 36 height 16
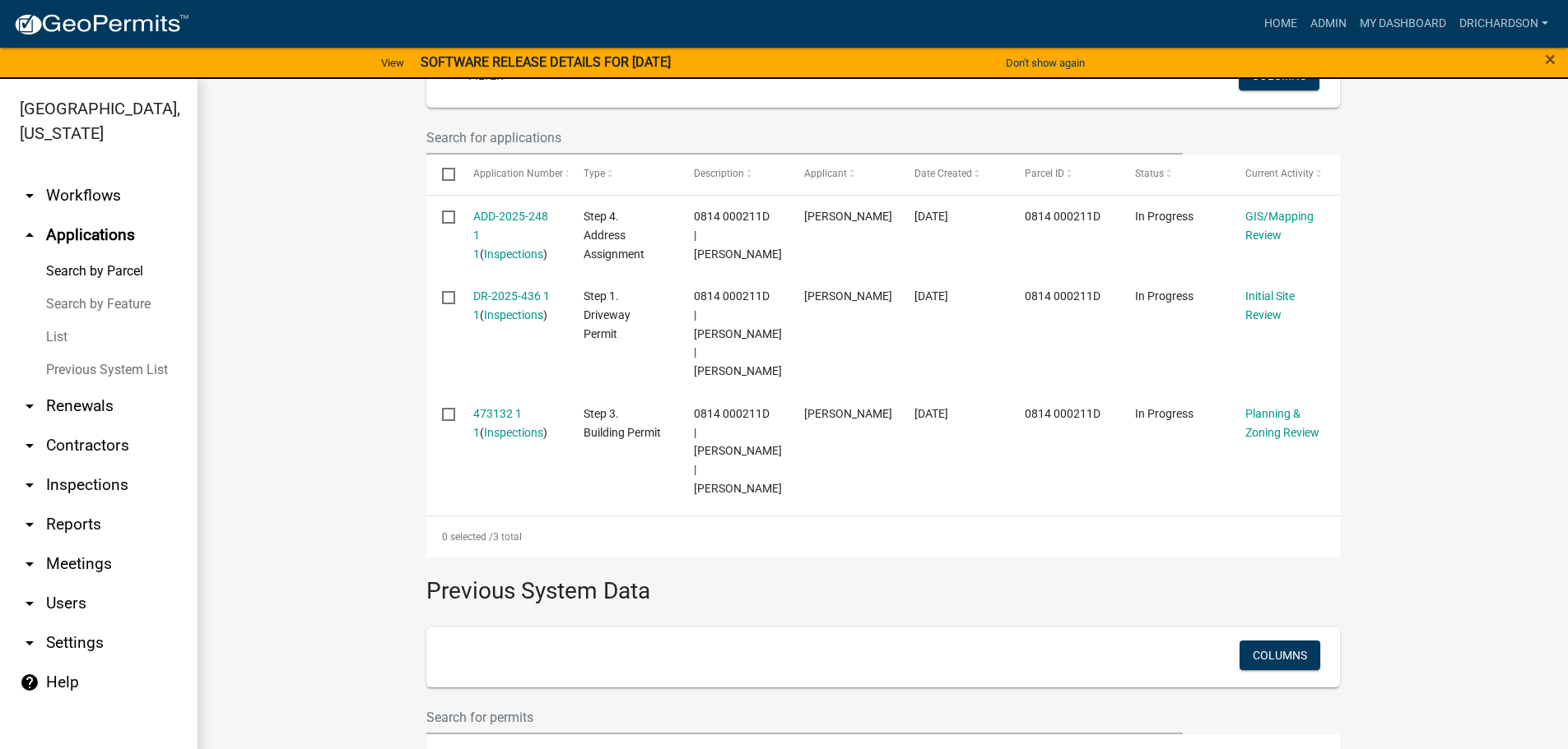
scroll to position [509, 0]
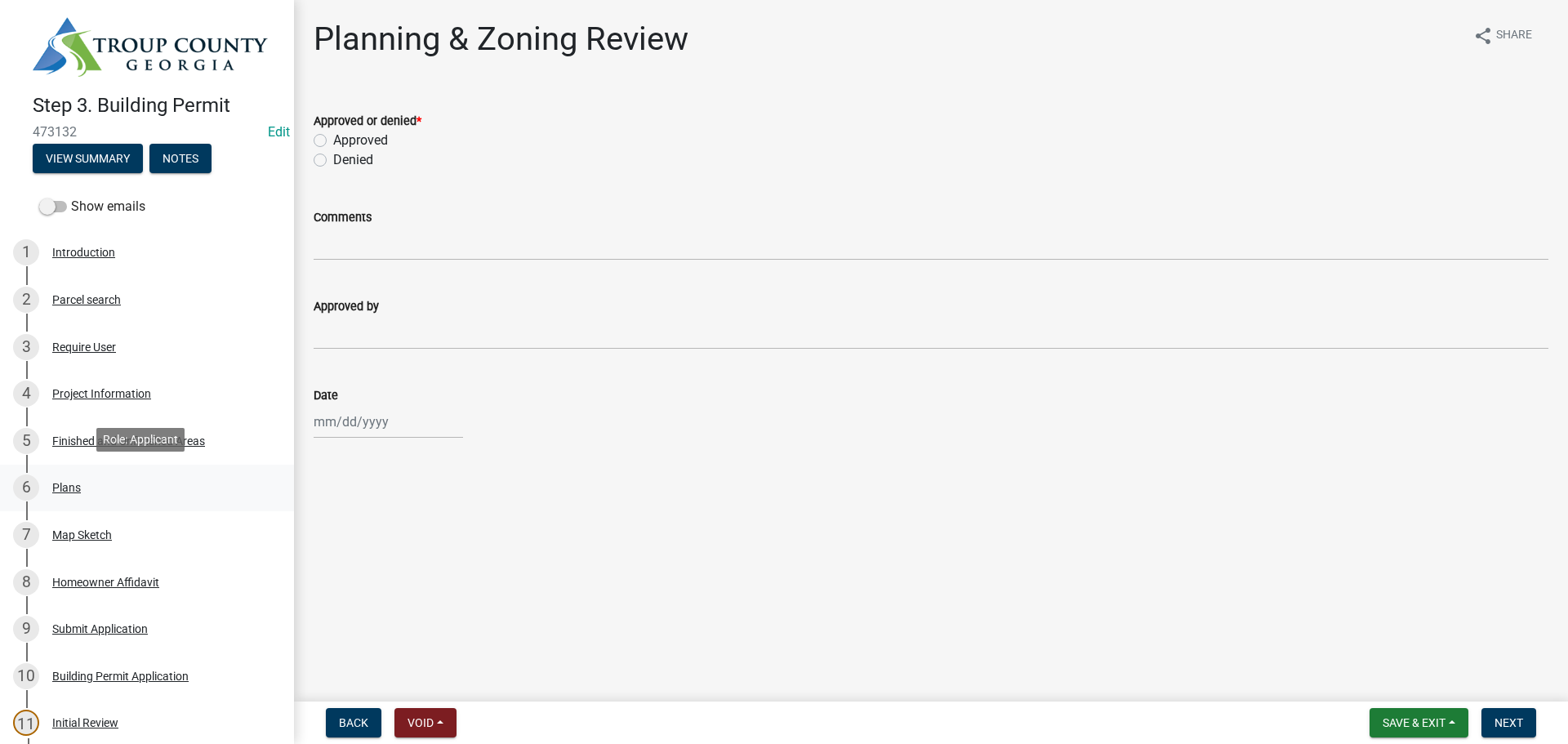
click at [91, 480] on div "6 Plans" at bounding box center [140, 488] width 254 height 26
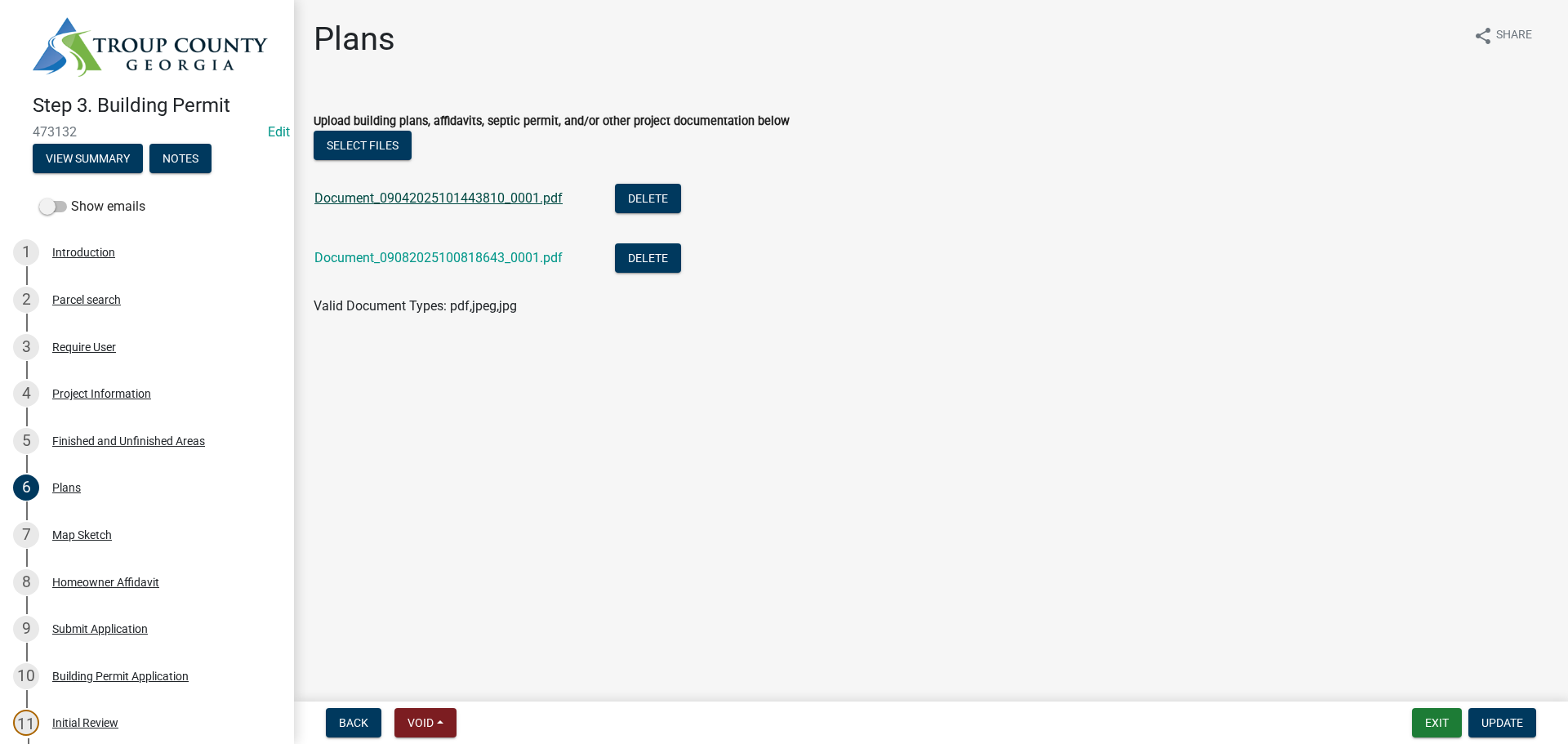
click at [477, 204] on link "Document_09042025101443810_0001.pdf" at bounding box center [438, 198] width 249 height 16
click at [392, 259] on link "Document_09082025100818643_0001.pdf" at bounding box center [438, 257] width 249 height 16
click at [65, 532] on div "Map Sketch" at bounding box center [81, 535] width 60 height 12
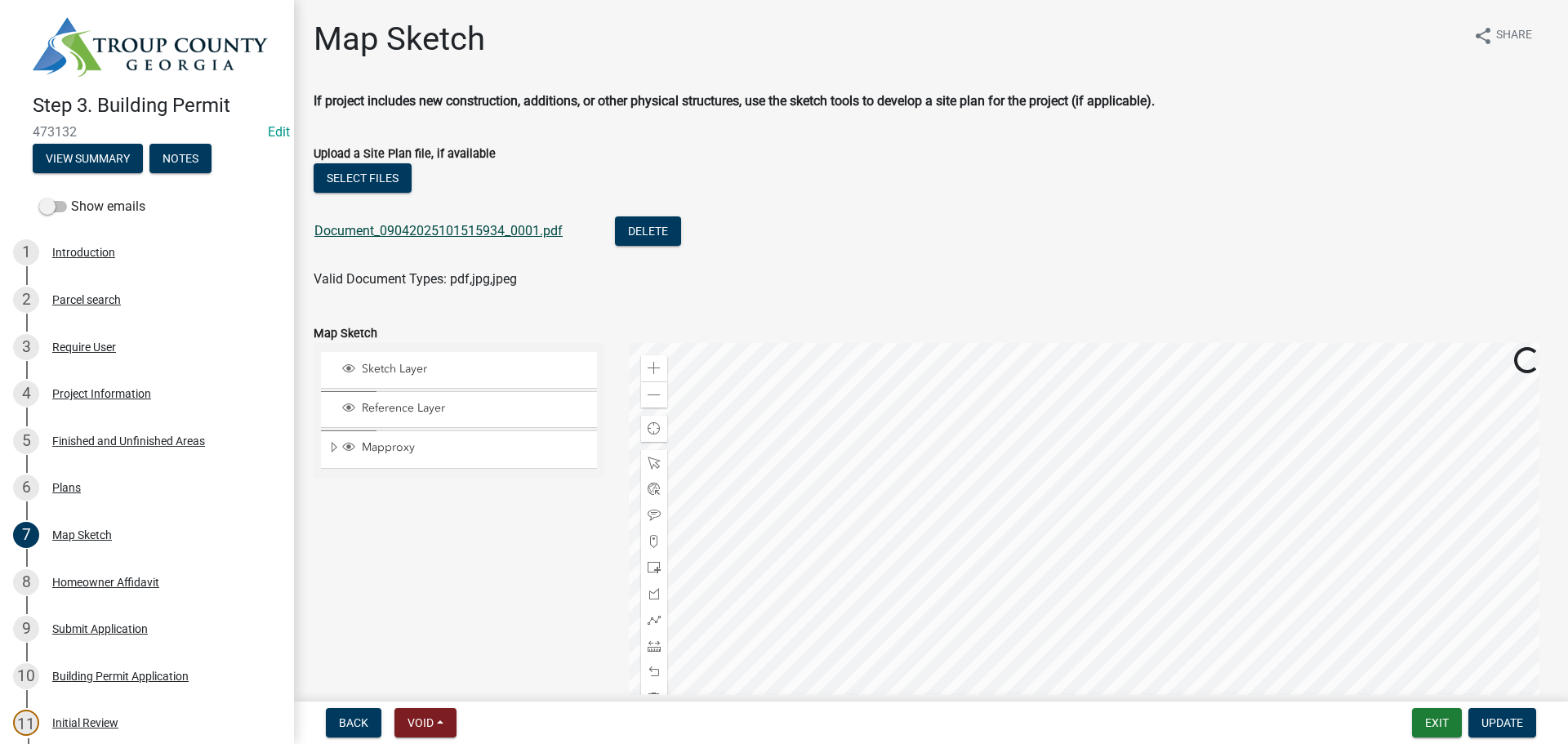
click at [435, 232] on link "Document_09042025101515934_0001.pdf" at bounding box center [438, 231] width 249 height 16
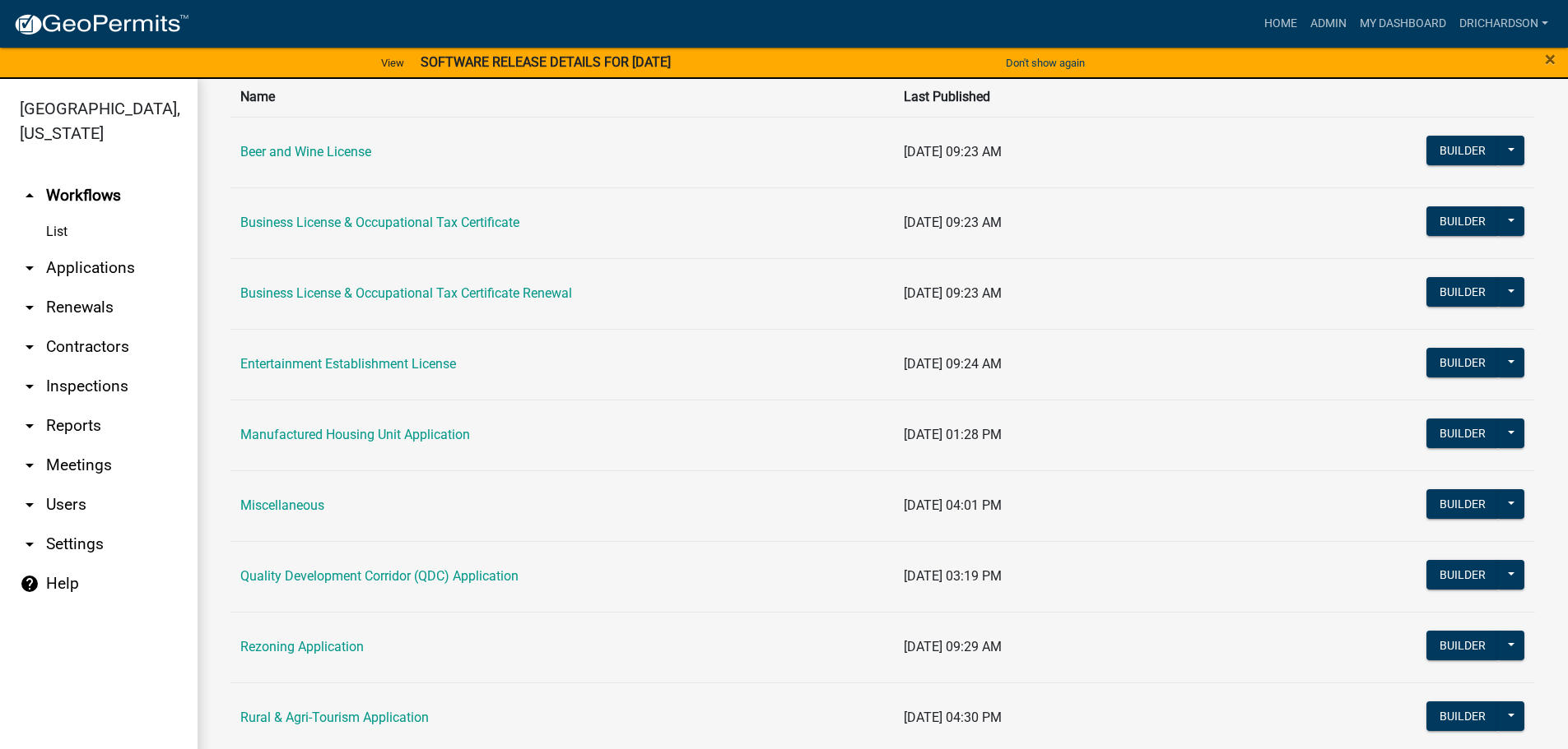
scroll to position [411, 0]
